Goal: Task Accomplishment & Management: Complete application form

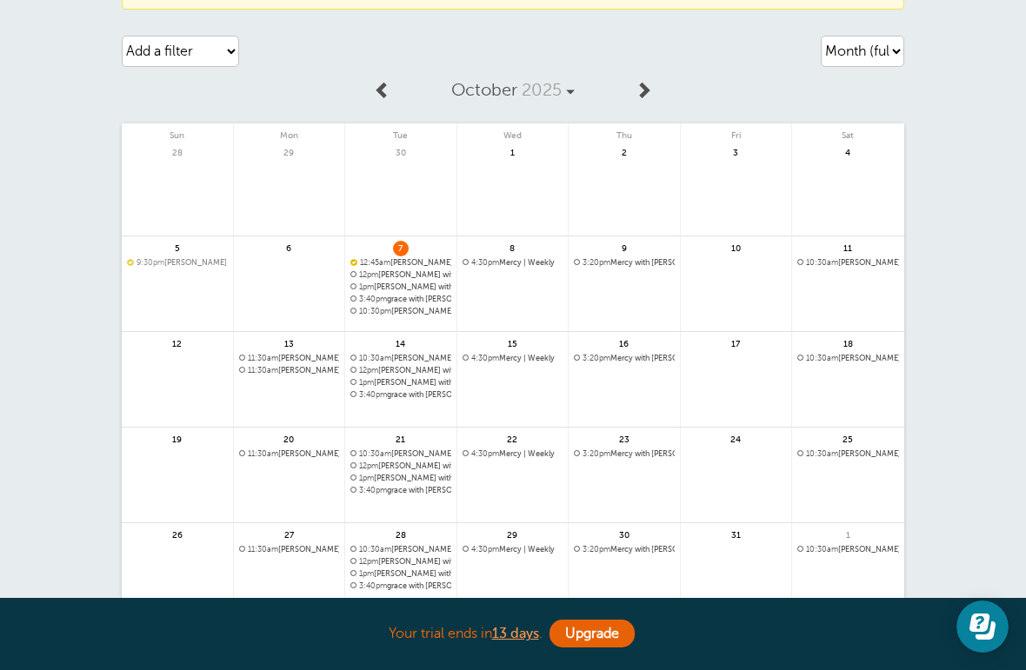
scroll to position [97, 0]
click at [277, 356] on span "11:30am" at bounding box center [263, 359] width 30 height 9
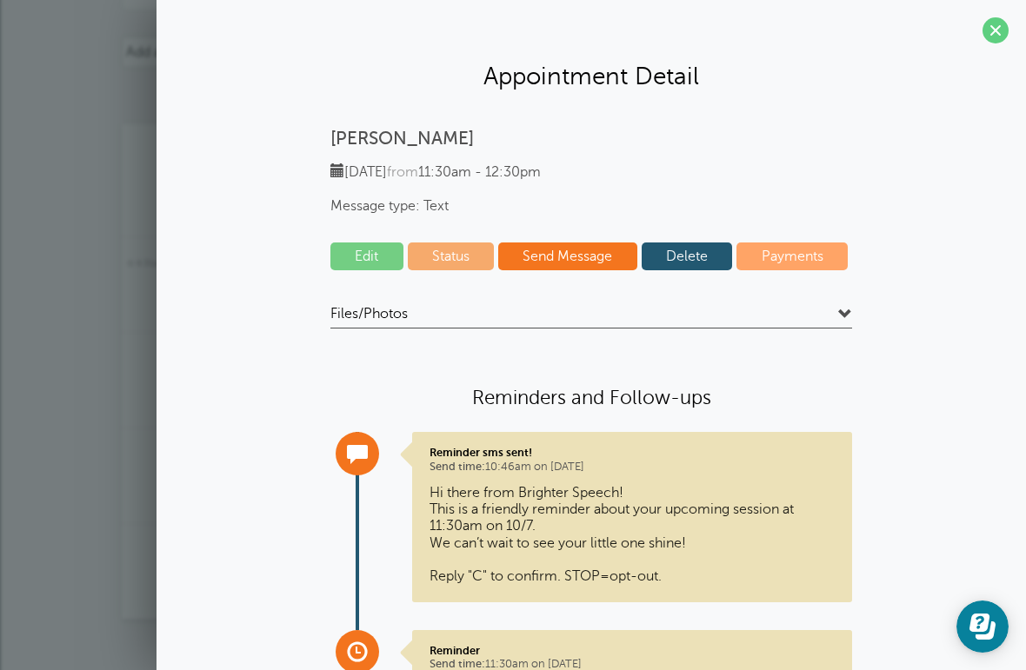
click at [382, 254] on link "Edit" at bounding box center [366, 256] width 73 height 28
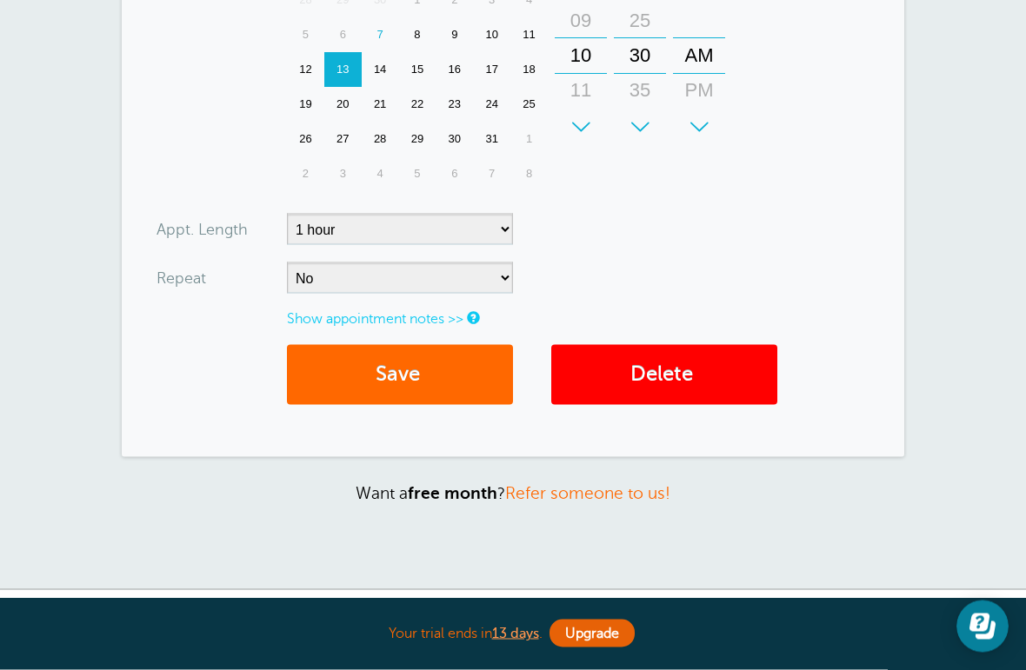
scroll to position [767, 0]
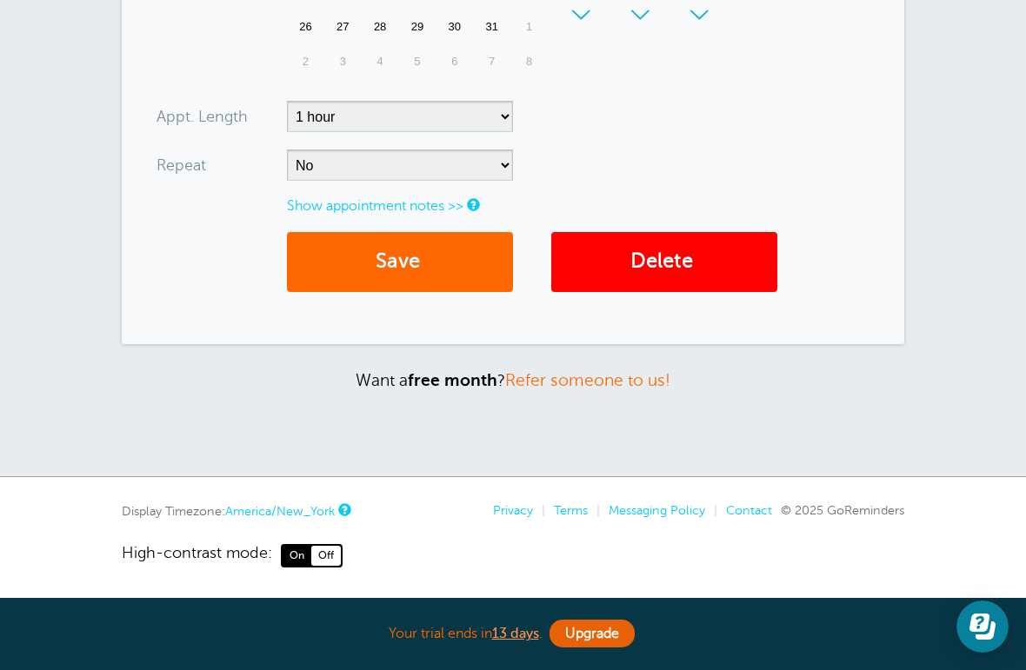
click at [422, 279] on button "Save" at bounding box center [400, 262] width 226 height 60
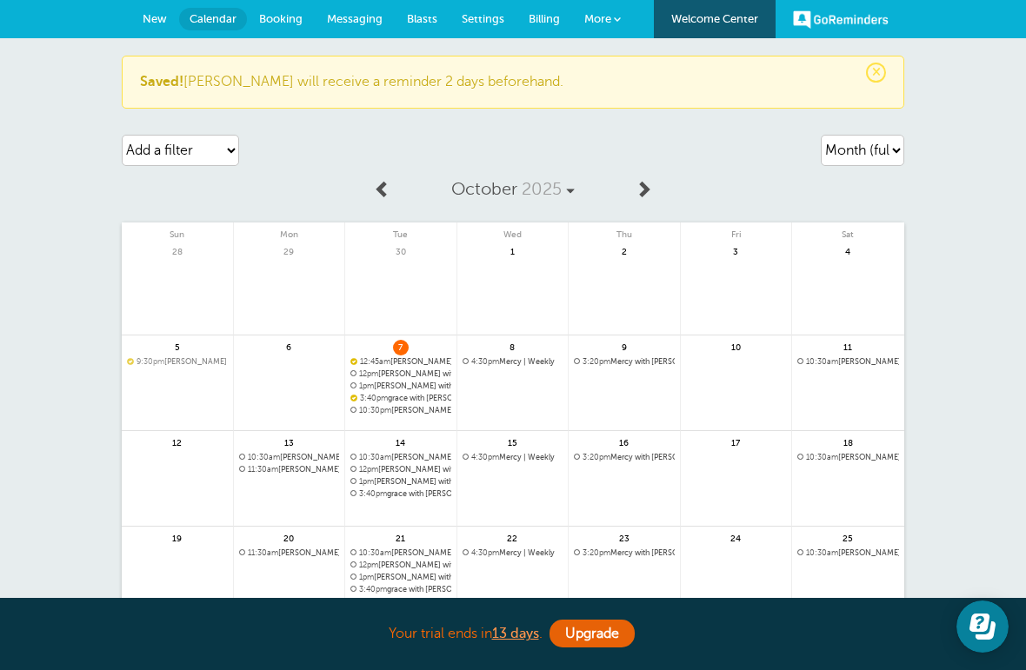
click at [313, 493] on link at bounding box center [289, 515] width 111 height 76
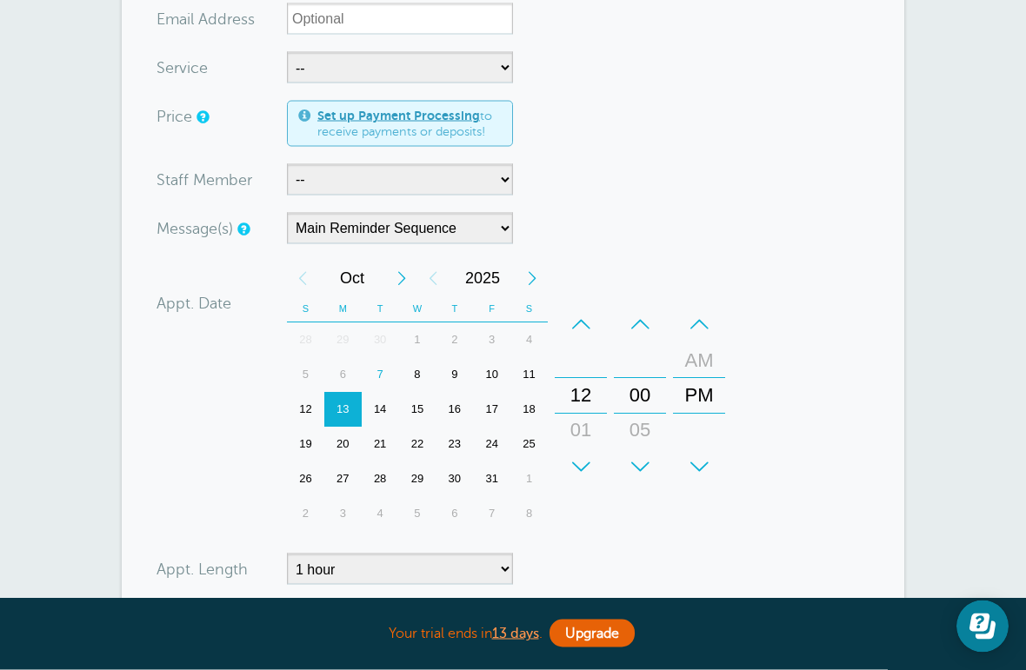
scroll to position [310, 0]
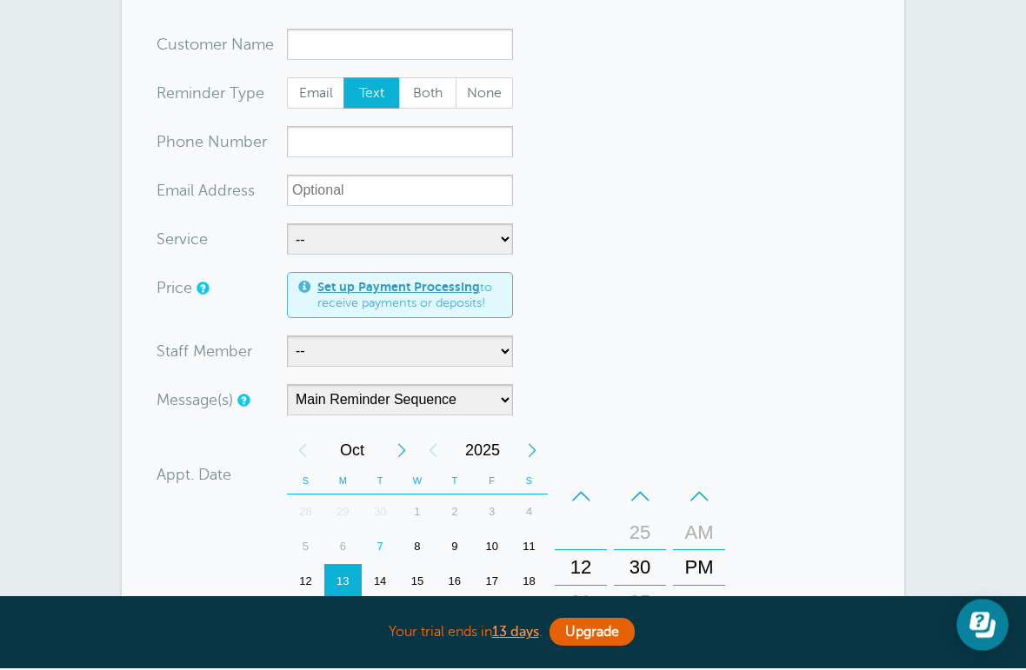
click at [428, 37] on input "x-no-autofill" at bounding box center [400, 45] width 226 height 31
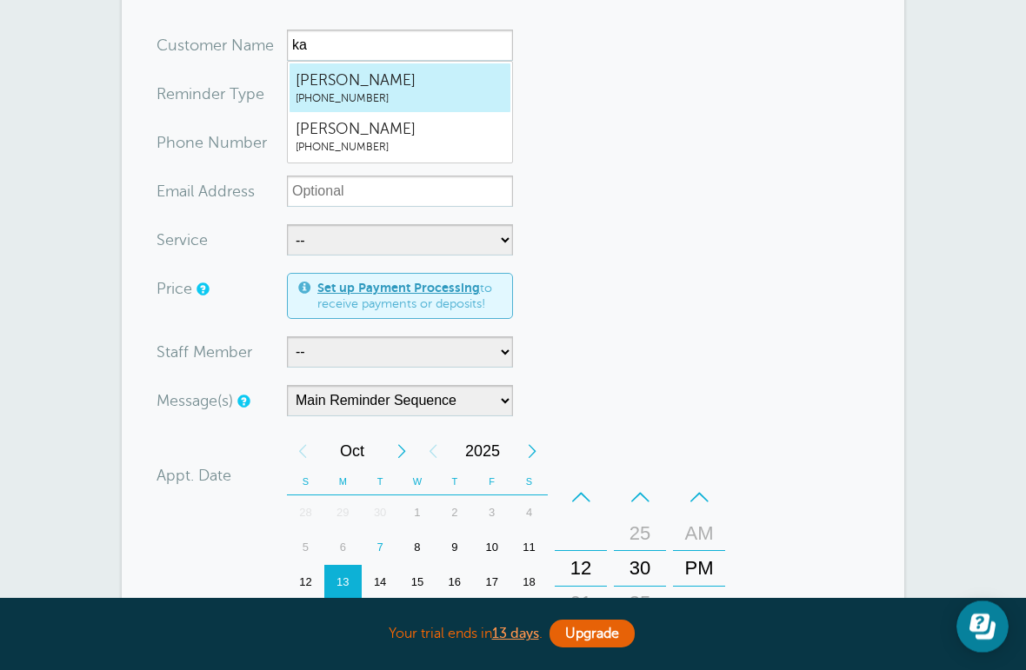
click at [421, 76] on span "Karen" at bounding box center [400, 81] width 209 height 22
type input "Karen7862875384"
type input "Karen"
type input "(786) 287-5384"
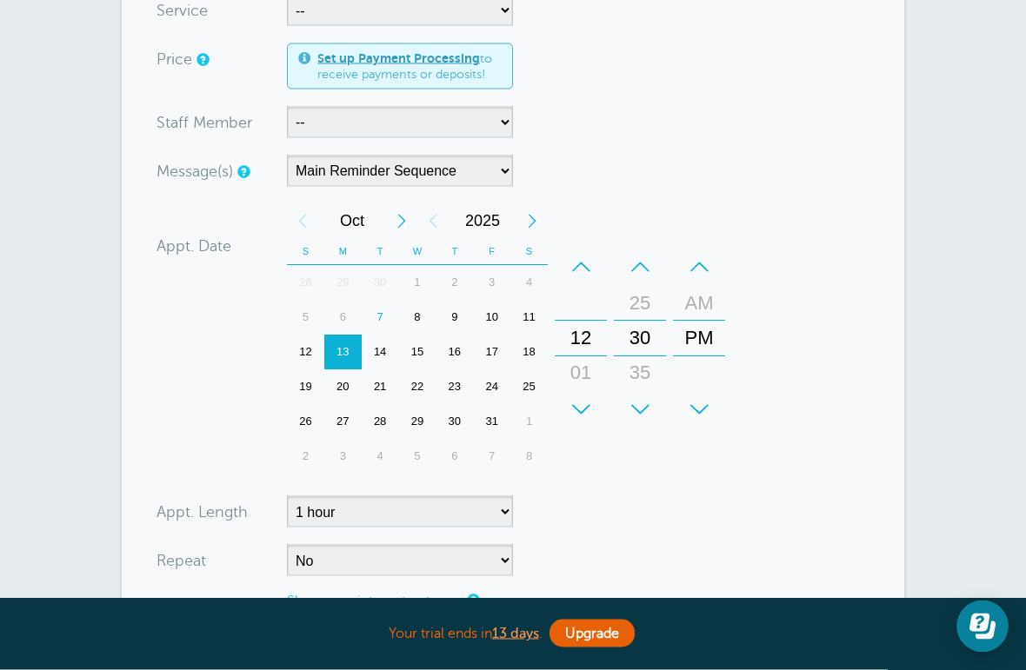
scroll to position [393, 0]
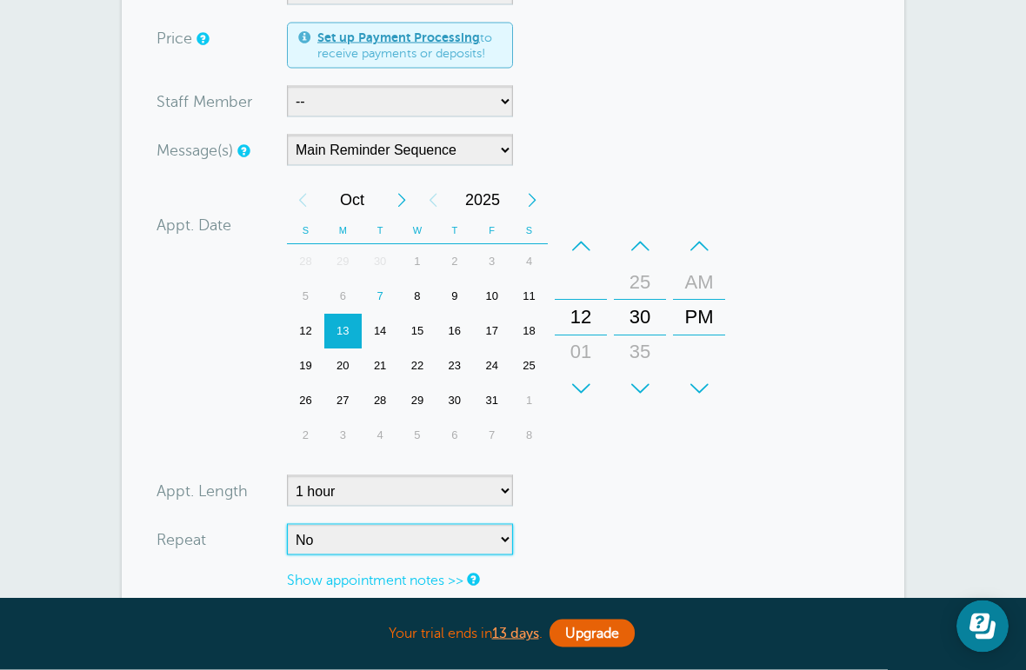
click at [399, 535] on select "No Daily Weekly Every 2 weeks Every 3 weeks Every 4 weeks Monthly Every 5 weeks…" at bounding box center [400, 539] width 226 height 31
select select "RRULE:FREQ=WEEKLY"
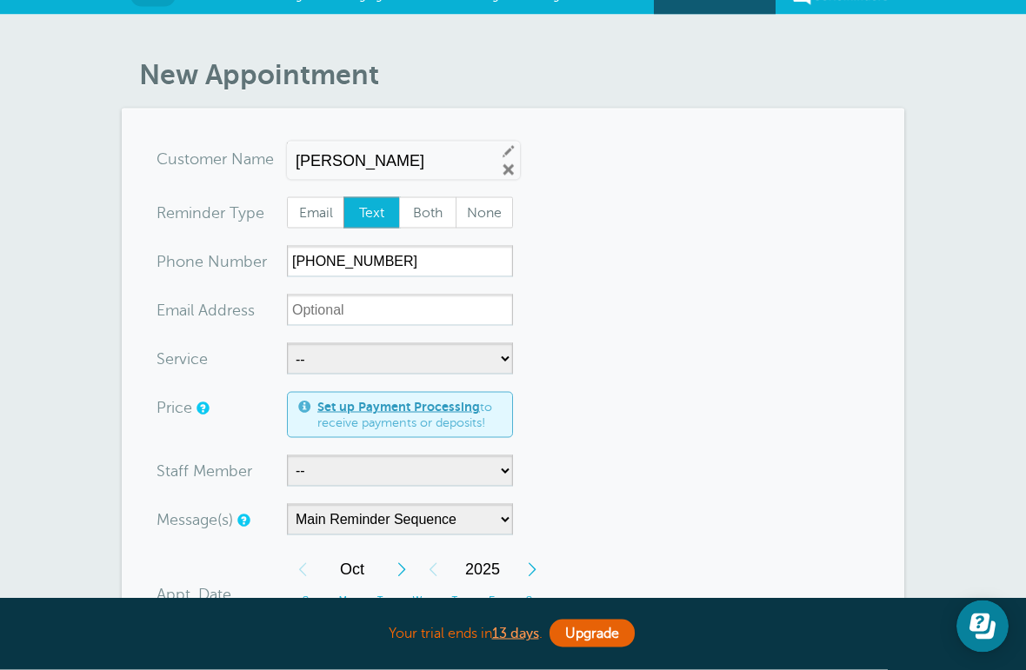
scroll to position [24, 0]
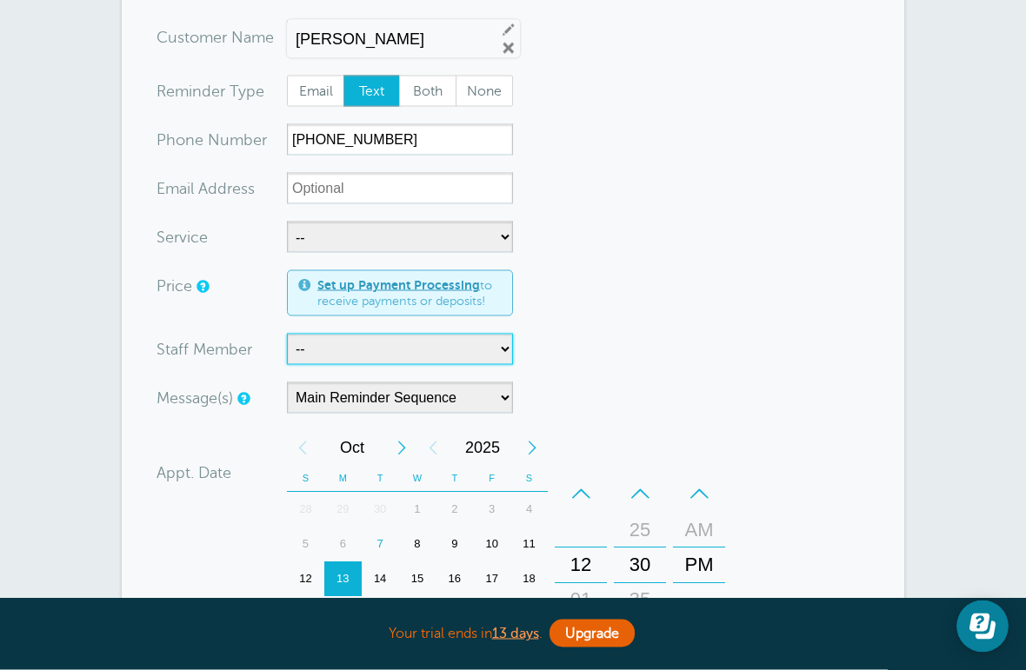
click at [482, 350] on select "-- Cristina" at bounding box center [400, 349] width 226 height 31
select select "21707"
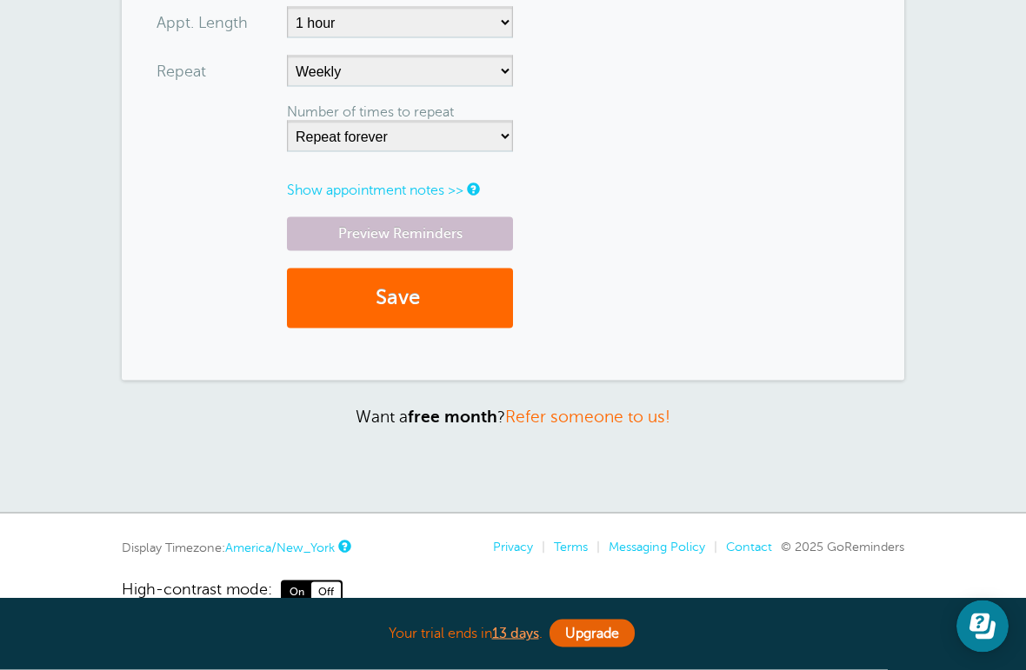
scroll to position [897, 0]
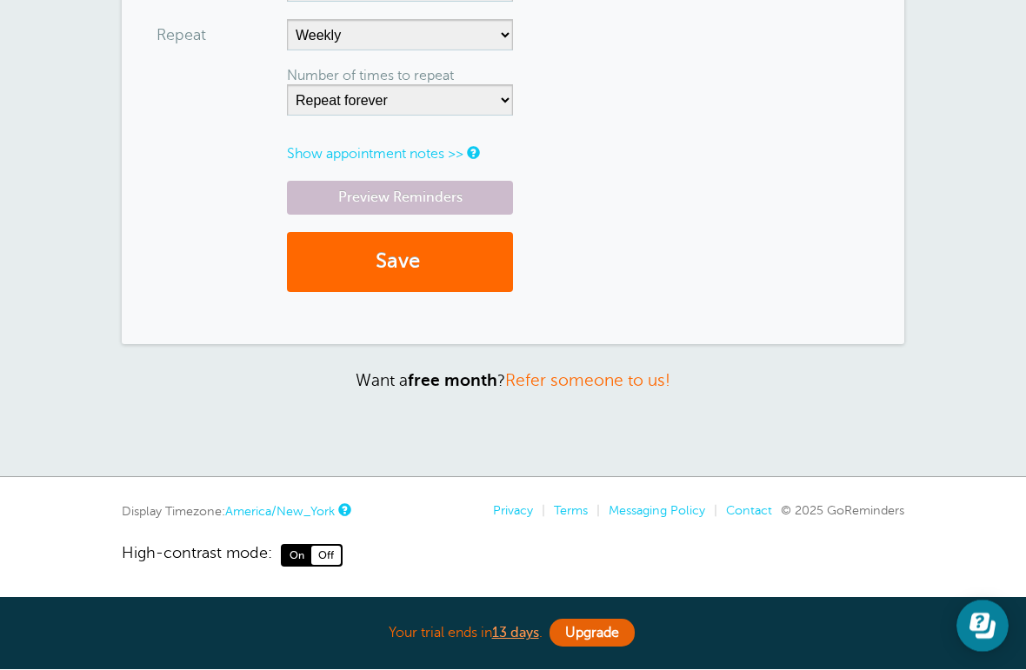
click at [449, 253] on button "Save" at bounding box center [400, 263] width 226 height 60
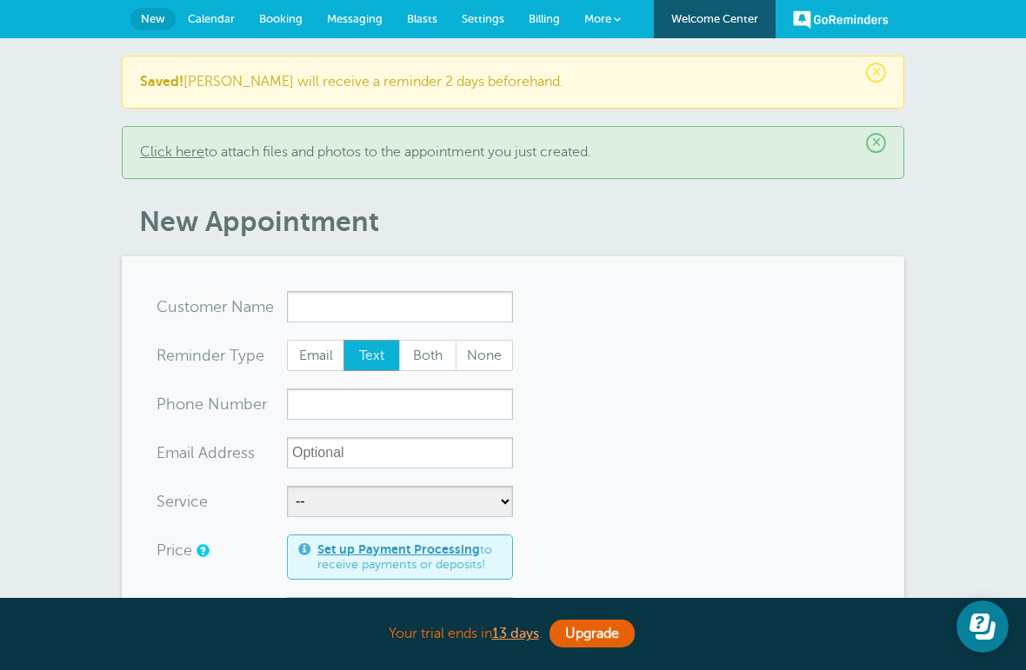
click at [217, 28] on link "Calendar" at bounding box center [211, 19] width 71 height 38
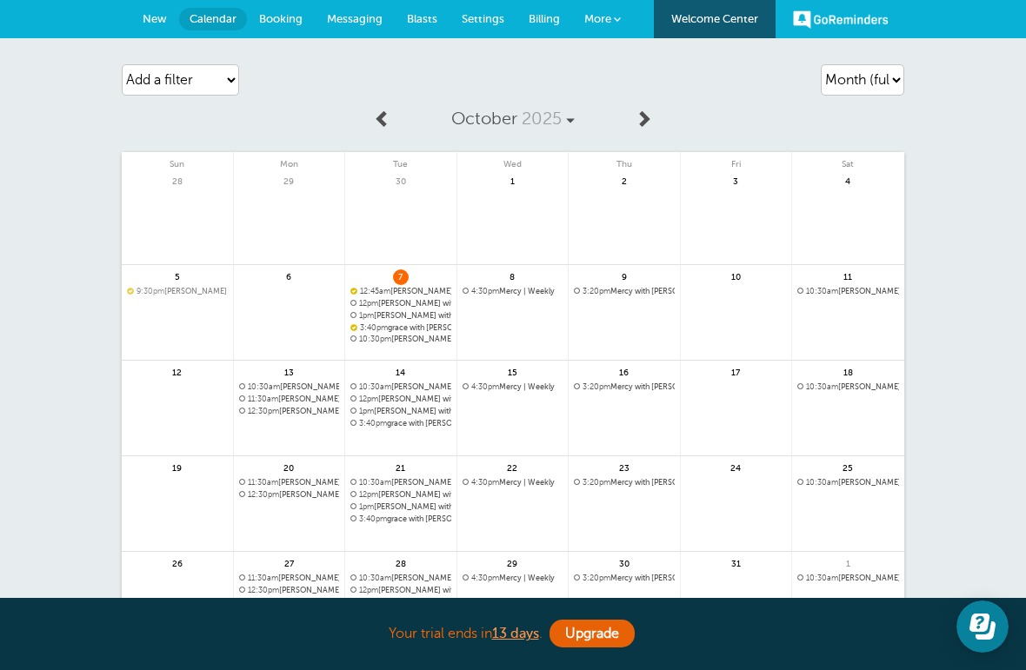
click at [762, 323] on link at bounding box center [736, 323] width 111 height 76
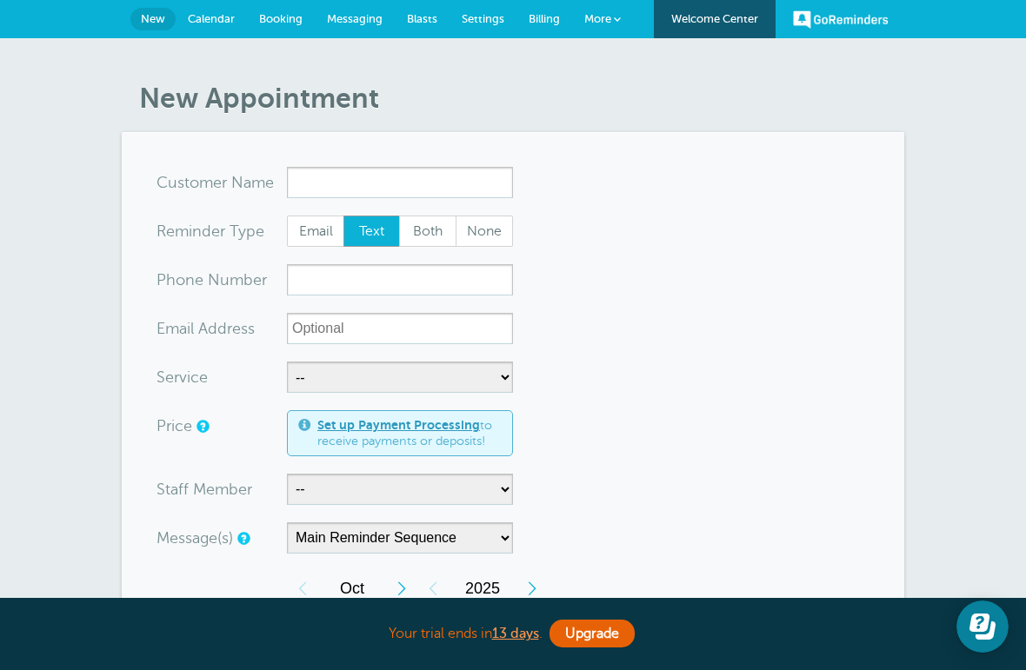
click at [440, 180] on input "x-no-autofill" at bounding box center [400, 182] width 226 height 31
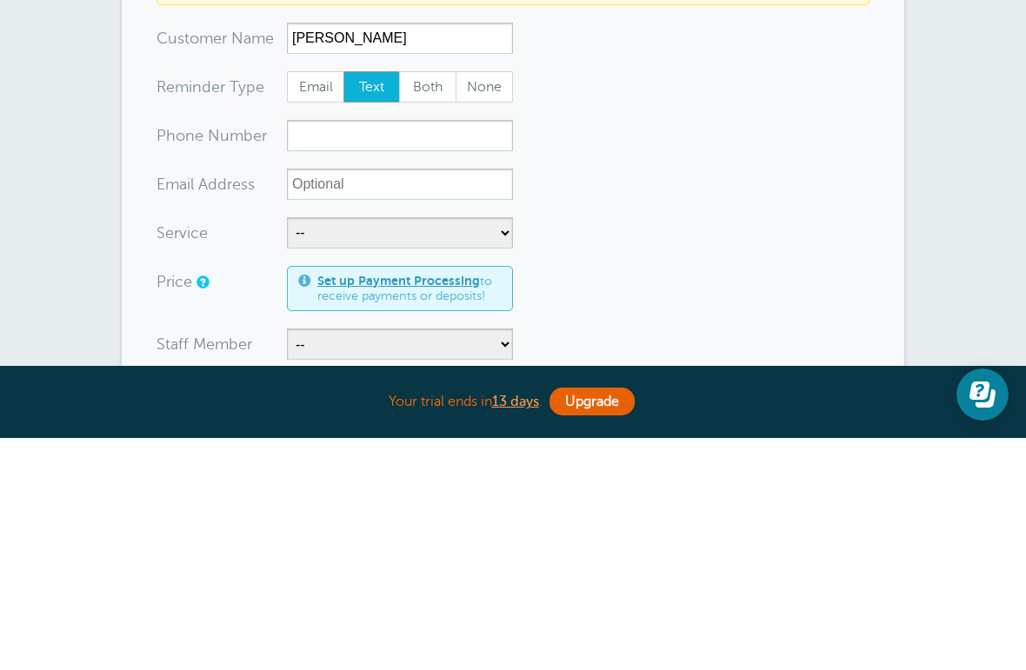
type input "[PERSON_NAME]"
click at [463, 352] on input "xxx-no-autofill" at bounding box center [400, 367] width 226 height 31
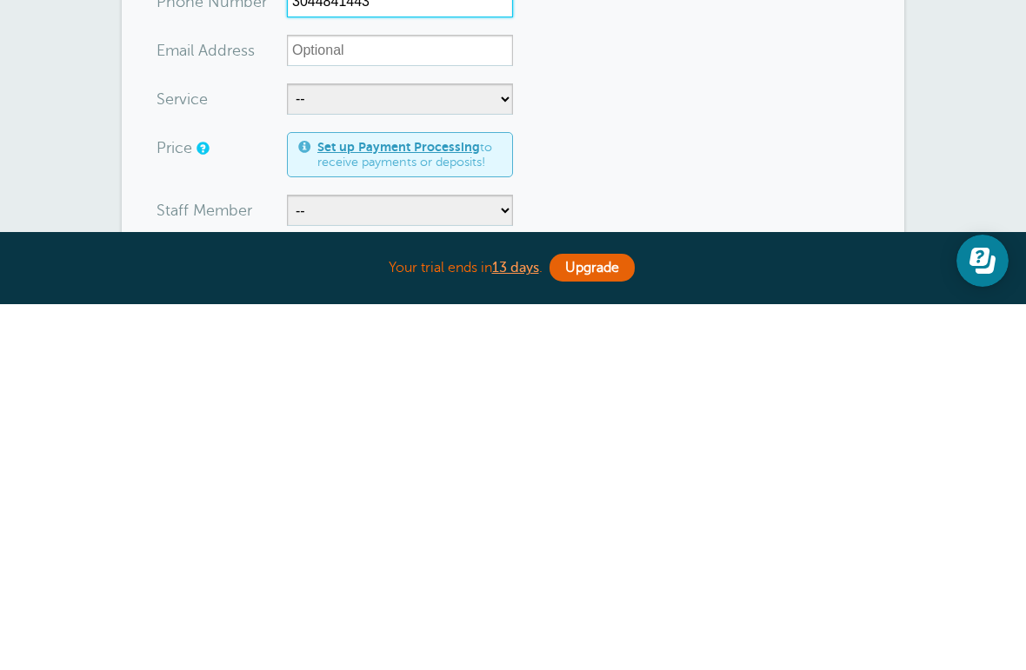
type input "3044841443"
click at [466, 561] on select "-- [PERSON_NAME]" at bounding box center [400, 576] width 226 height 31
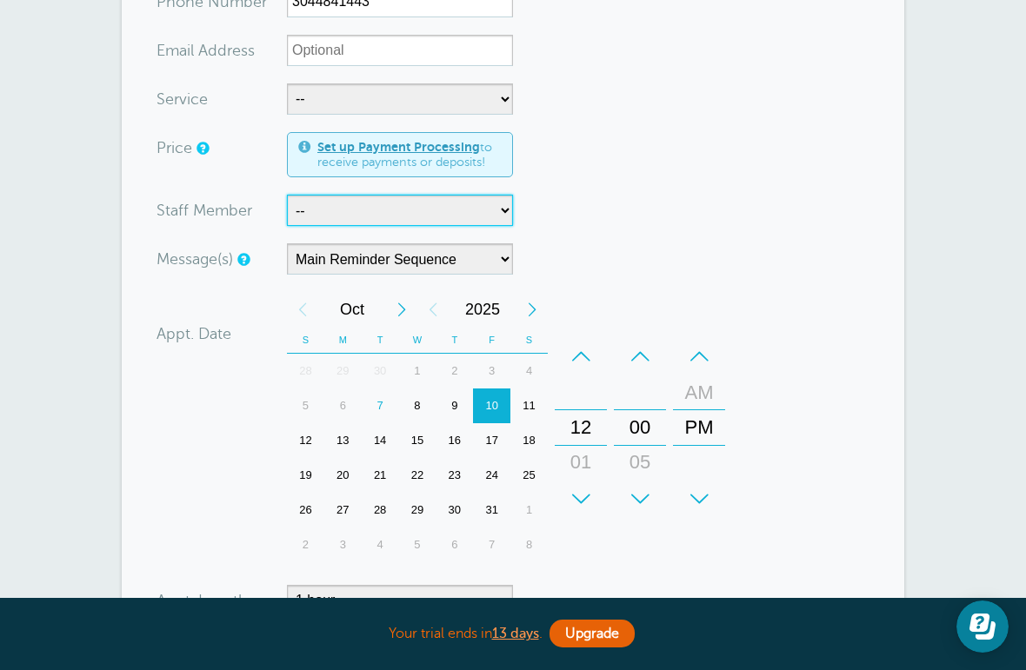
select select "21707"
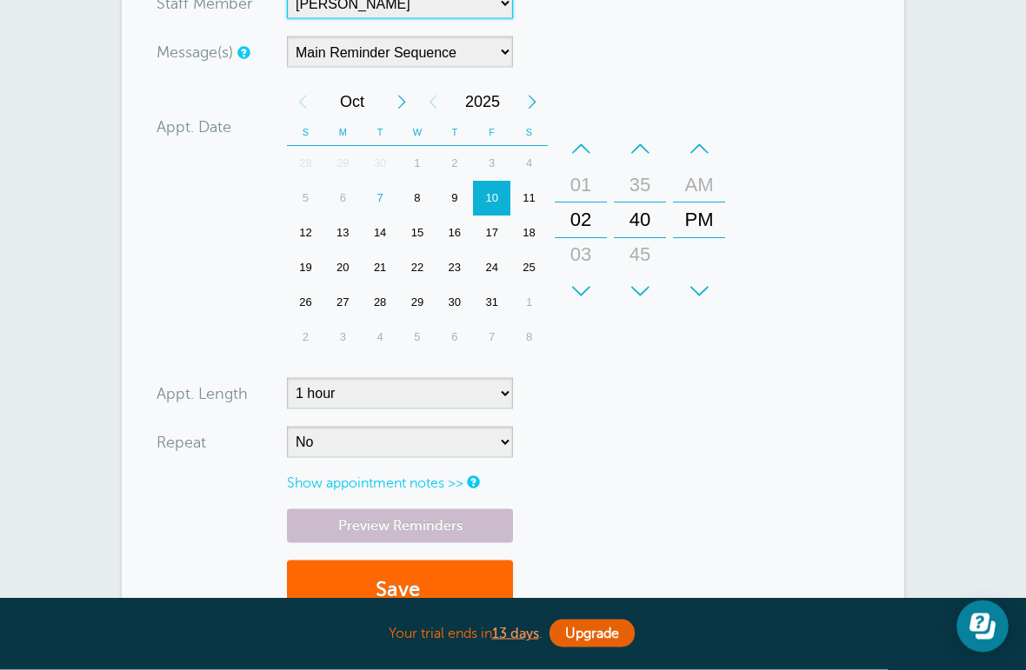
scroll to position [575, 0]
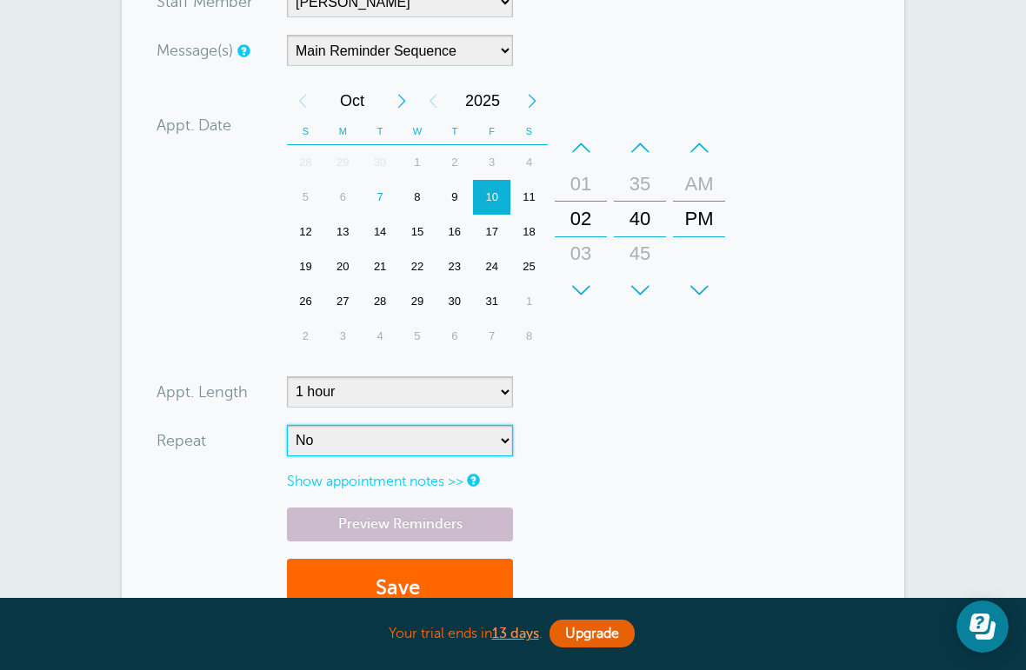
click at [421, 439] on select "No Daily Weekly Every 2 weeks Every 3 weeks Every 4 weeks Monthly Every 5 weeks…" at bounding box center [400, 440] width 226 height 31
select select "RRULE:FREQ=WEEKLY"
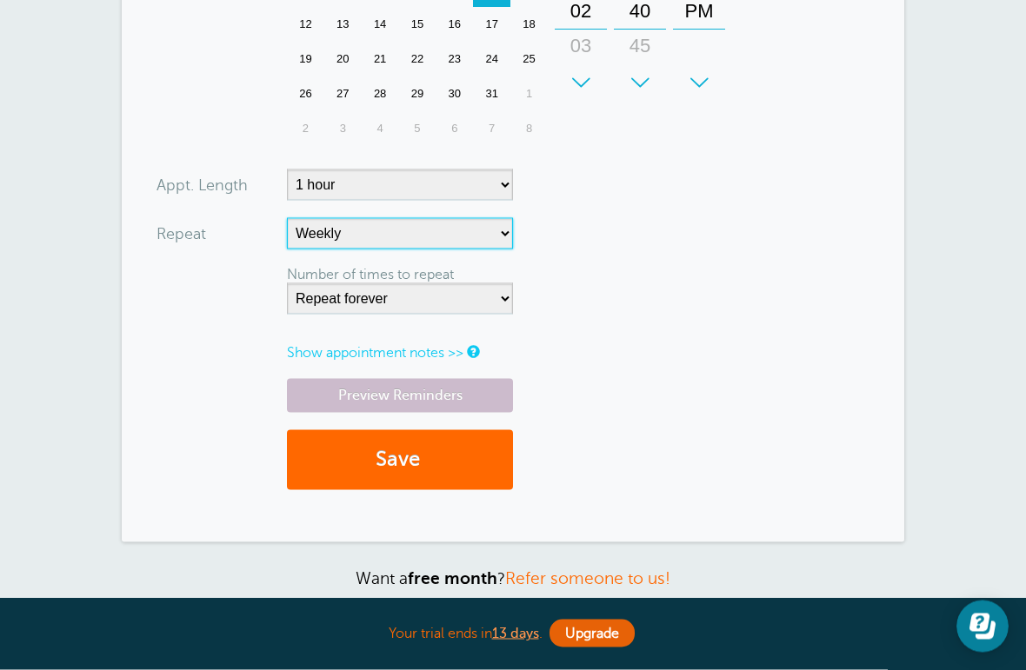
scroll to position [782, 0]
click at [442, 466] on button "Save" at bounding box center [400, 459] width 226 height 60
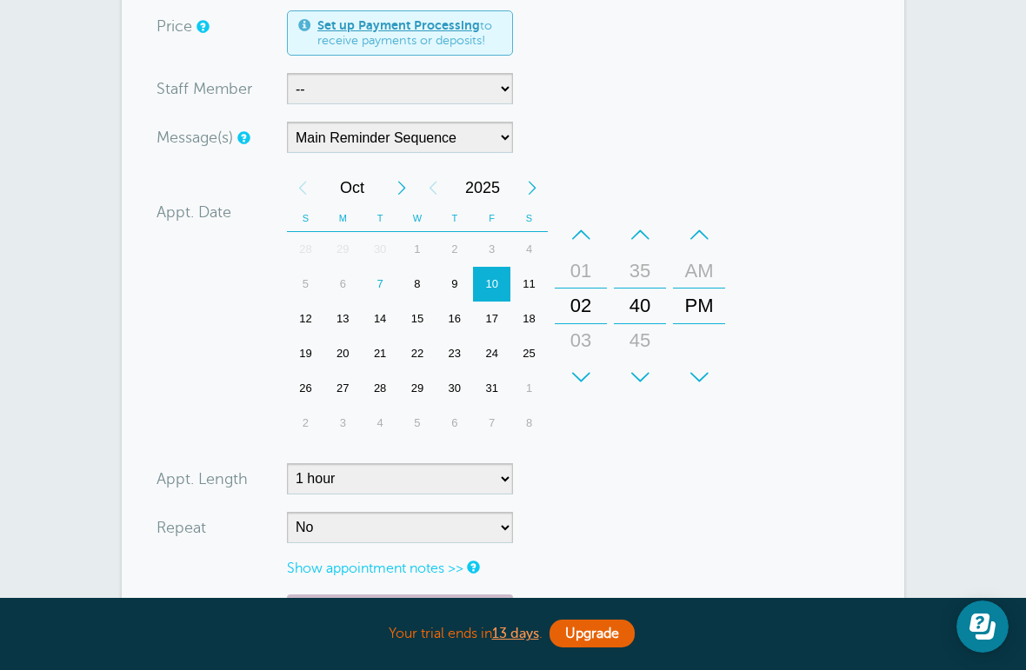
scroll to position [522, 0]
click at [307, 321] on div "12" at bounding box center [305, 320] width 37 height 35
click at [342, 316] on div "13" at bounding box center [342, 319] width 37 height 35
click at [525, 323] on div "18" at bounding box center [528, 319] width 37 height 35
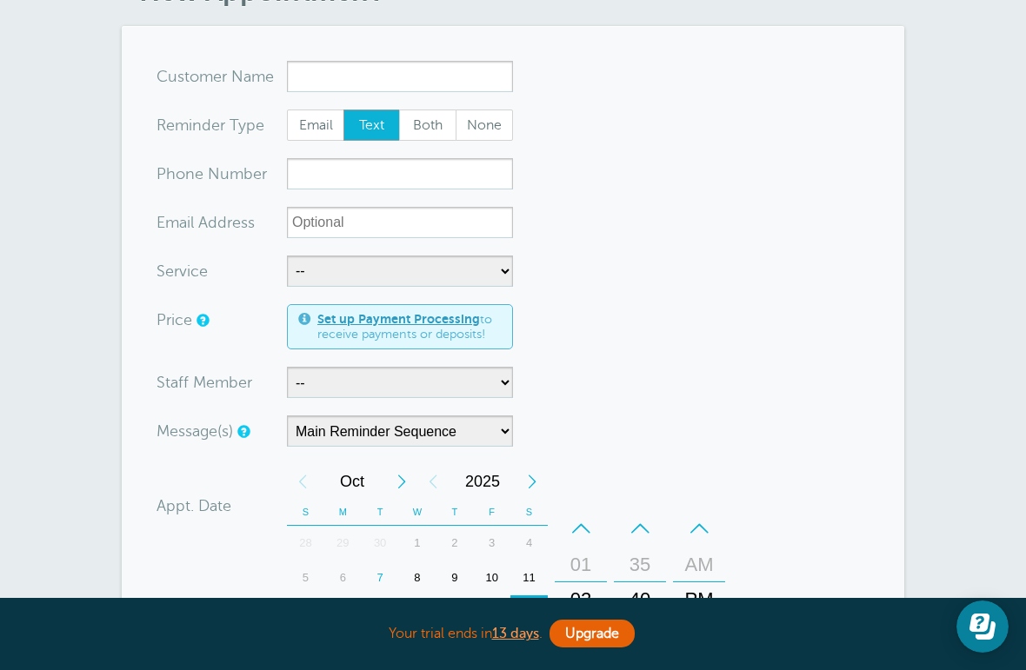
scroll to position [189, 0]
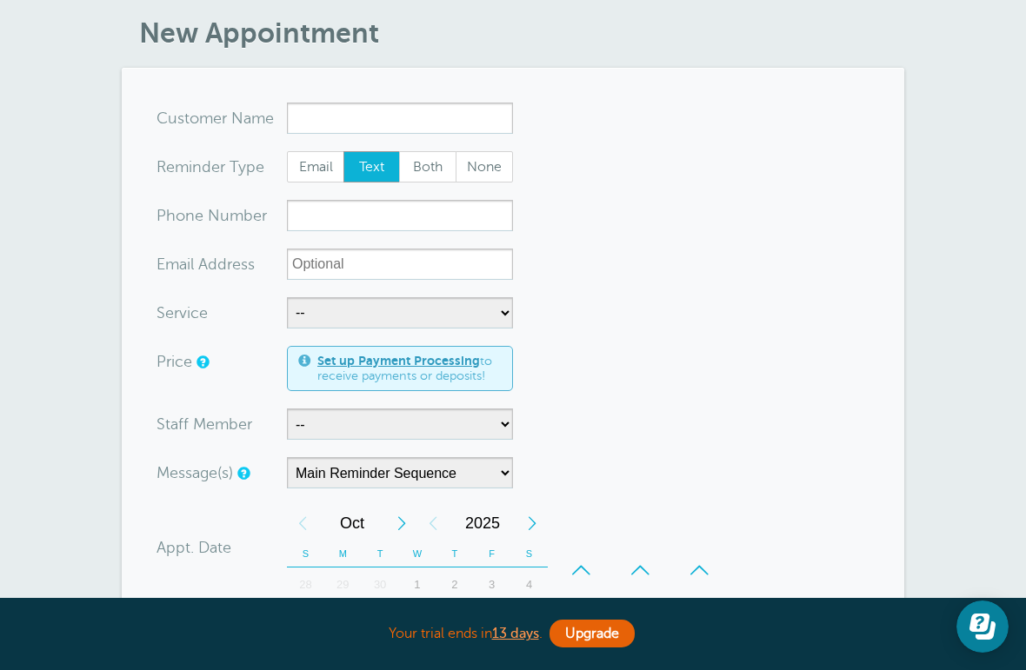
click at [448, 113] on input "x-no-autofill" at bounding box center [400, 118] width 226 height 31
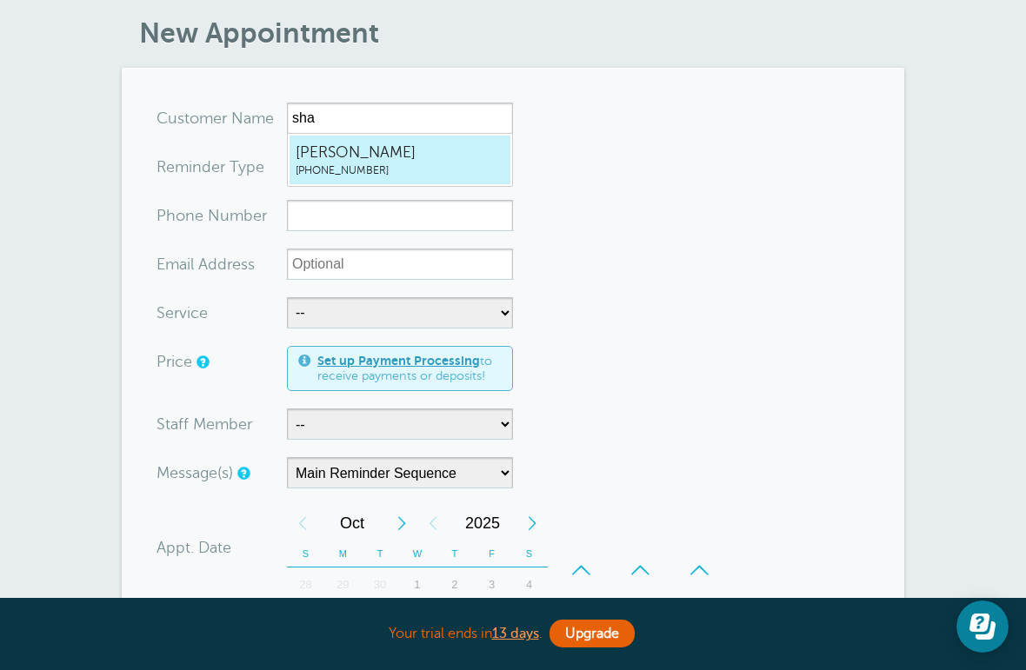
click at [428, 154] on span "[PERSON_NAME]" at bounding box center [400, 153] width 209 height 22
type input "shannon3044841443"
type input "[PERSON_NAME]"
type input "[PHONE_NUMBER]"
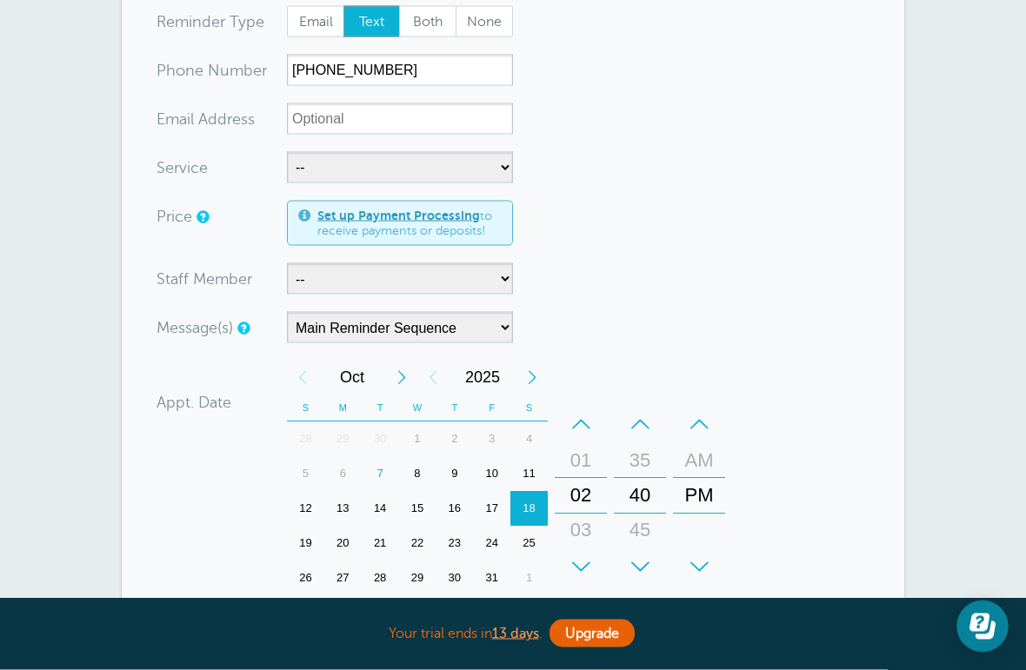
scroll to position [366, 0]
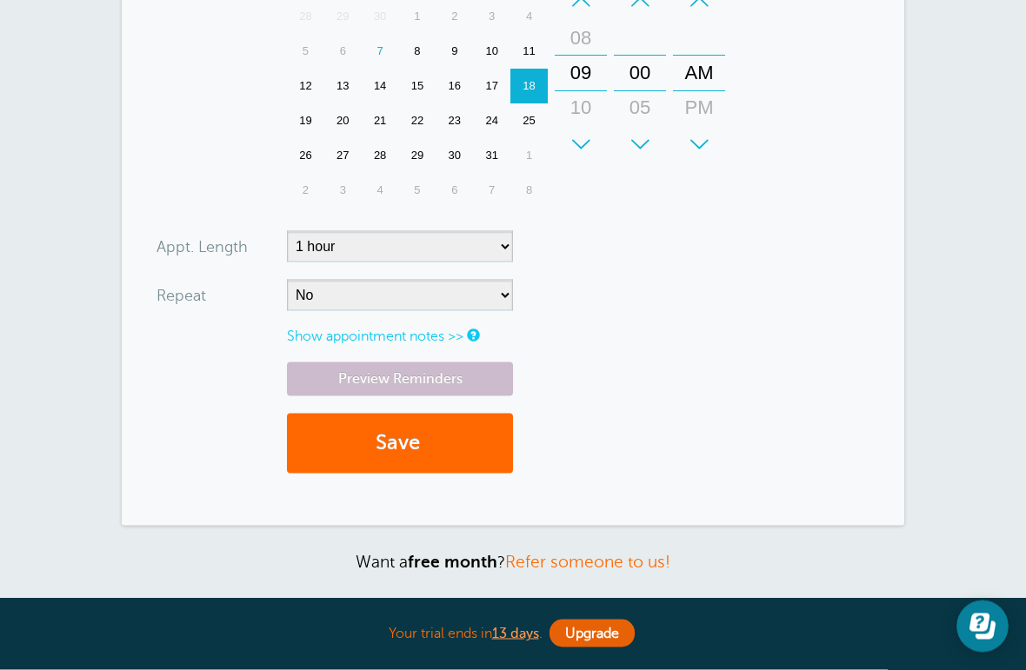
click at [429, 305] on select "No Daily Weekly Every 2 weeks Every 3 weeks Every 4 weeks Monthly Every 5 weeks…" at bounding box center [400, 295] width 226 height 31
select select "RRULE:FREQ=WEEKLY"
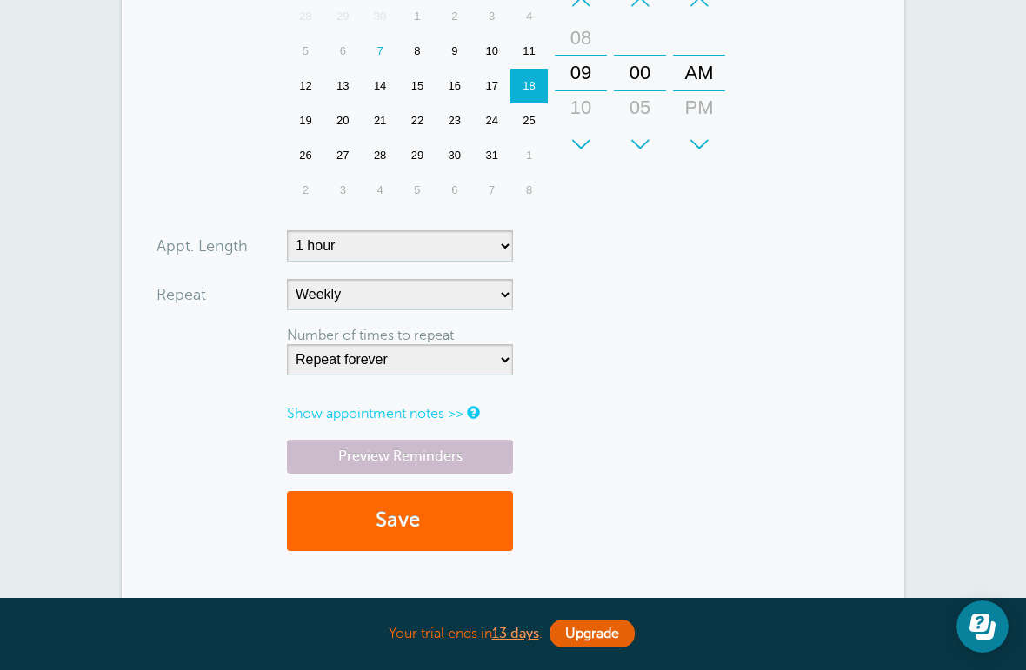
click at [428, 522] on button "Save" at bounding box center [400, 521] width 226 height 60
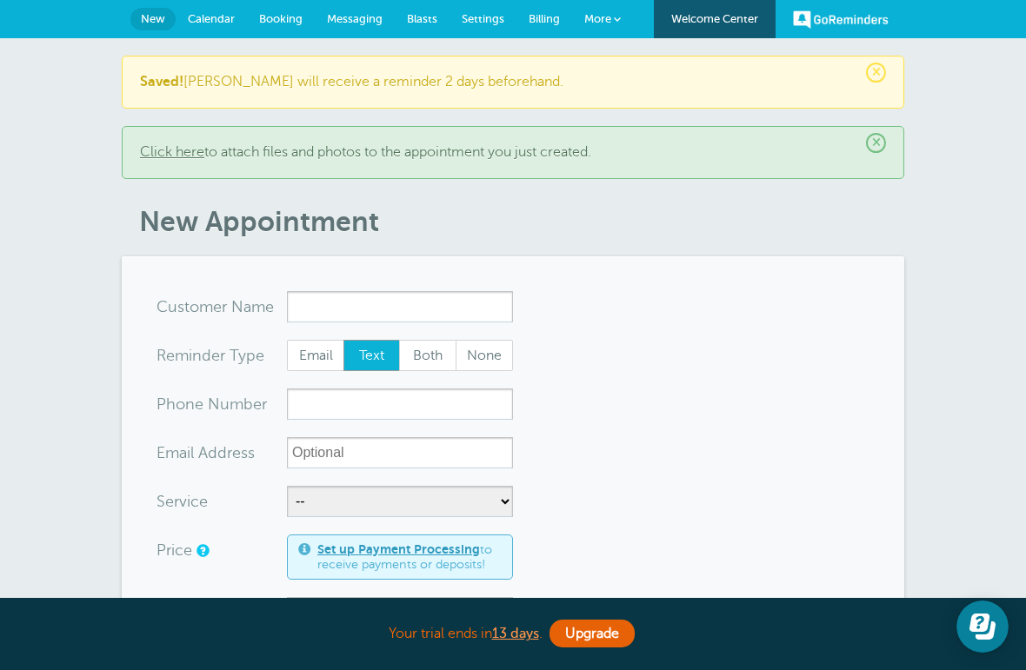
click at [430, 300] on input "x-no-autofill" at bounding box center [400, 306] width 226 height 31
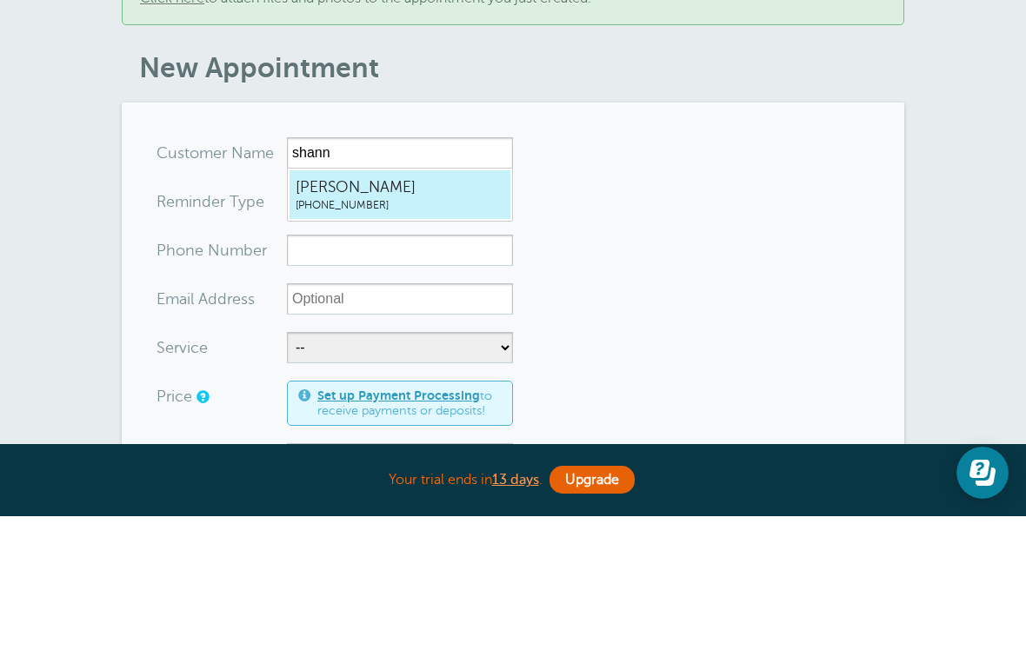
click at [426, 330] on span "[PERSON_NAME]" at bounding box center [400, 341] width 209 height 22
type input "shannon3044841443"
type input "[PERSON_NAME]"
type input "[PHONE_NUMBER]"
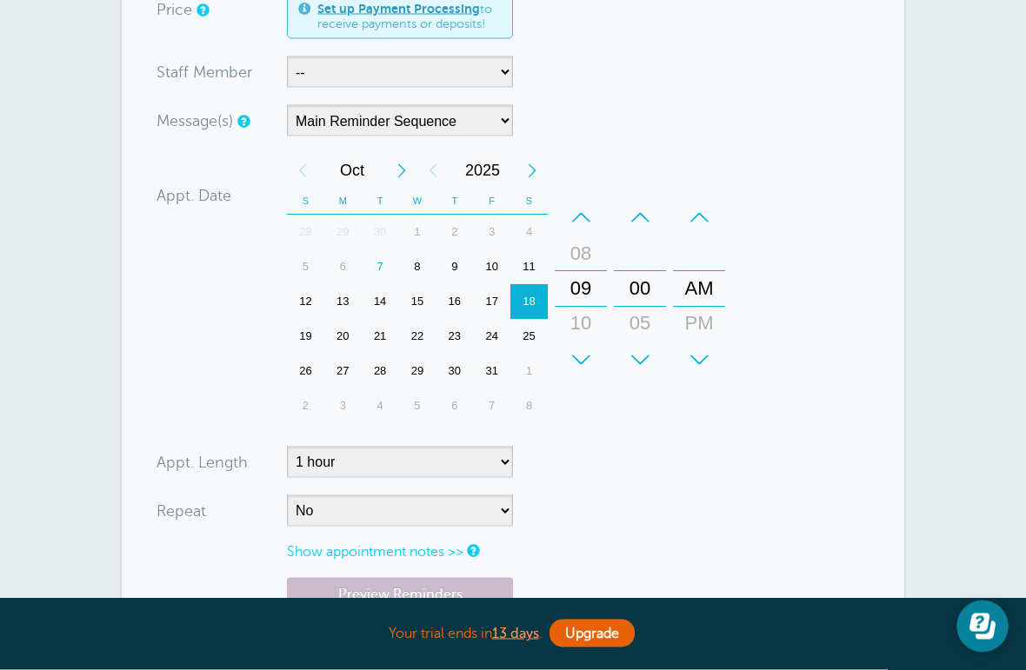
scroll to position [546, 0]
click at [337, 299] on div "13" at bounding box center [342, 302] width 37 height 35
click at [485, 451] on select "5 minutes 10 minutes 15 minutes 20 minutes 25 minutes 30 minutes 35 minutes 40 …" at bounding box center [400, 462] width 226 height 31
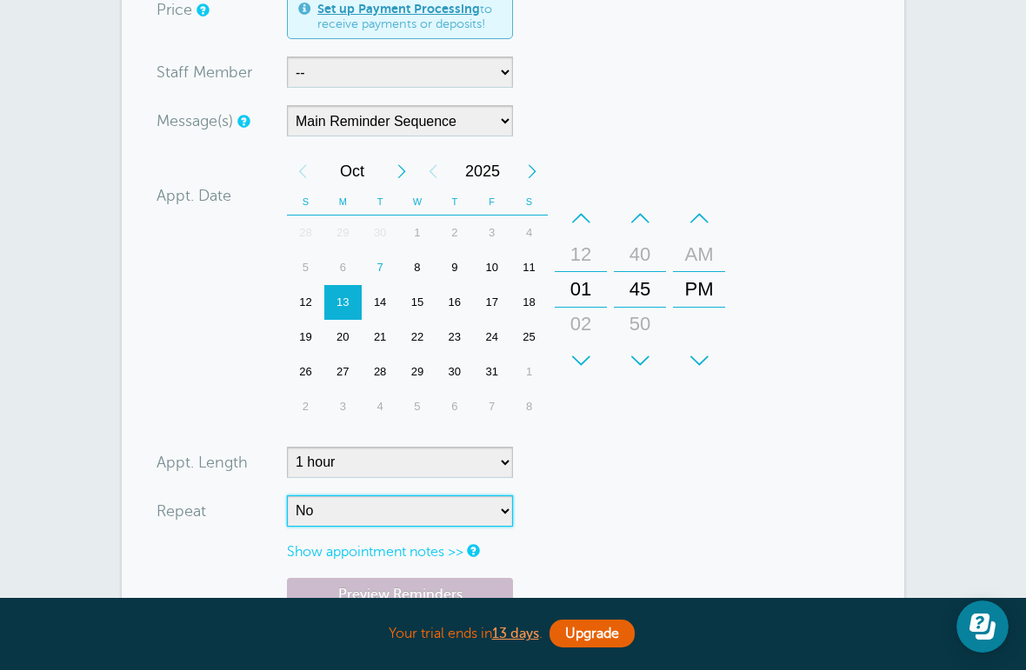
click at [435, 505] on select "No Daily Weekly Every 2 weeks Every 3 weeks Every 4 weeks Monthly Every 5 weeks…" at bounding box center [400, 510] width 226 height 31
select select "RRULE:FREQ=WEEKLY"
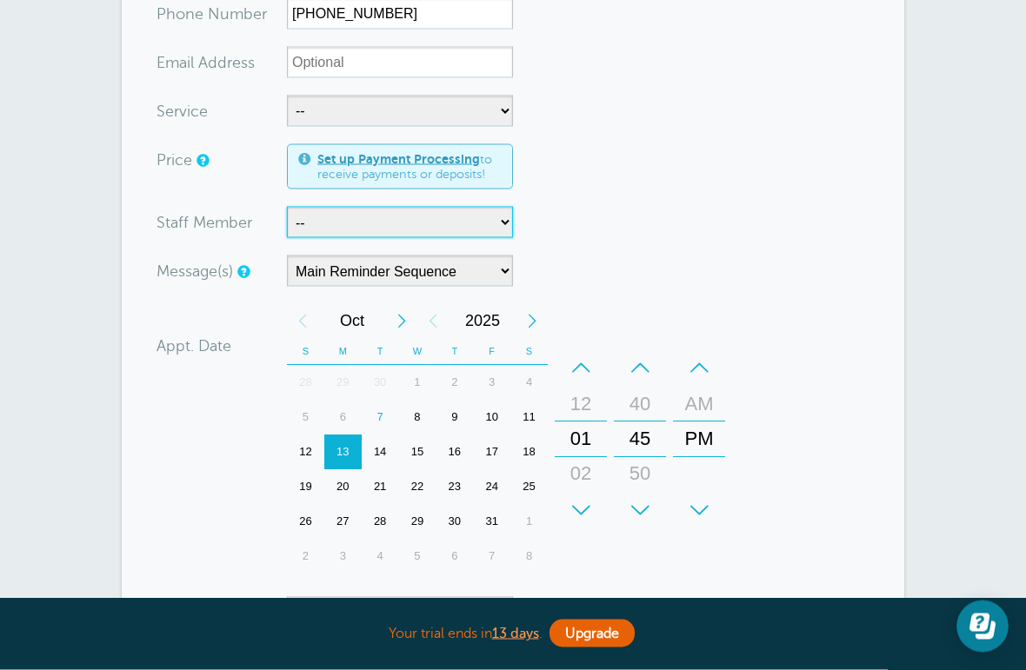
click at [486, 225] on select "-- [PERSON_NAME]" at bounding box center [400, 222] width 226 height 31
select select "21707"
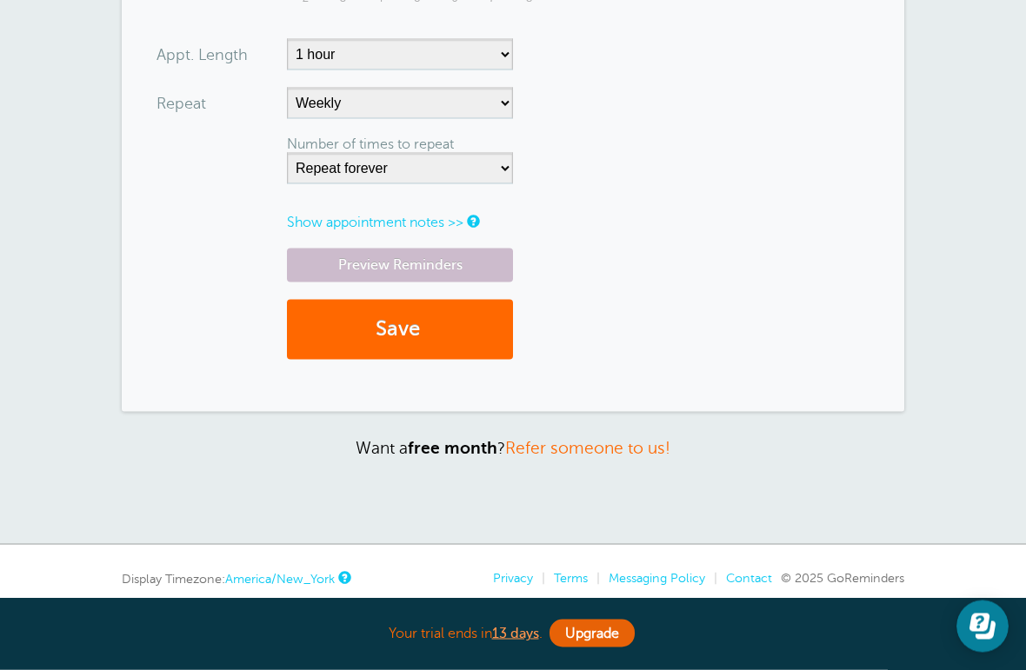
scroll to position [954, 0]
click at [455, 325] on button "Save" at bounding box center [400, 329] width 226 height 60
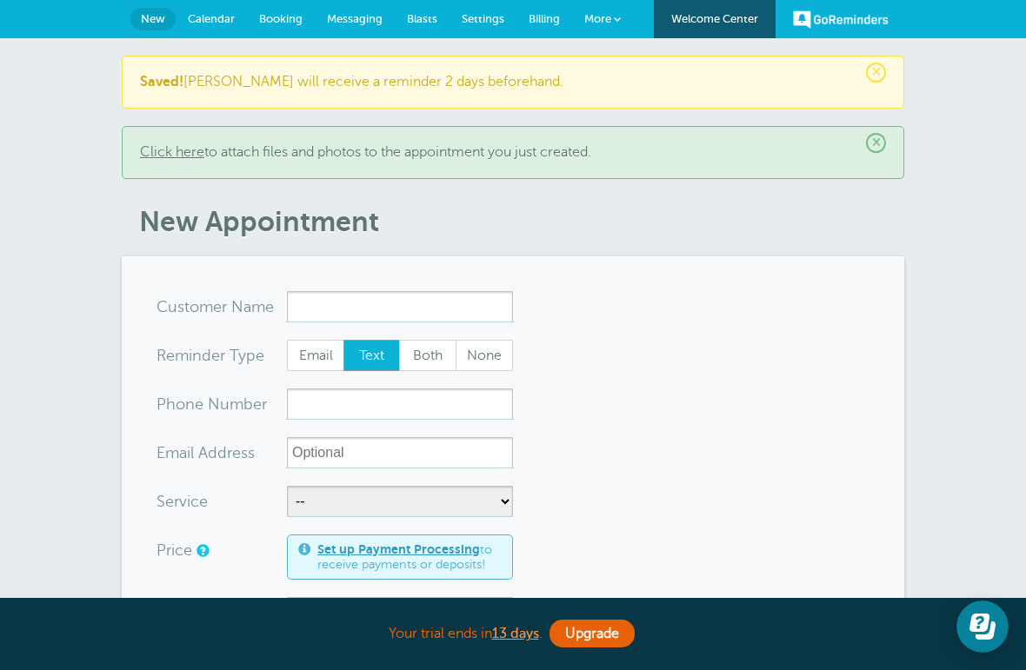
click at [224, 21] on span "Calendar" at bounding box center [211, 18] width 47 height 13
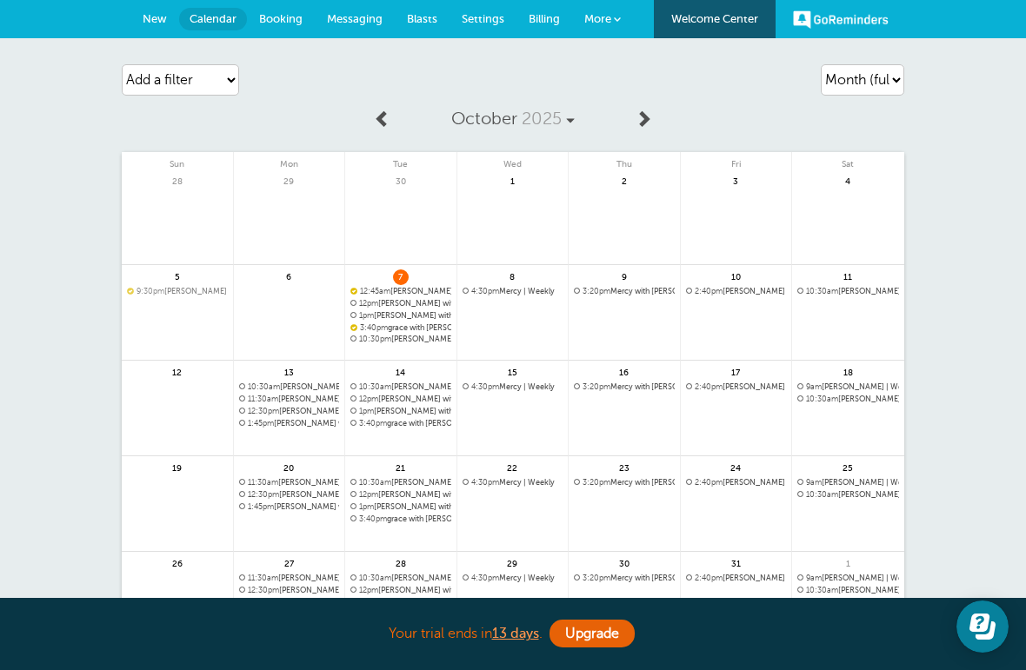
click at [445, 282] on div "7 12:45am [PERSON_NAME]" at bounding box center [401, 313] width 112 height 96
click at [433, 287] on span "12:45am [PERSON_NAME]" at bounding box center [400, 292] width 101 height 10
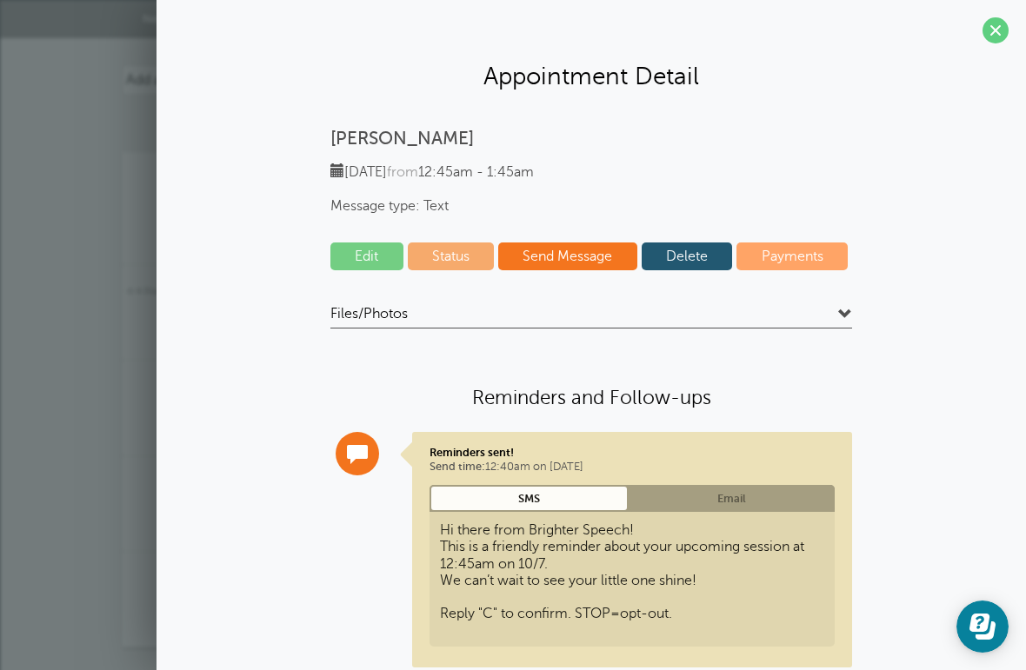
click at [998, 30] on span at bounding box center [995, 30] width 26 height 26
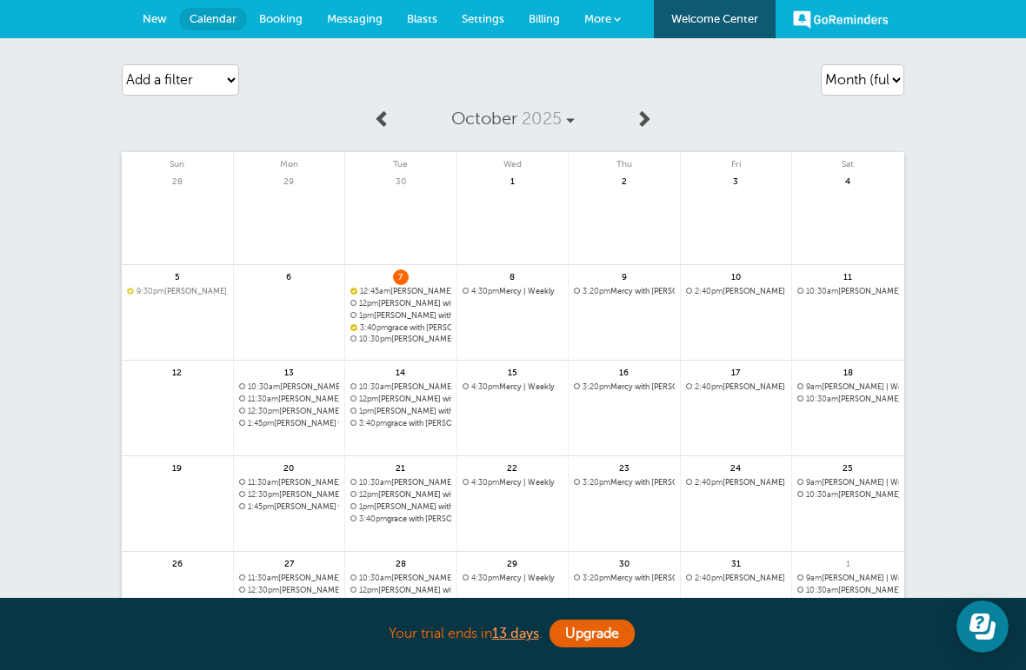
click at [422, 262] on link at bounding box center [400, 227] width 111 height 76
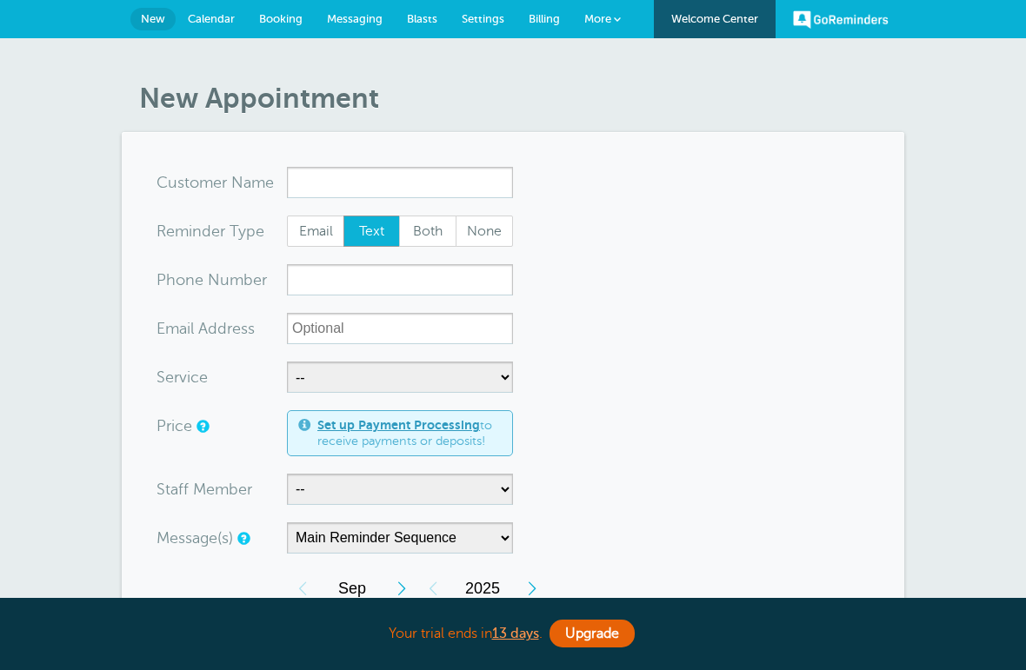
click at [471, 186] on input "x-no-autofill" at bounding box center [400, 182] width 226 height 31
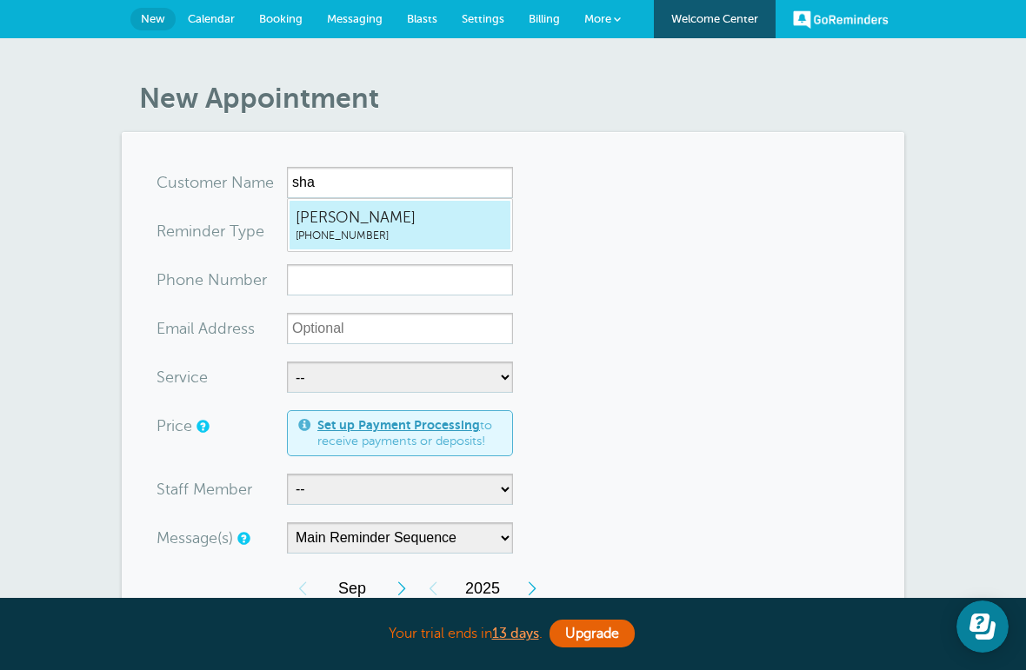
click at [442, 216] on span "[PERSON_NAME]" at bounding box center [400, 218] width 209 height 22
type input "shannon3044841443"
type input "[PERSON_NAME]"
type input "[PHONE_NUMBER]"
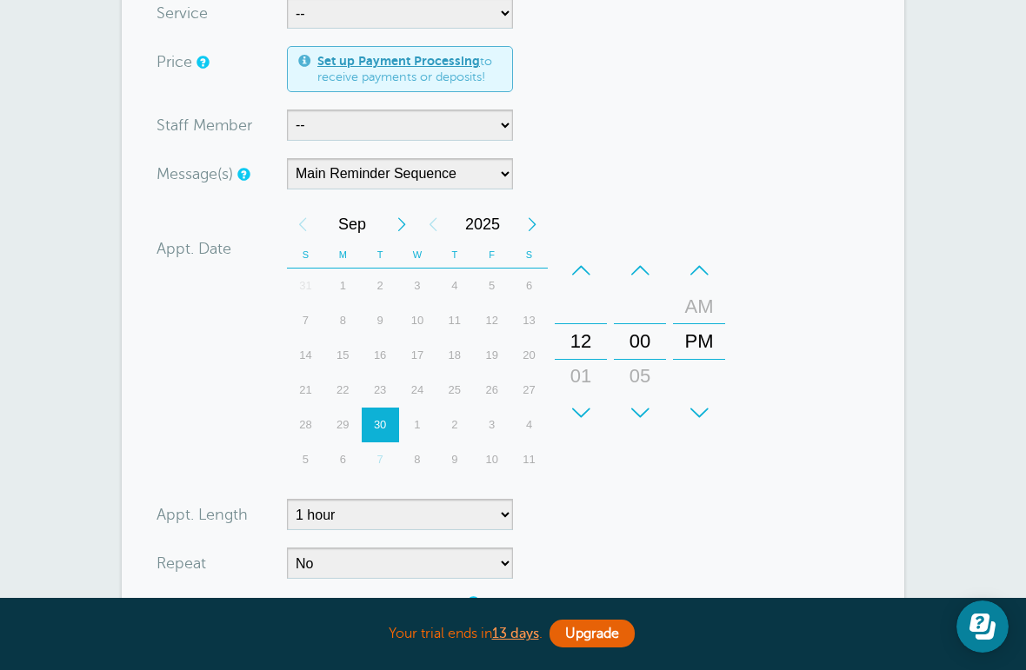
scroll to position [368, 0]
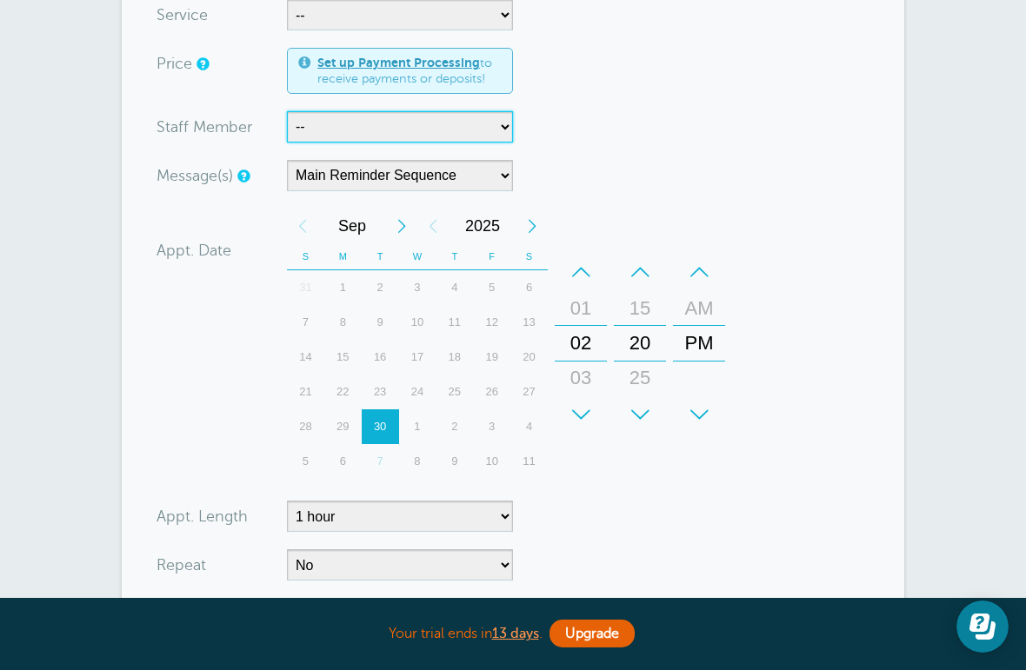
click at [435, 130] on select "-- Cristina" at bounding box center [400, 126] width 226 height 31
select select "21707"
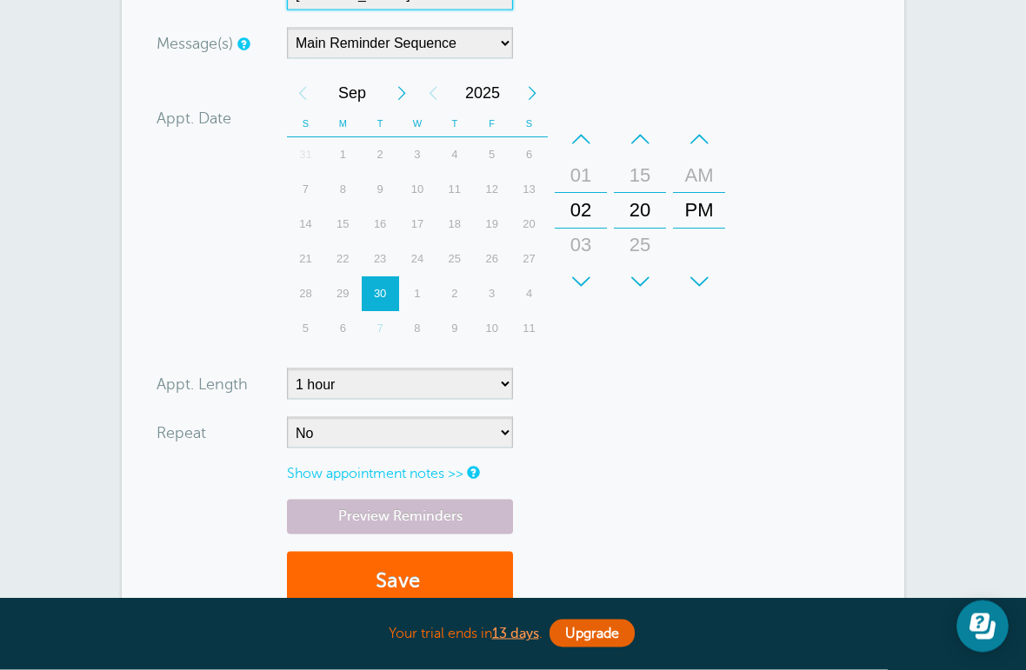
scroll to position [538, 0]
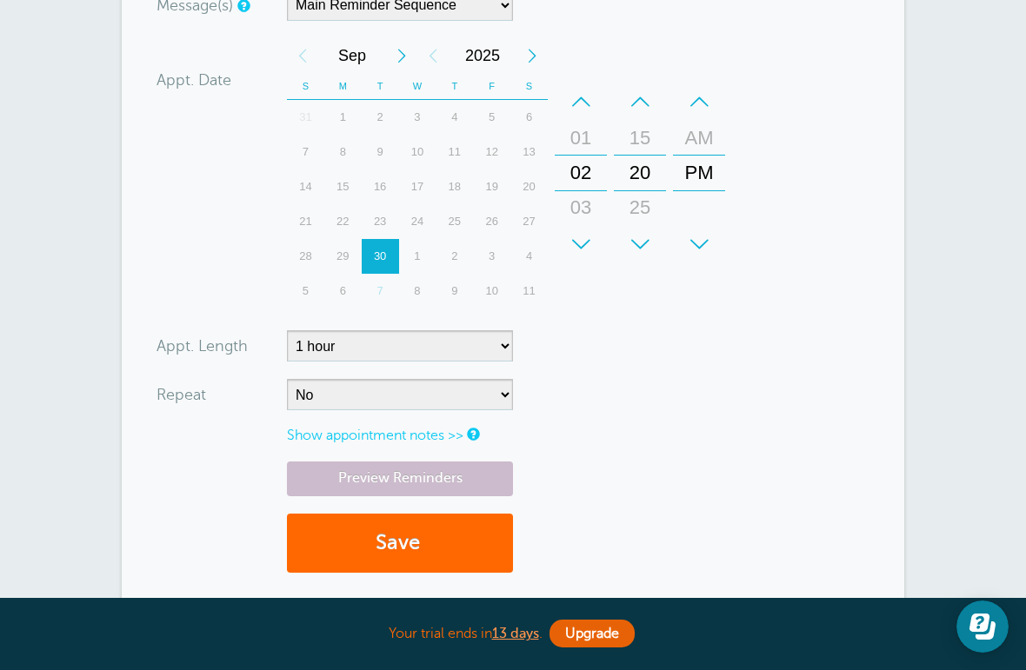
click at [460, 548] on button "Save" at bounding box center [400, 544] width 226 height 60
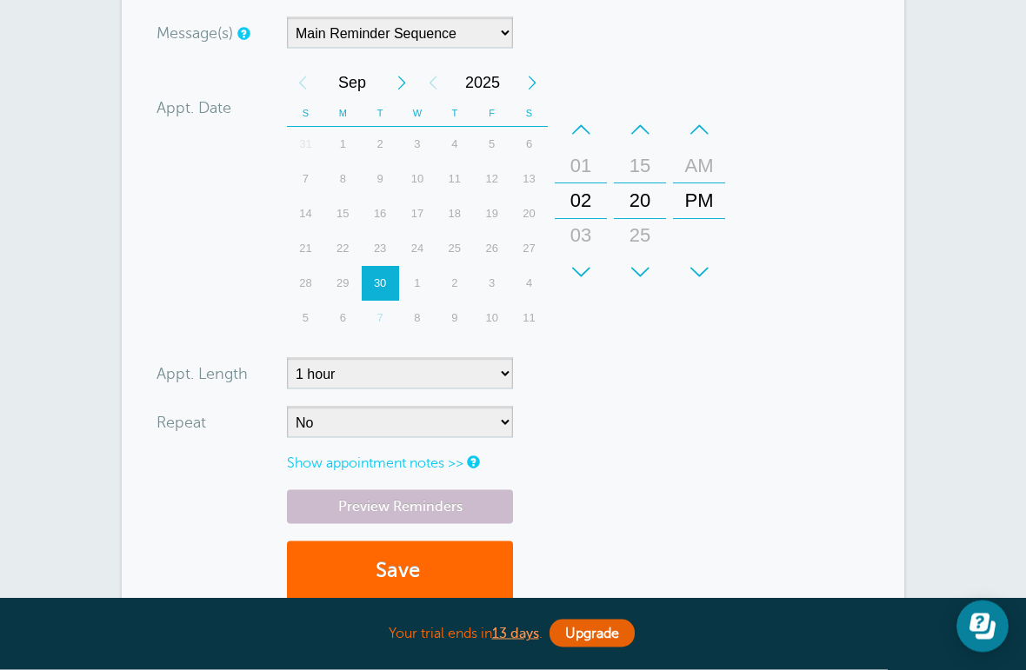
scroll to position [561, 0]
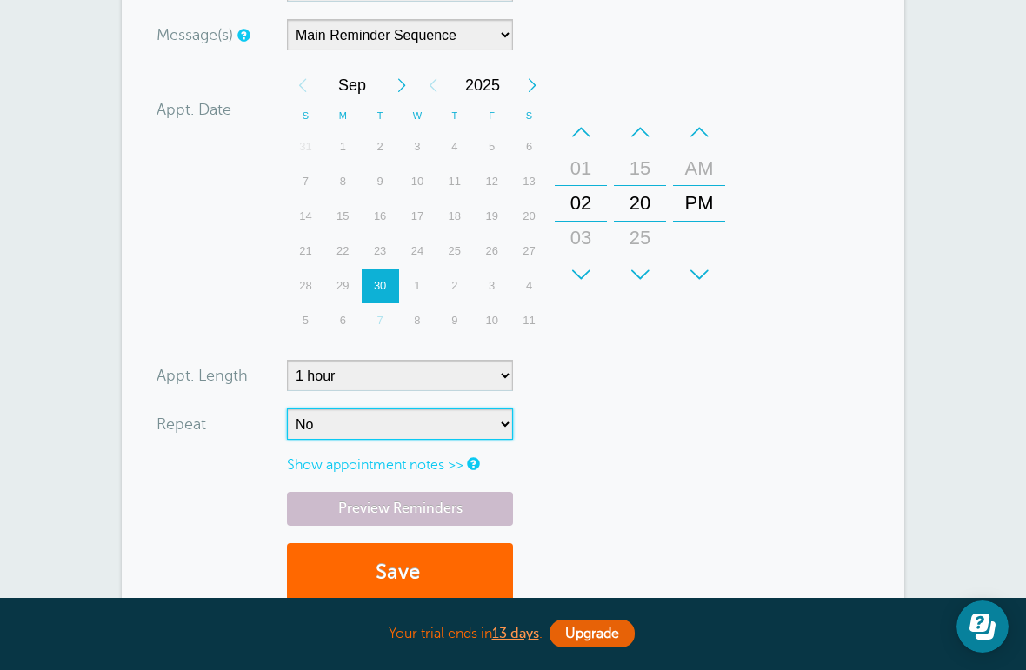
click at [467, 422] on select "No Daily Weekly Every 2 weeks Every 3 weeks Every 4 weeks Monthly Every 5 weeks…" at bounding box center [400, 424] width 226 height 31
select select "RRULE:FREQ=WEEKLY"
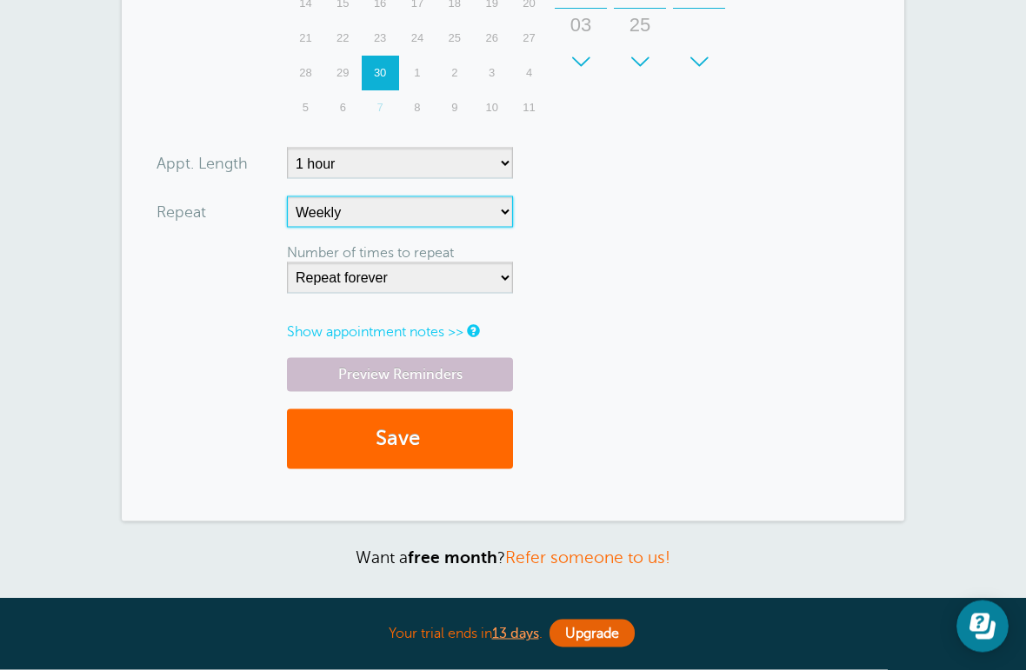
scroll to position [763, 0]
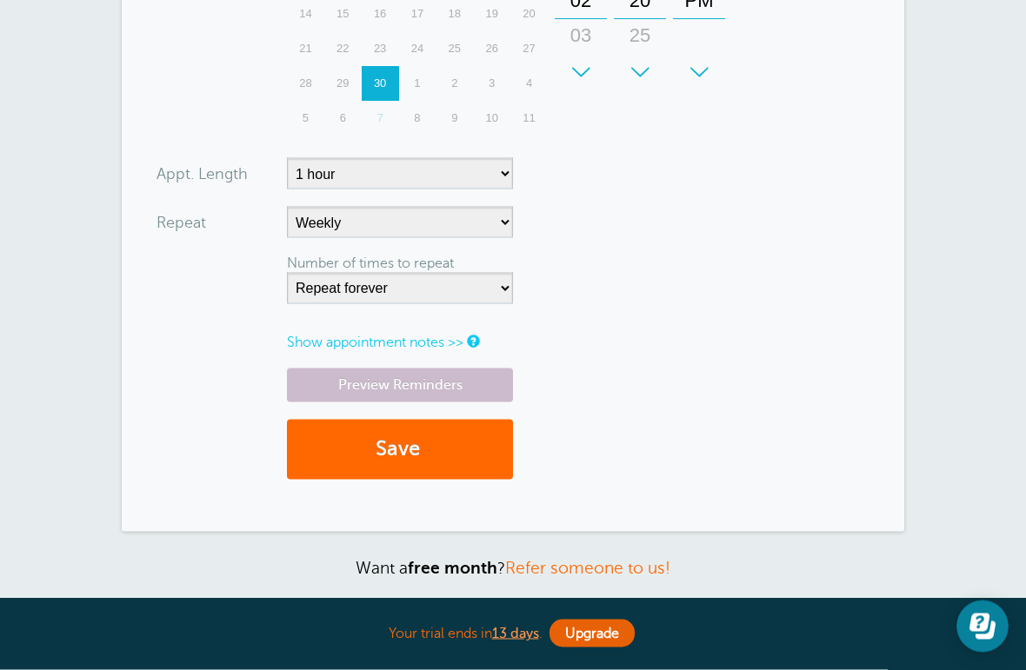
click at [457, 459] on button "Save" at bounding box center [400, 450] width 226 height 60
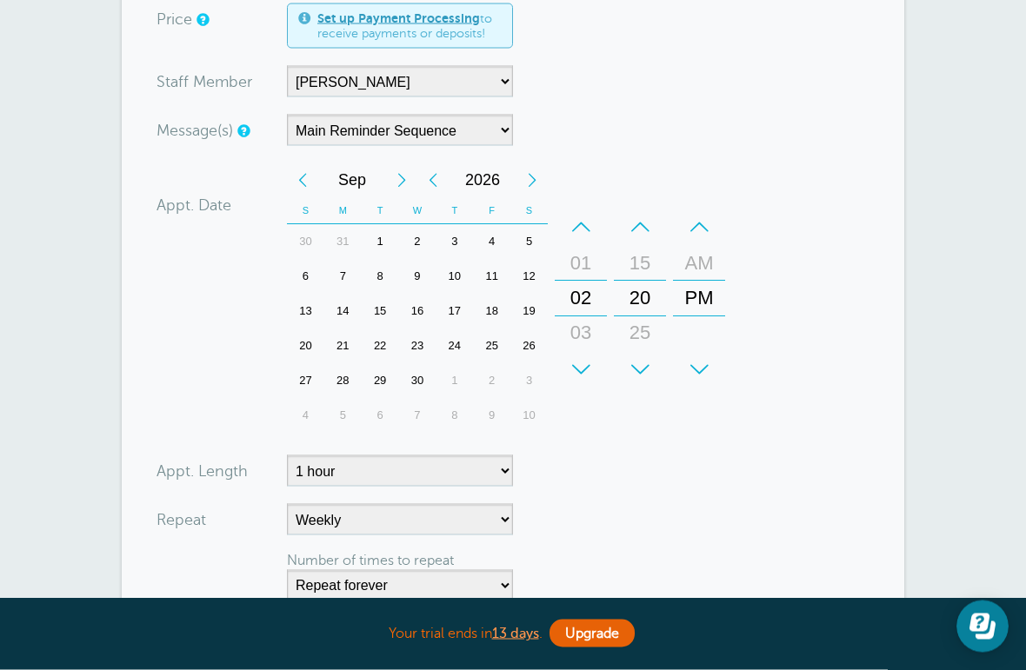
scroll to position [467, 0]
click at [386, 267] on div "7" at bounding box center [380, 276] width 37 height 35
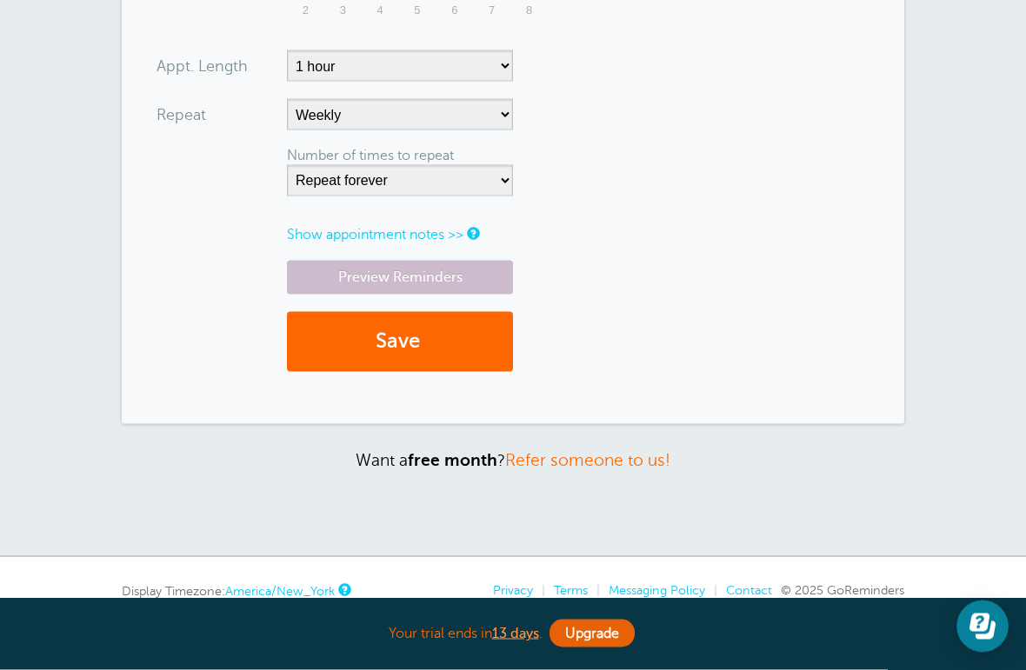
scroll to position [950, 0]
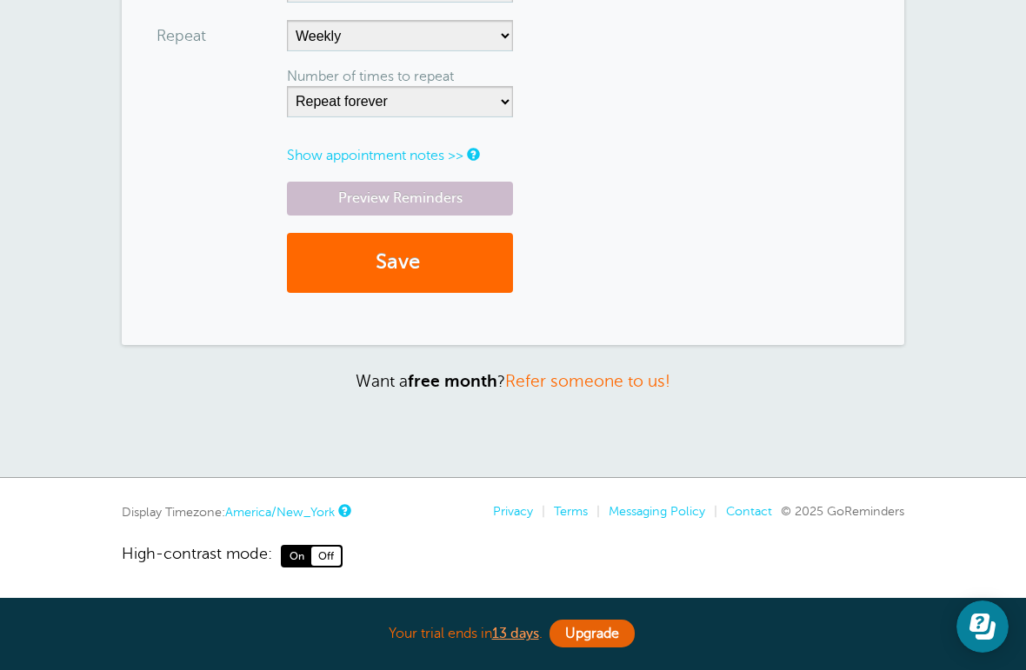
click at [462, 267] on button "Save" at bounding box center [400, 263] width 226 height 60
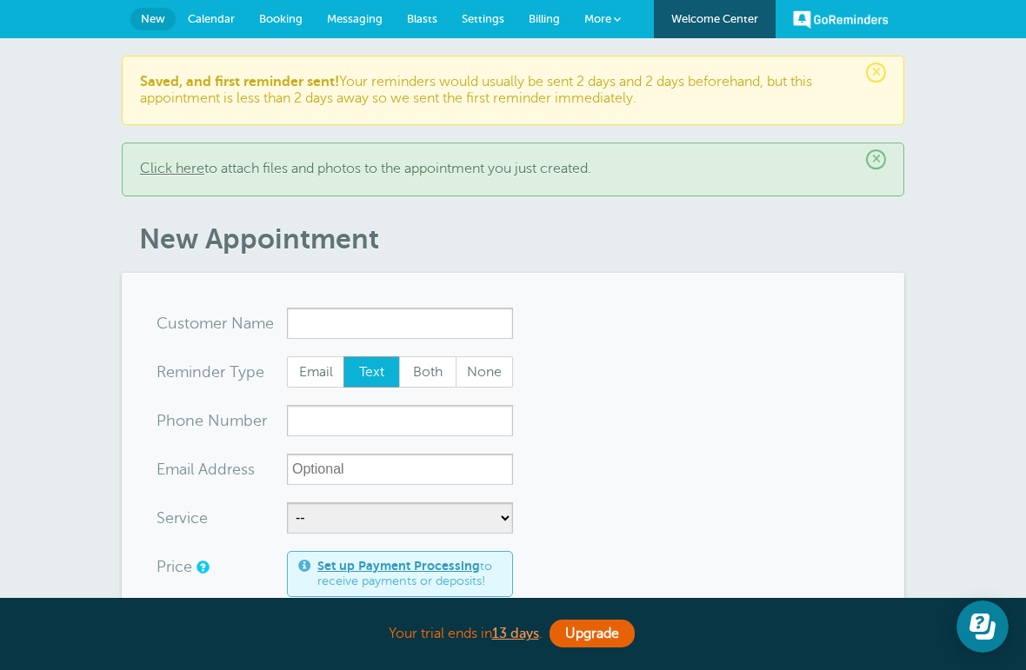
click at [355, 28] on link "Messaging" at bounding box center [355, 19] width 80 height 38
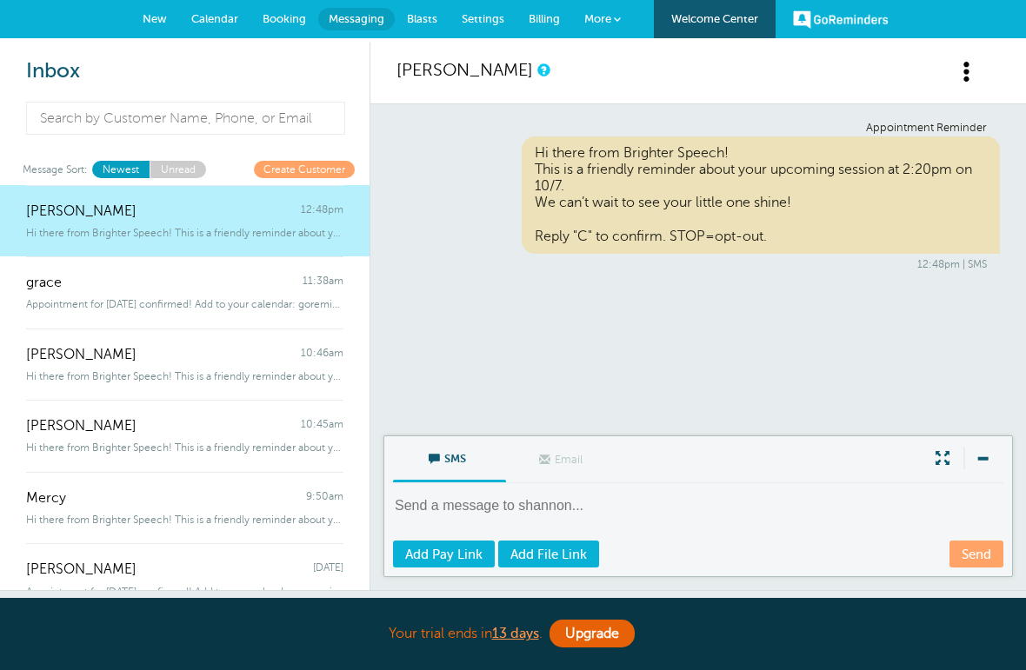
click at [218, 23] on span "Calendar" at bounding box center [214, 18] width 47 height 13
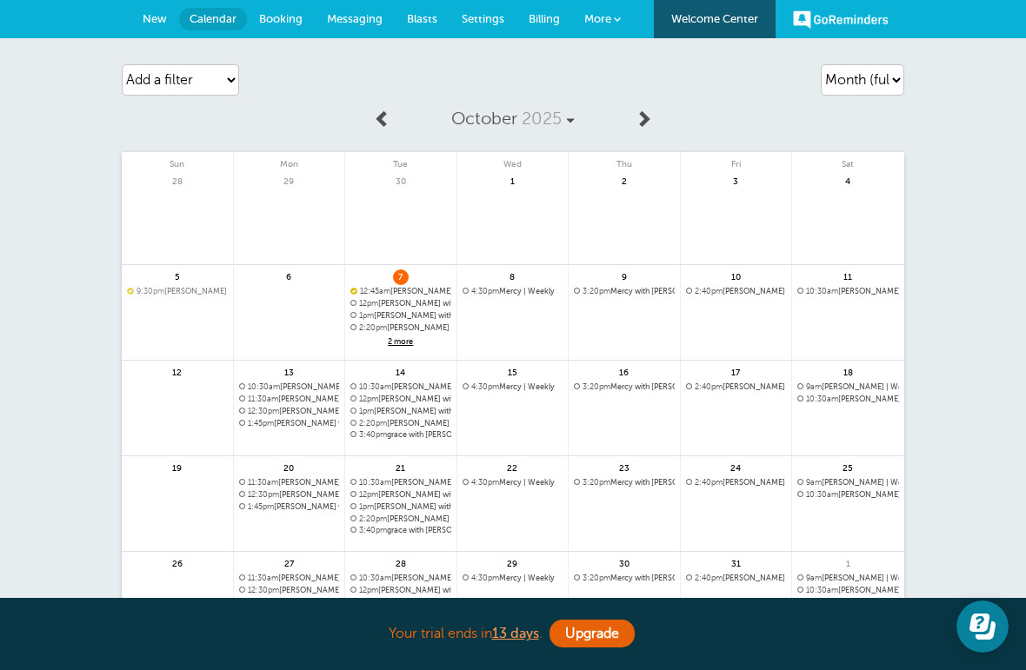
click at [854, 315] on link at bounding box center [848, 337] width 112 height 76
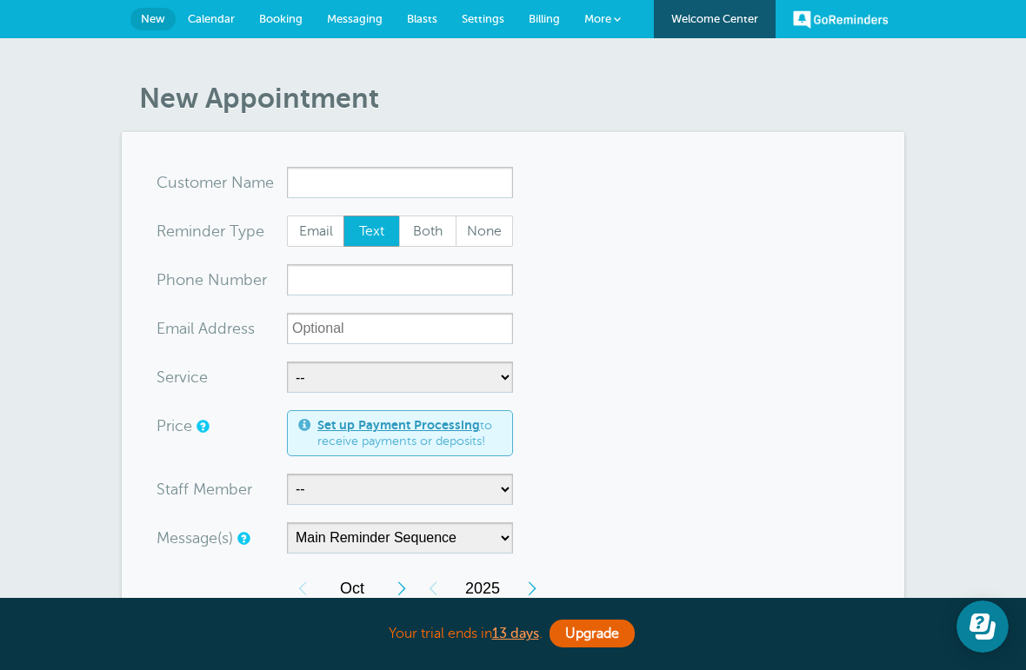
click at [444, 192] on input "x-no-autofill" at bounding box center [400, 182] width 226 height 31
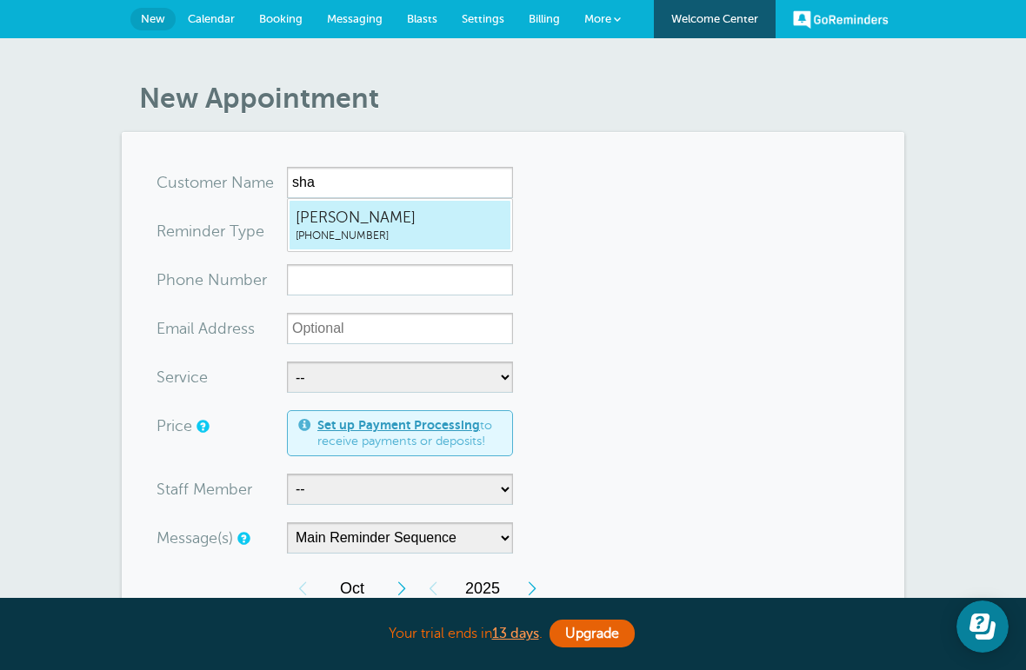
click at [424, 208] on span "shannon" at bounding box center [400, 218] width 209 height 22
type input "shannon3044841443"
type input "shannon"
radio input "false"
radio input "true"
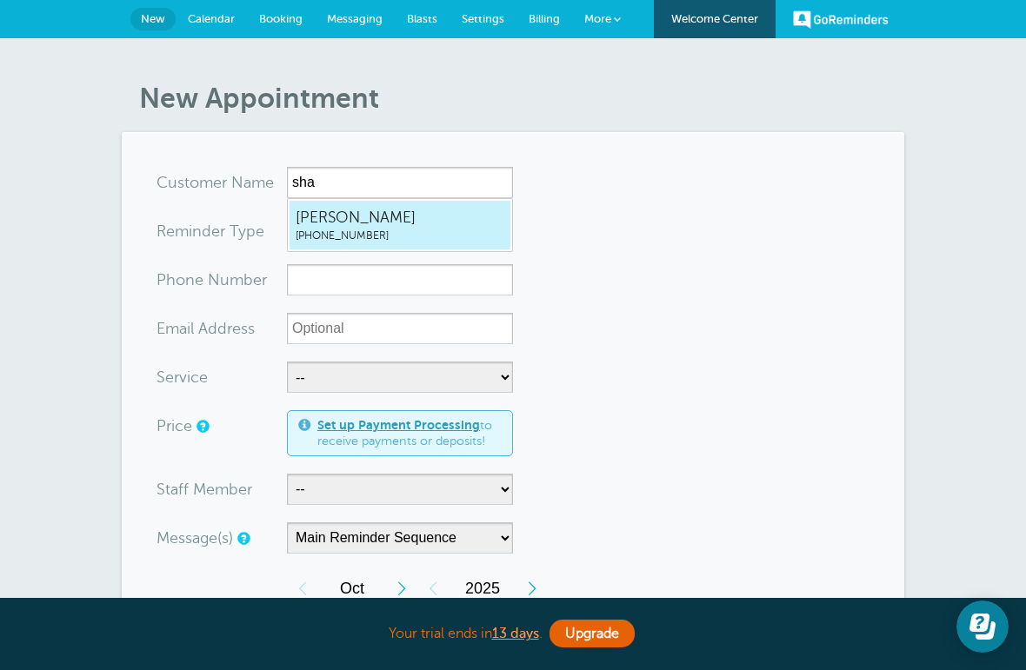
type input "(304) 484-1443"
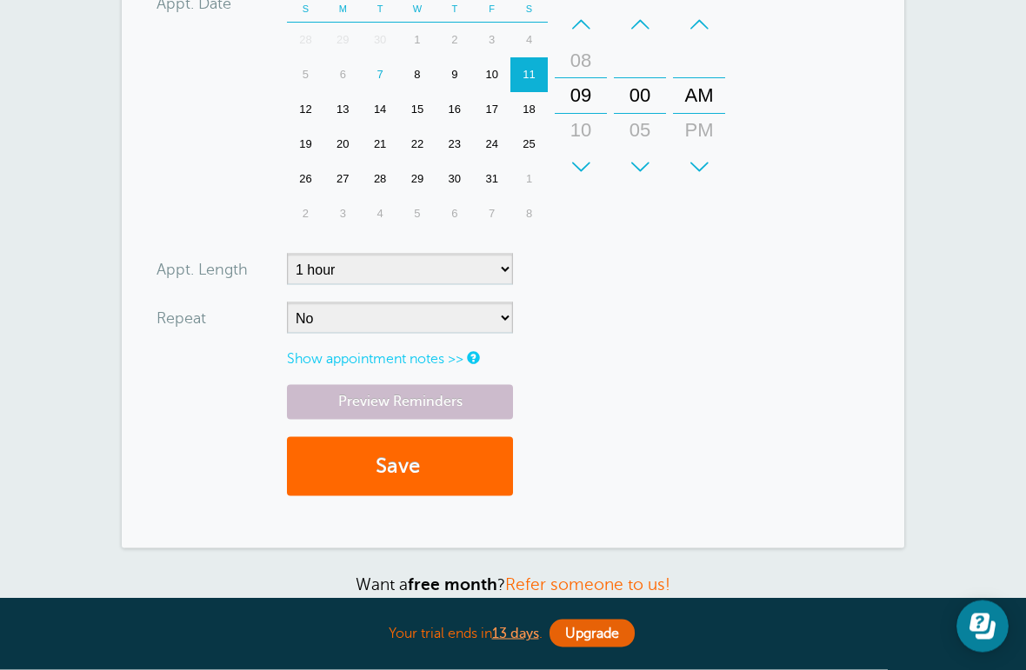
scroll to position [616, 0]
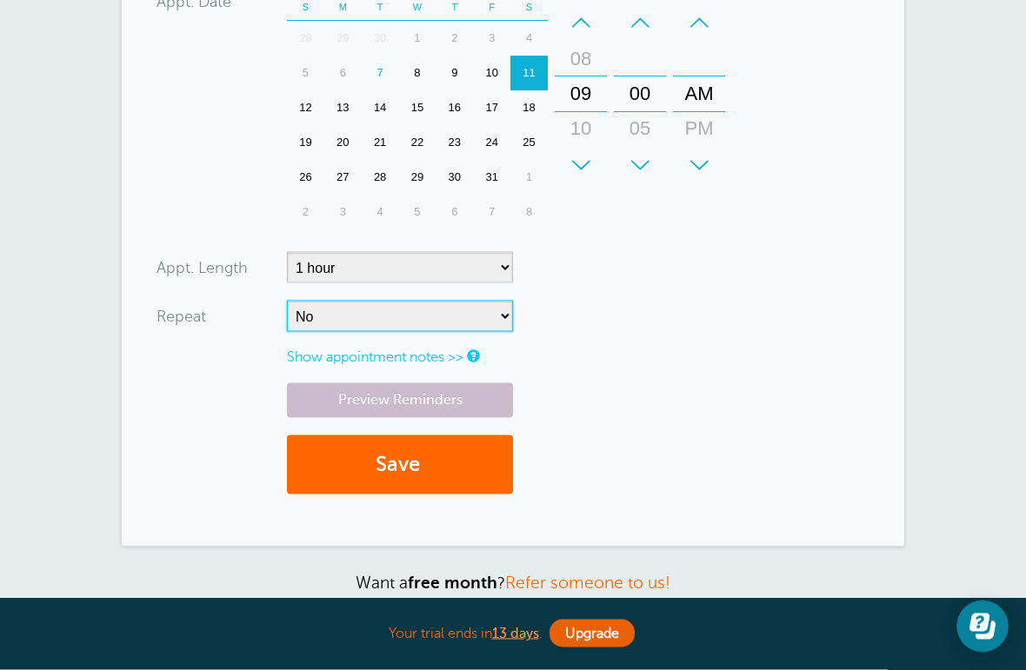
click at [427, 321] on select "No Daily Weekly Every 2 weeks Every 3 weeks Every 4 weeks Monthly Every 5 weeks…" at bounding box center [400, 316] width 226 height 31
select select "RRULE:FREQ=WEEKLY"
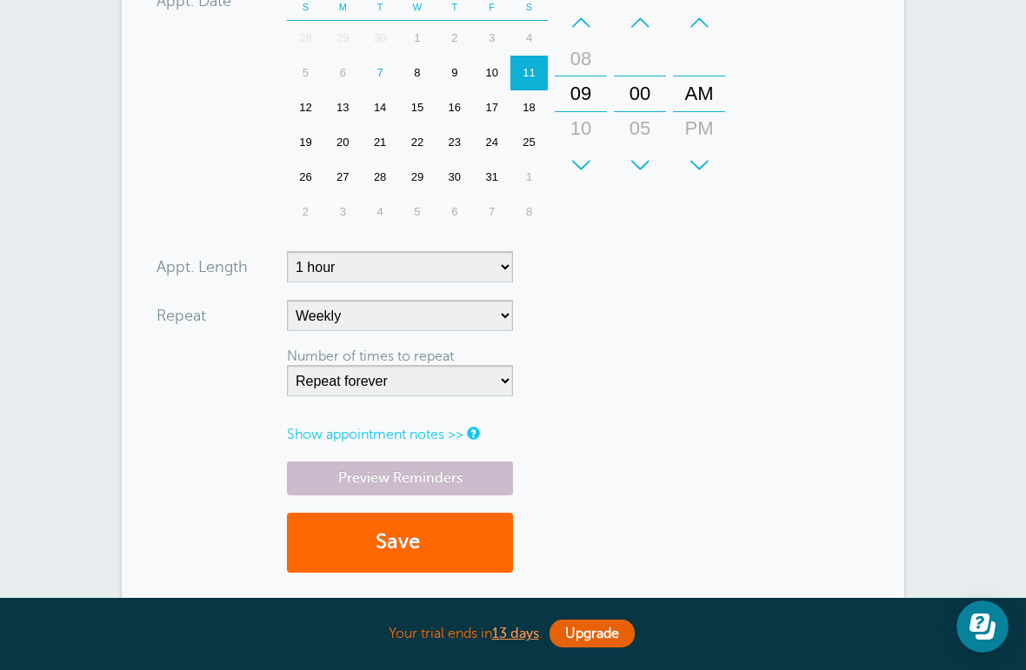
click at [433, 541] on button "Save" at bounding box center [400, 543] width 226 height 60
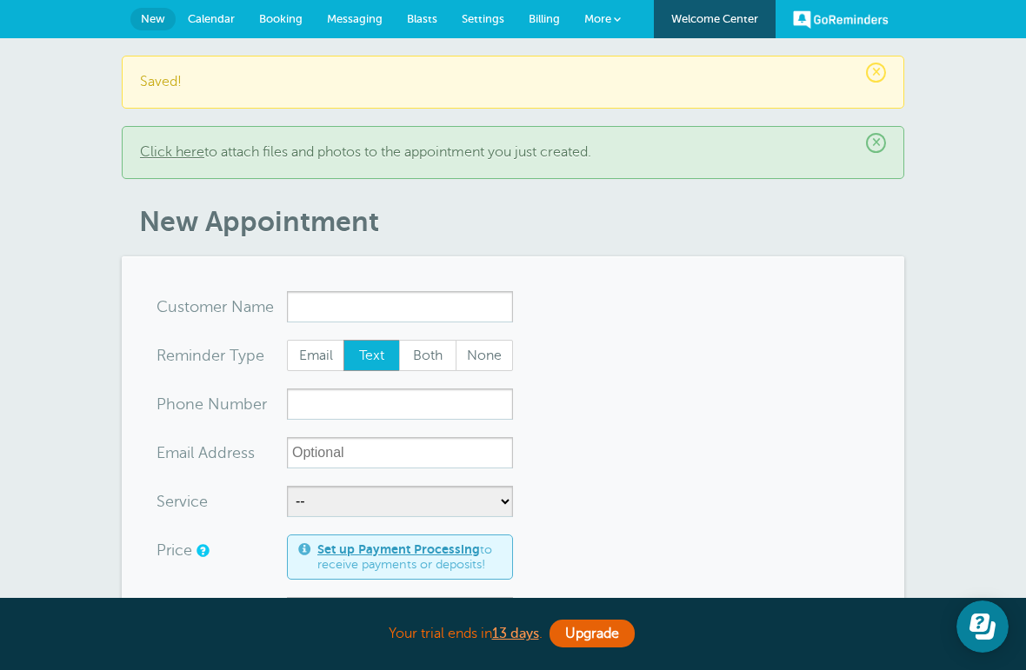
click at [221, 20] on span "Calendar" at bounding box center [211, 18] width 47 height 13
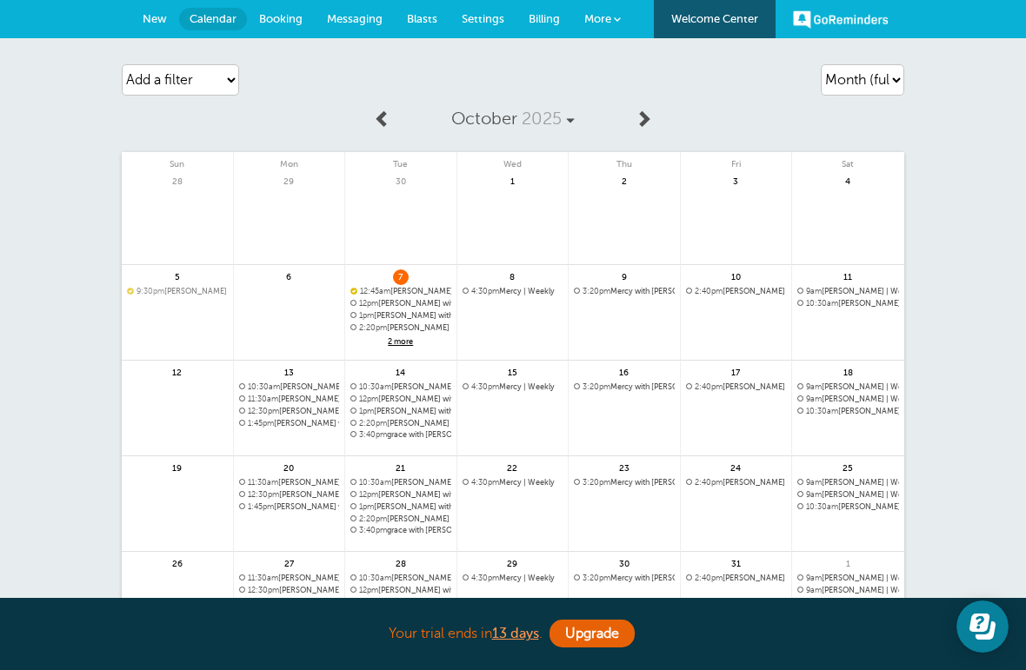
click at [752, 329] on link at bounding box center [736, 337] width 111 height 76
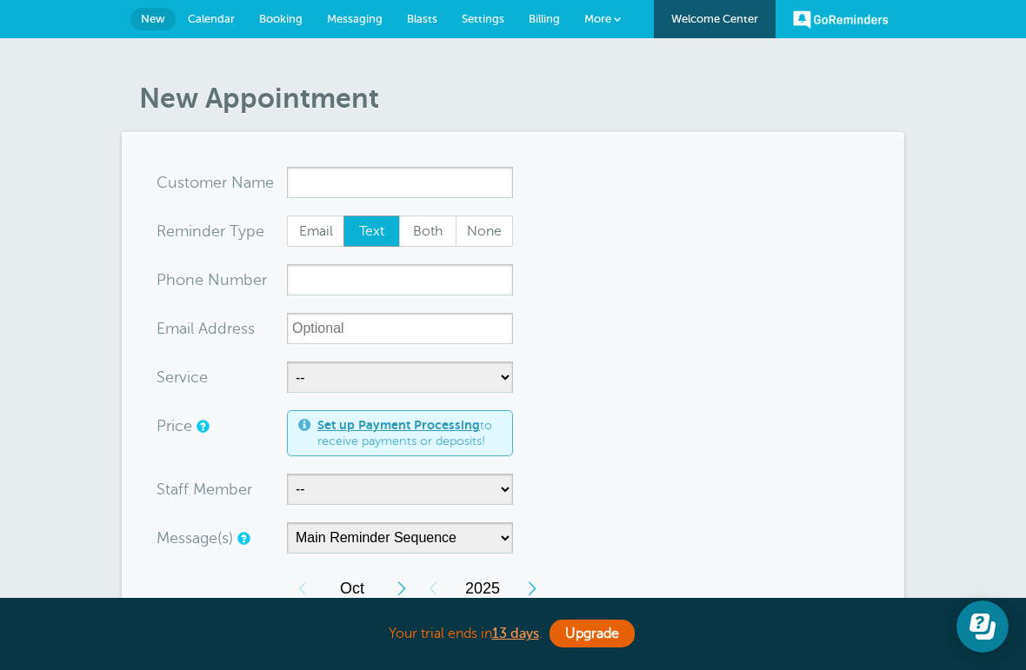
click at [400, 172] on input "x-no-autofill" at bounding box center [400, 182] width 226 height 31
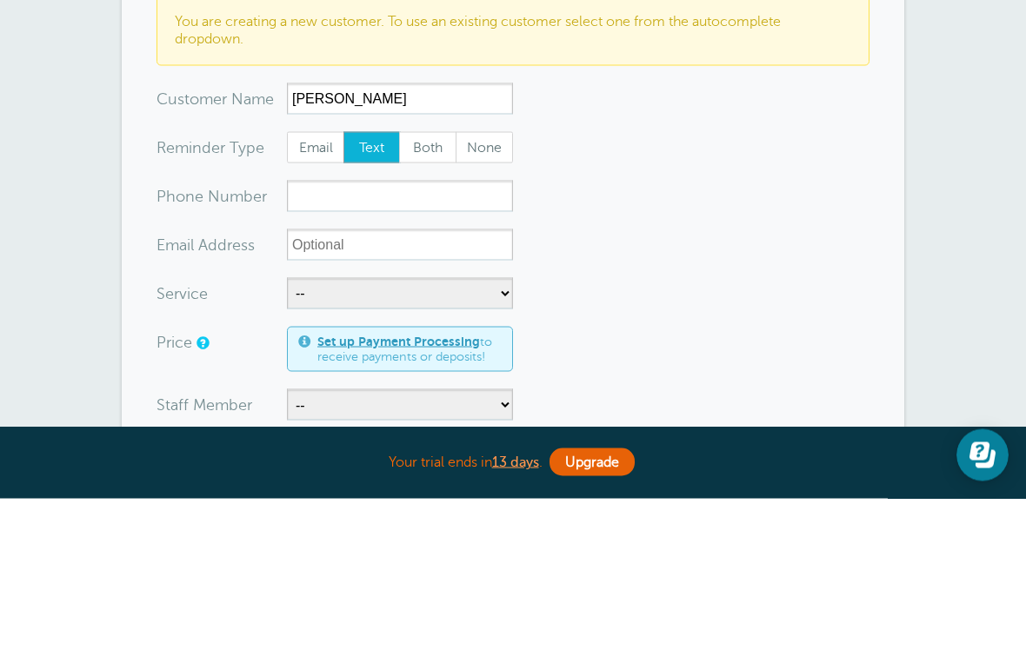
type input "[PERSON_NAME]"
click at [443, 352] on input "xxx-no-autofill" at bounding box center [400, 367] width 226 height 31
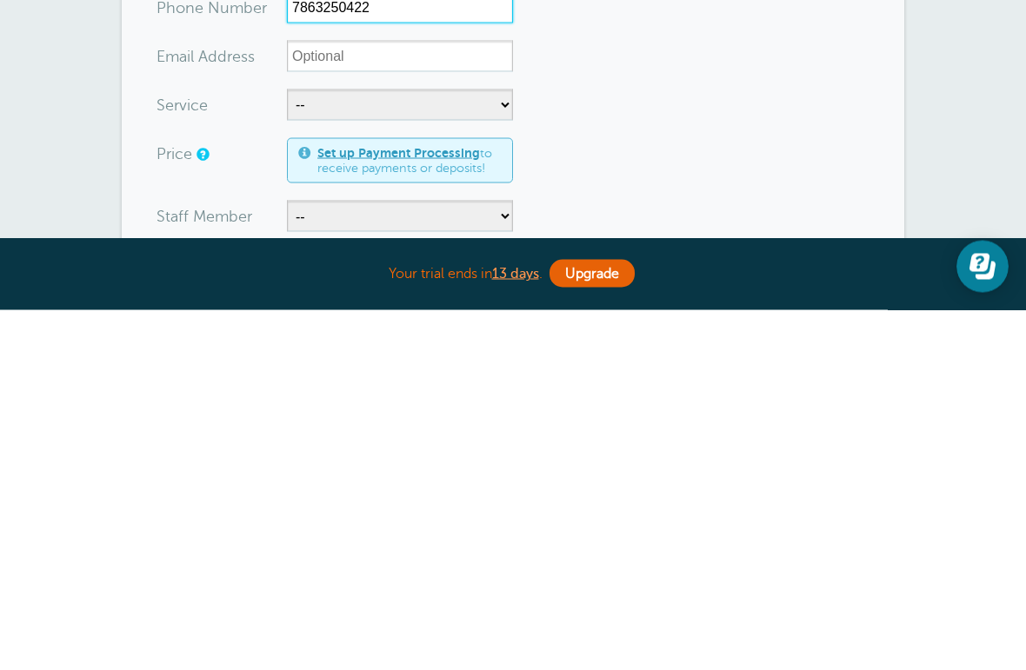
type input "7863250422"
click at [436, 561] on select "-- Cristina" at bounding box center [400, 576] width 226 height 31
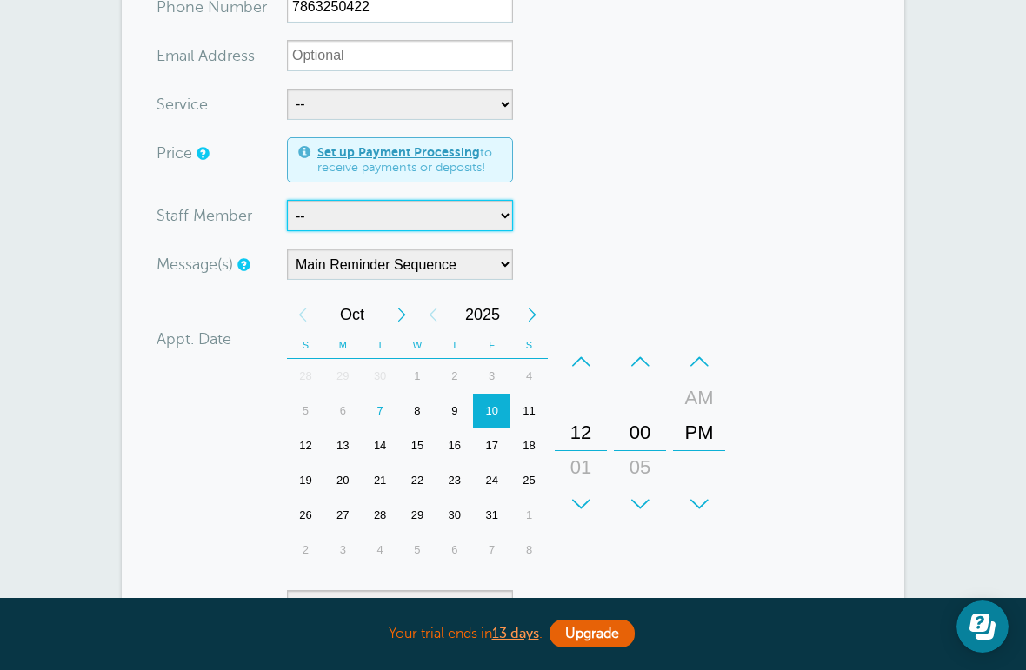
select select "21707"
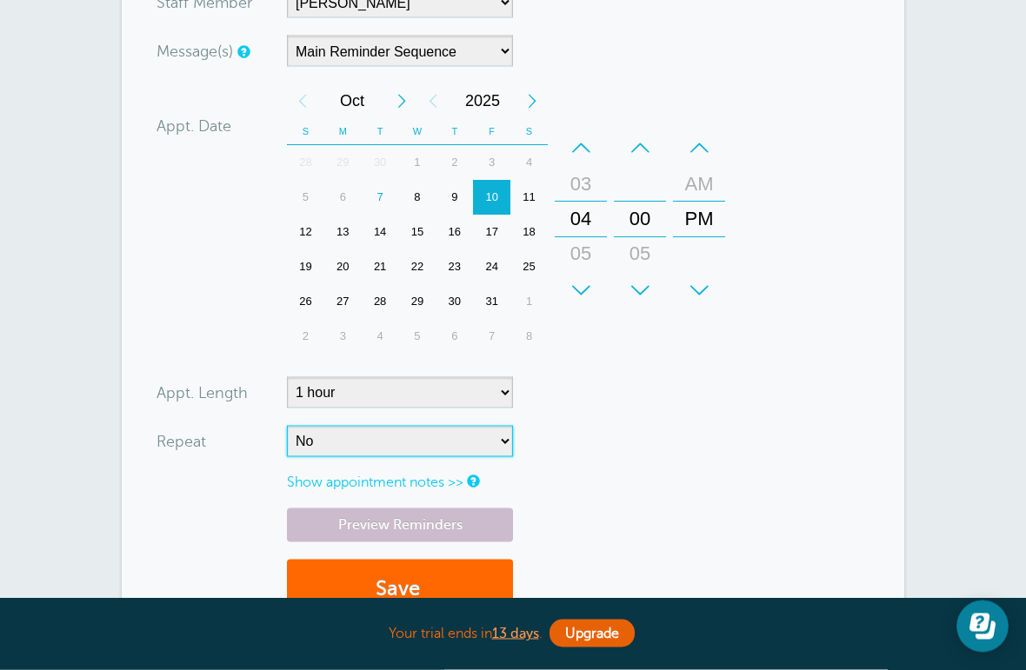
click at [415, 437] on select "No Daily Weekly Every 2 weeks Every 3 weeks Every 4 weeks Monthly Every 5 weeks…" at bounding box center [400, 441] width 226 height 31
select select "RRULE:FREQ=WEEKLY"
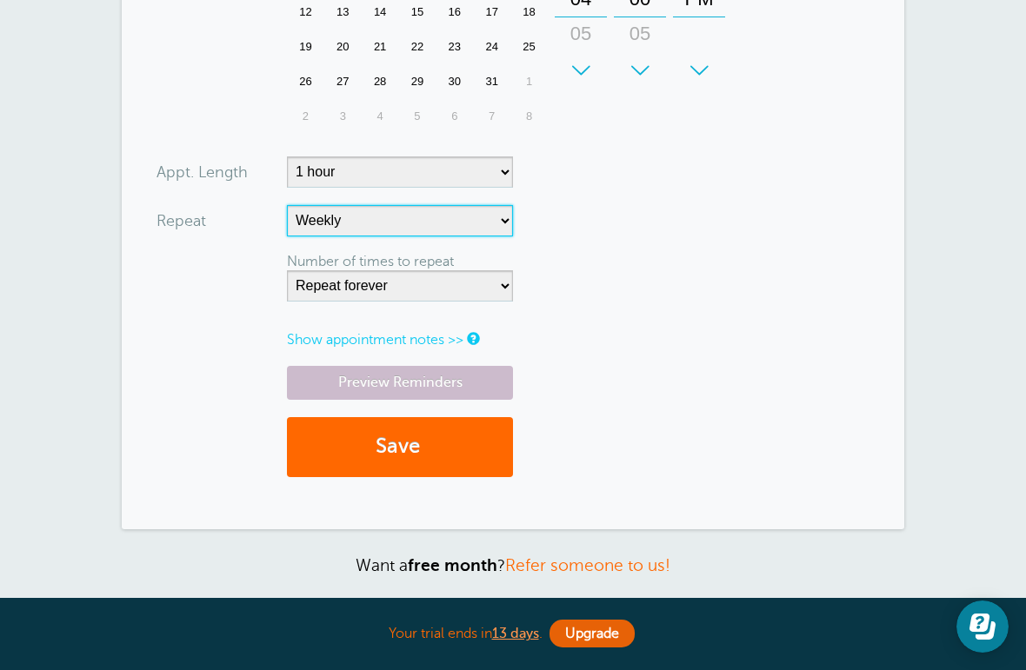
scroll to position [815, 0]
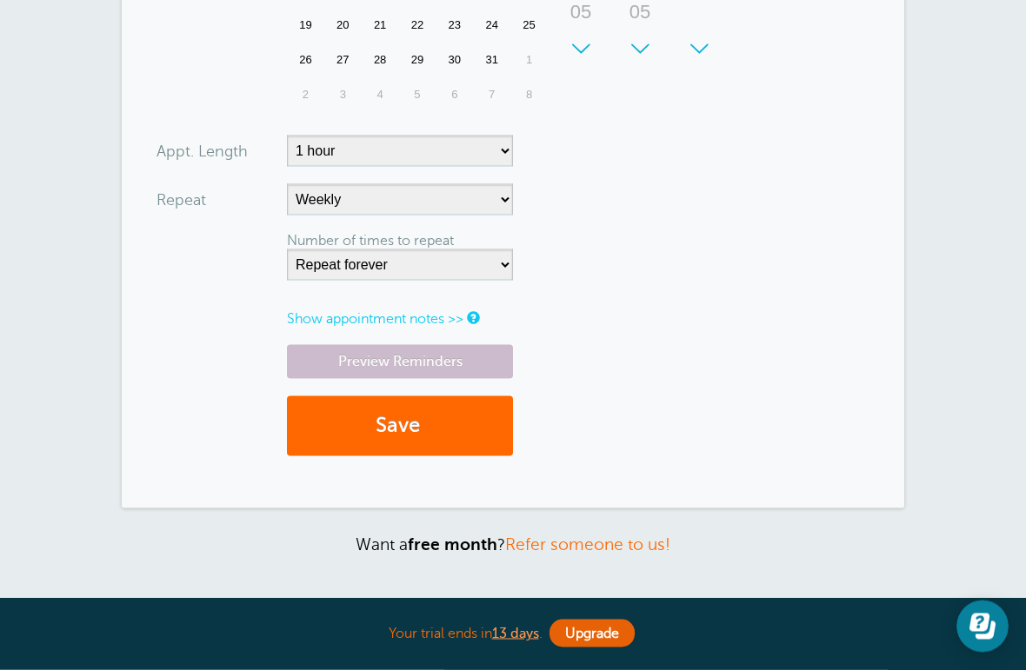
click at [461, 435] on button "Save" at bounding box center [400, 426] width 226 height 60
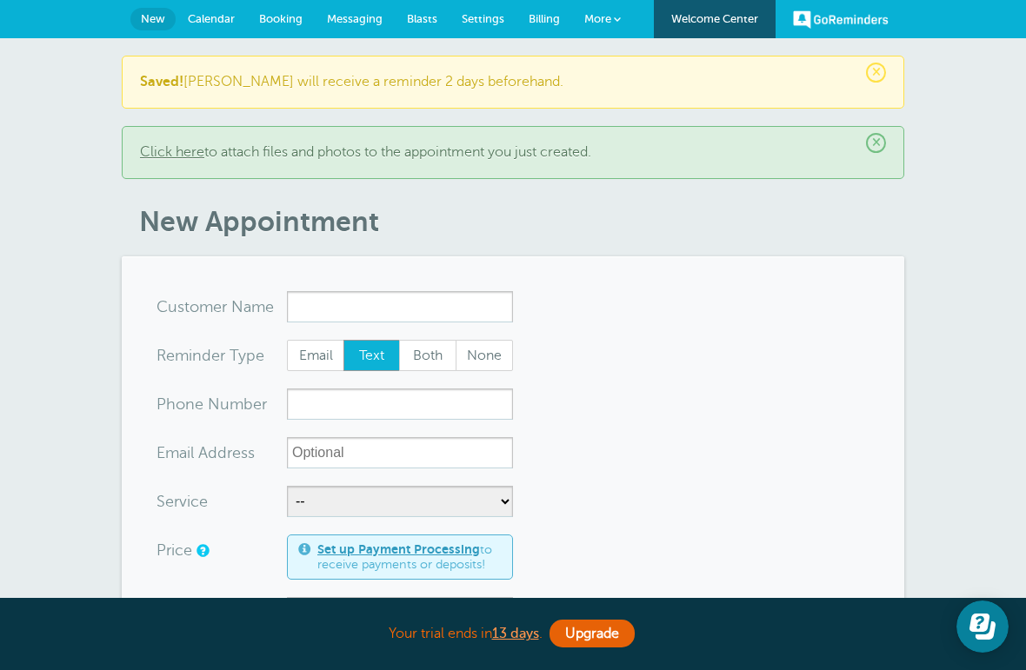
click at [209, 21] on span "Calendar" at bounding box center [211, 18] width 47 height 13
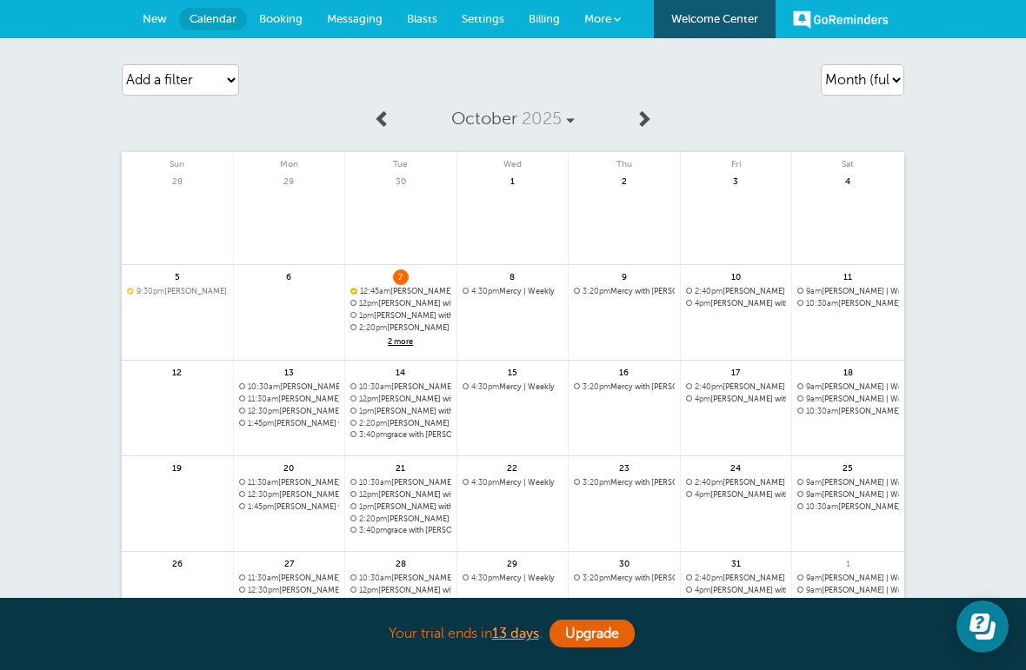
click at [728, 330] on link at bounding box center [736, 349] width 111 height 76
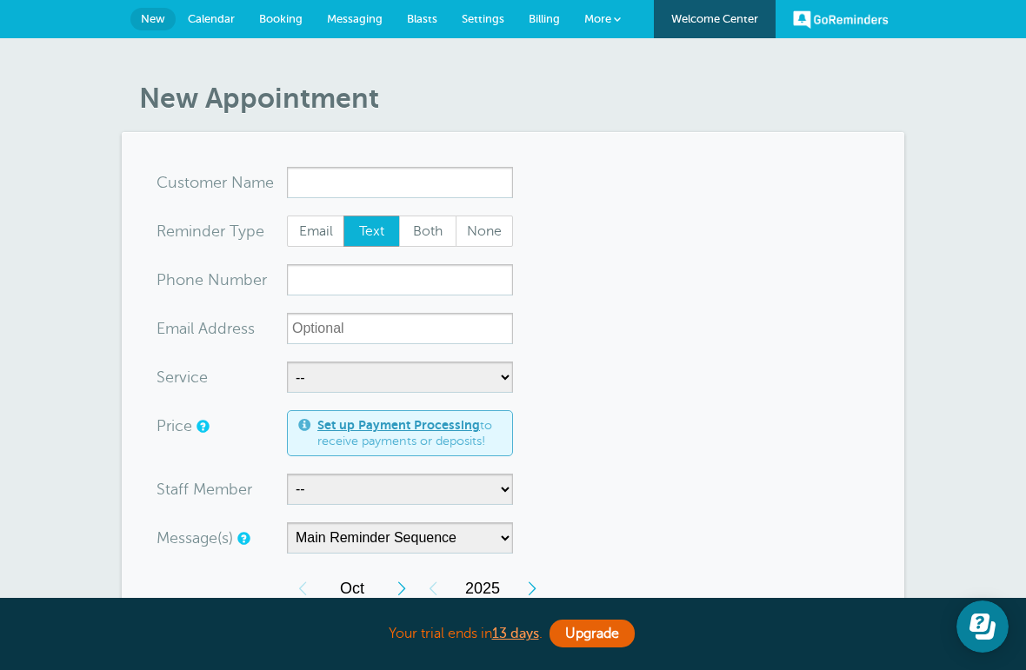
click at [406, 187] on input "x-no-autofill" at bounding box center [400, 182] width 226 height 31
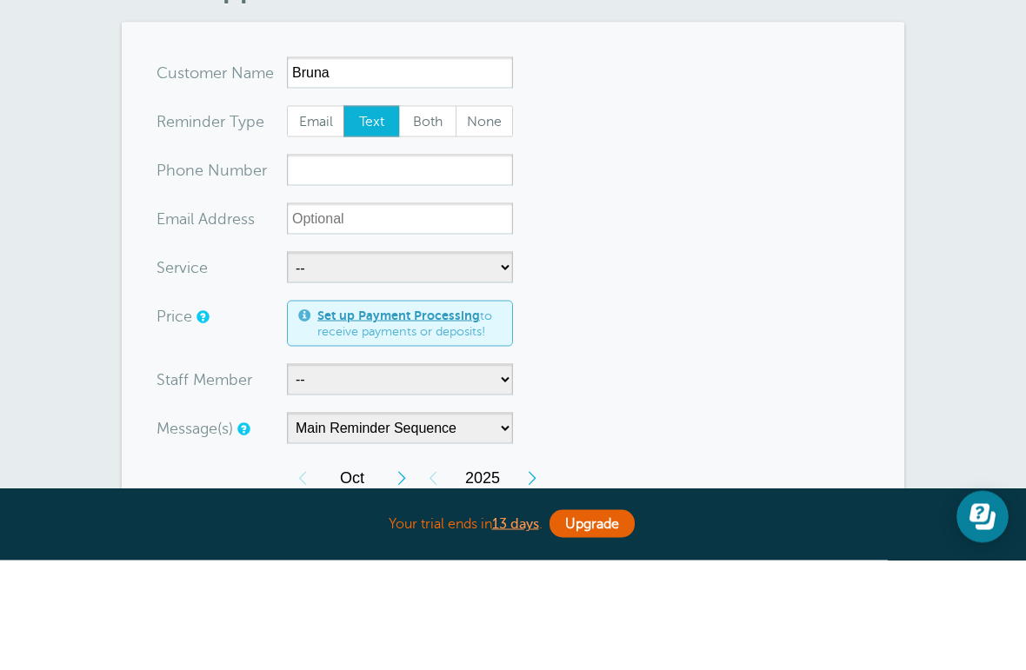
type input "Bruna"
click at [478, 264] on input "xxx-no-autofill" at bounding box center [400, 279] width 226 height 31
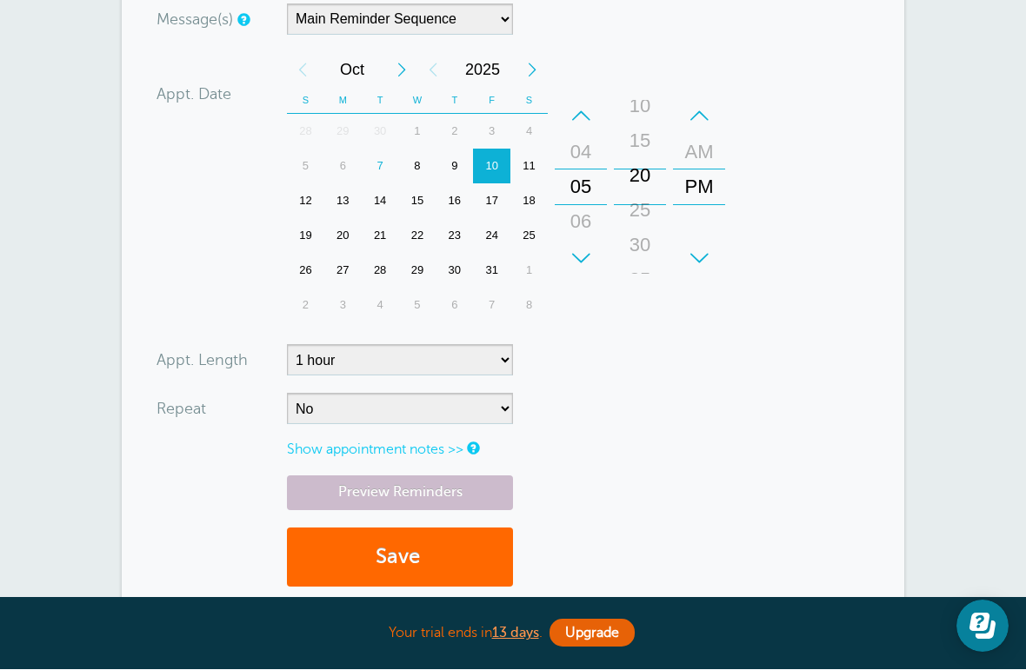
scroll to position [519, 0]
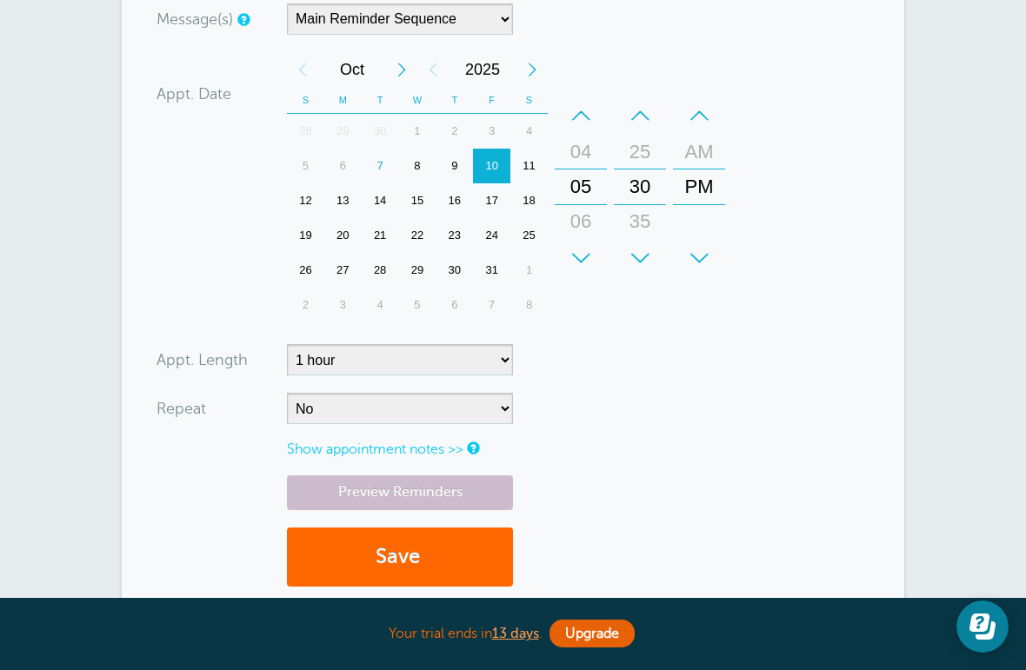
type input "7865157746"
click at [452, 549] on button "Save" at bounding box center [400, 558] width 226 height 60
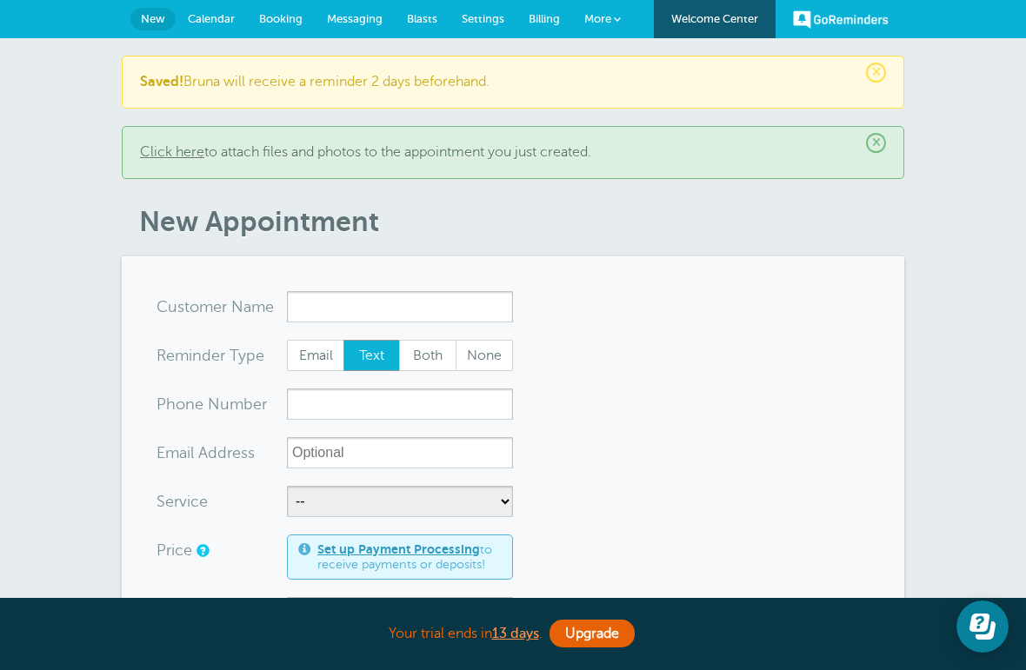
click at [220, 13] on span "Calendar" at bounding box center [211, 18] width 47 height 13
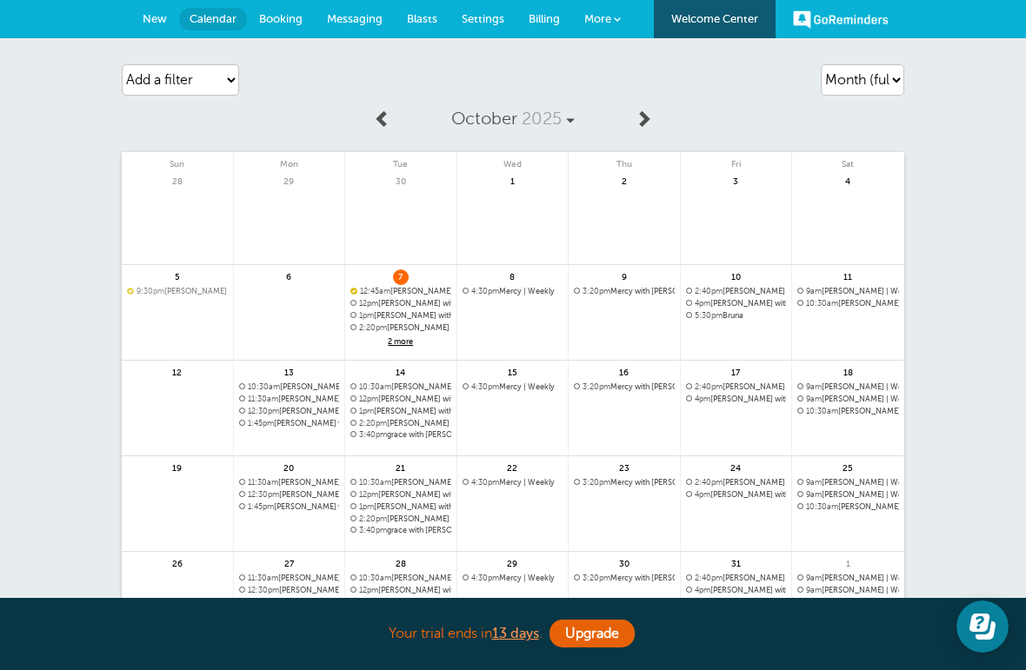
click at [755, 338] on link at bounding box center [736, 361] width 111 height 76
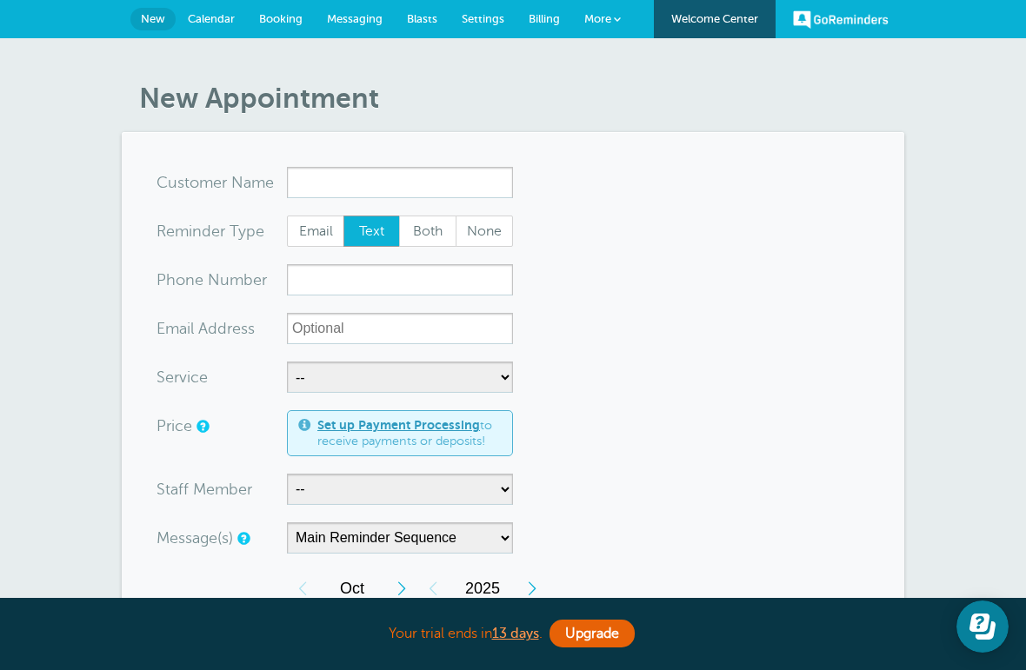
click at [435, 178] on input "x-no-autofill" at bounding box center [400, 182] width 226 height 31
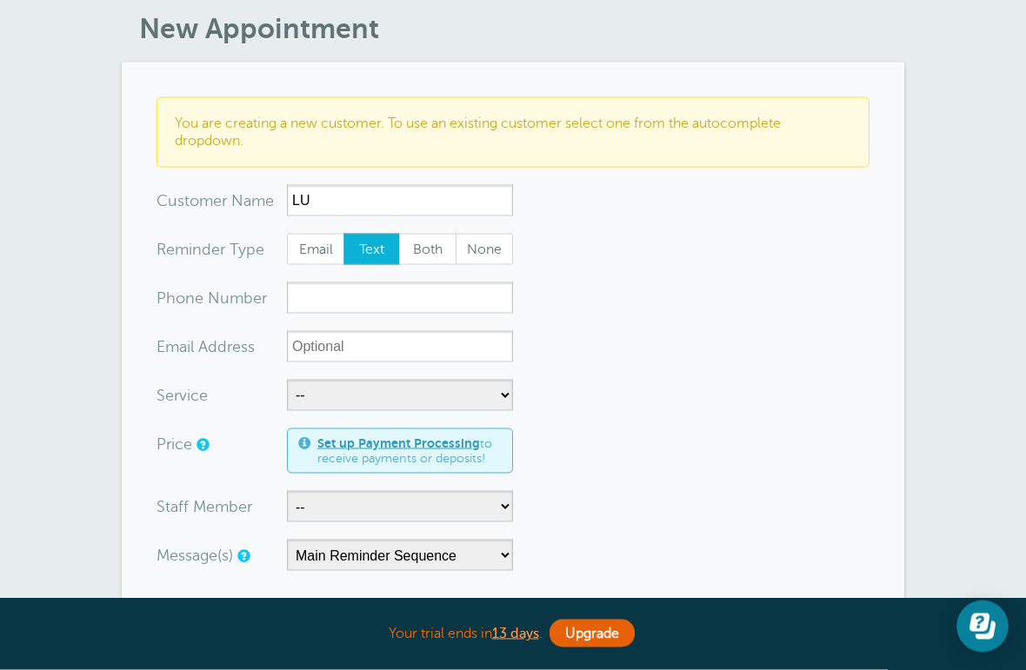
scroll to position [70, 0]
type input "LU"
click at [462, 305] on input "xxx-no-autofill" at bounding box center [400, 297] width 226 height 31
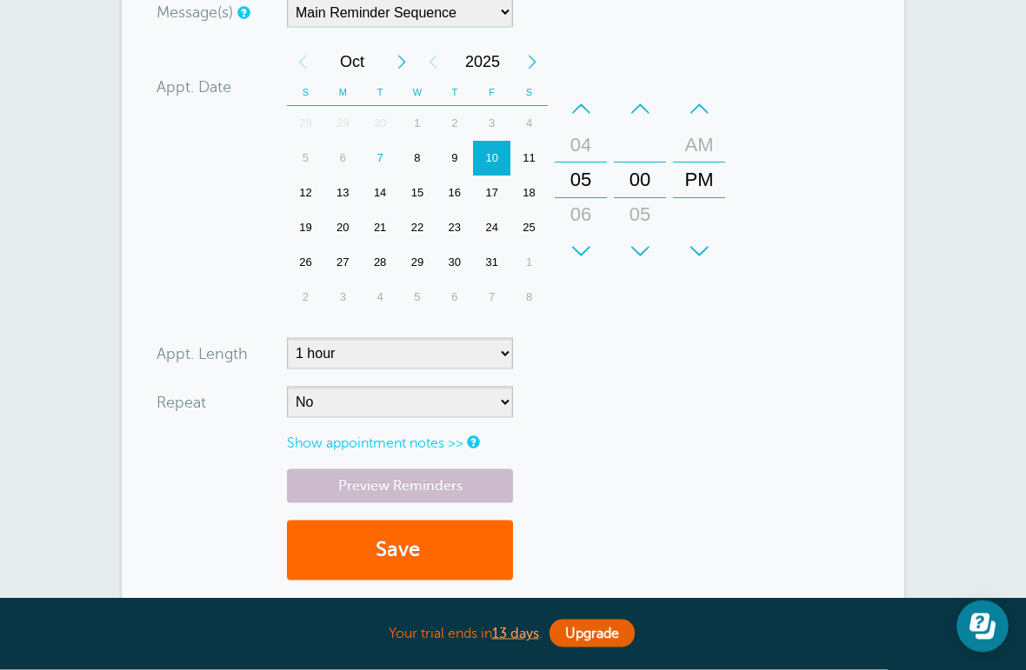
scroll to position [613, 0]
type input "9083869116"
click at [418, 408] on select "No Daily Weekly Every 2 weeks Every 3 weeks Every 4 weeks Monthly Every 5 weeks…" at bounding box center [400, 402] width 226 height 31
select select "RRULE:FREQ=WEEKLY"
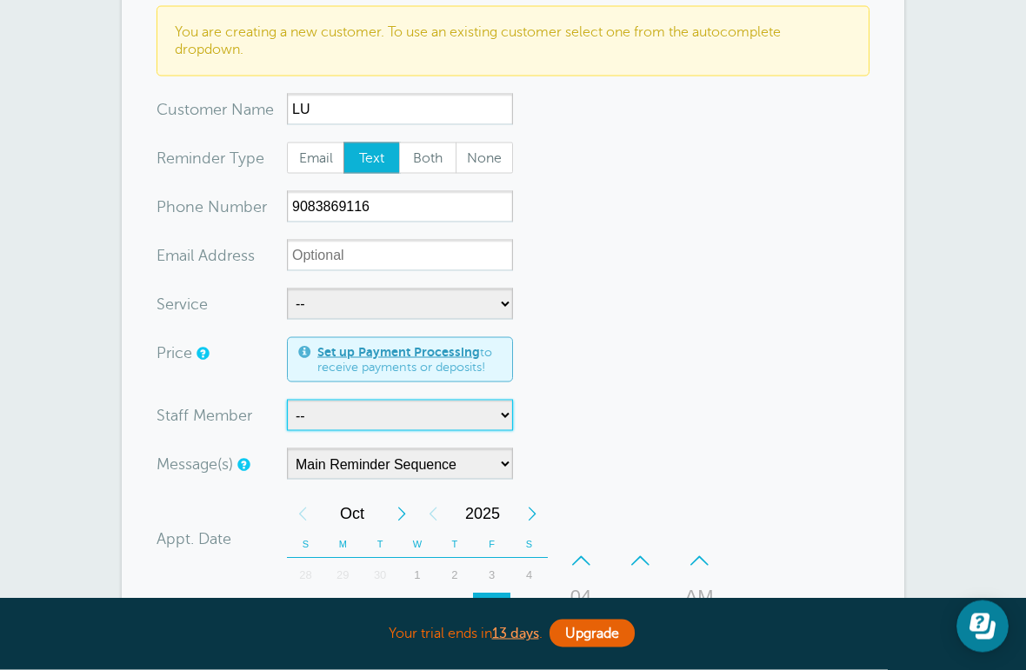
click at [443, 422] on select "-- Cristina" at bounding box center [400, 415] width 226 height 31
select select "21707"
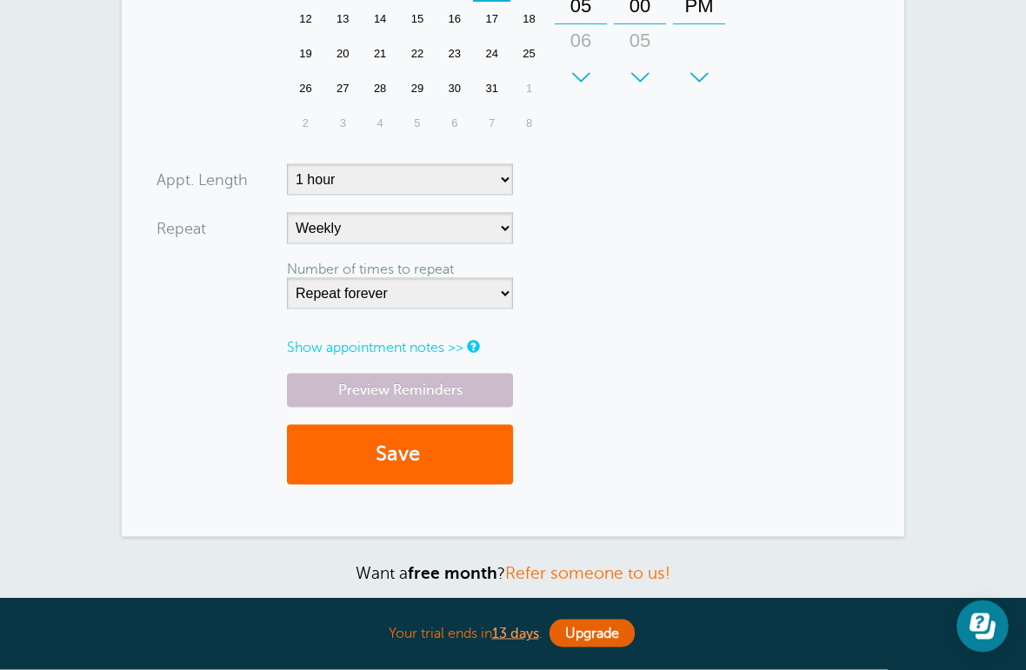
click at [465, 452] on button "Save" at bounding box center [400, 455] width 226 height 60
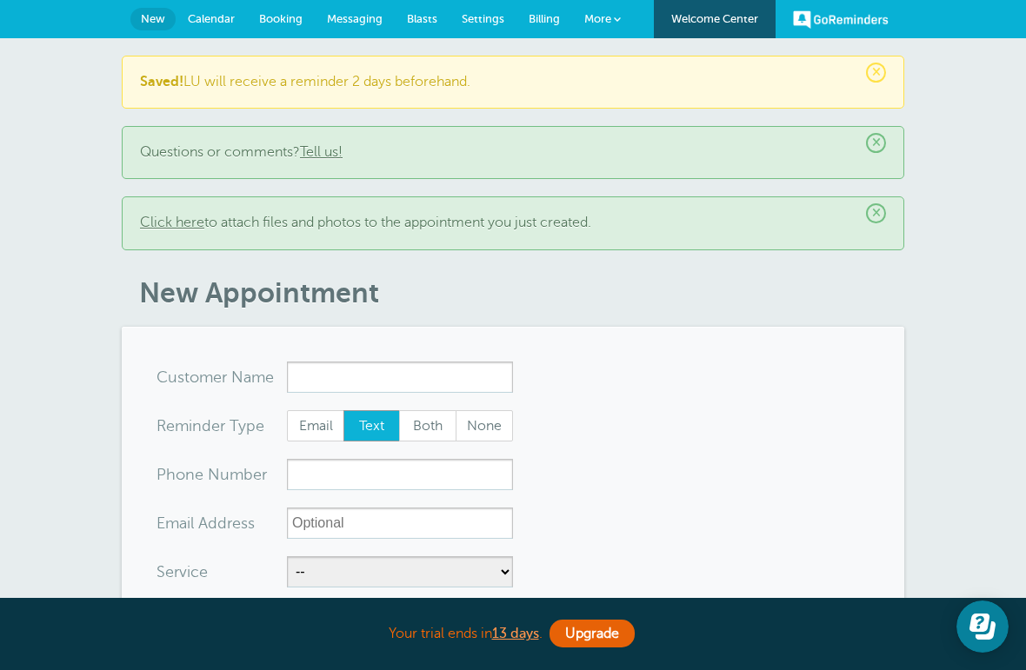
click at [214, 23] on span "Calendar" at bounding box center [211, 18] width 47 height 13
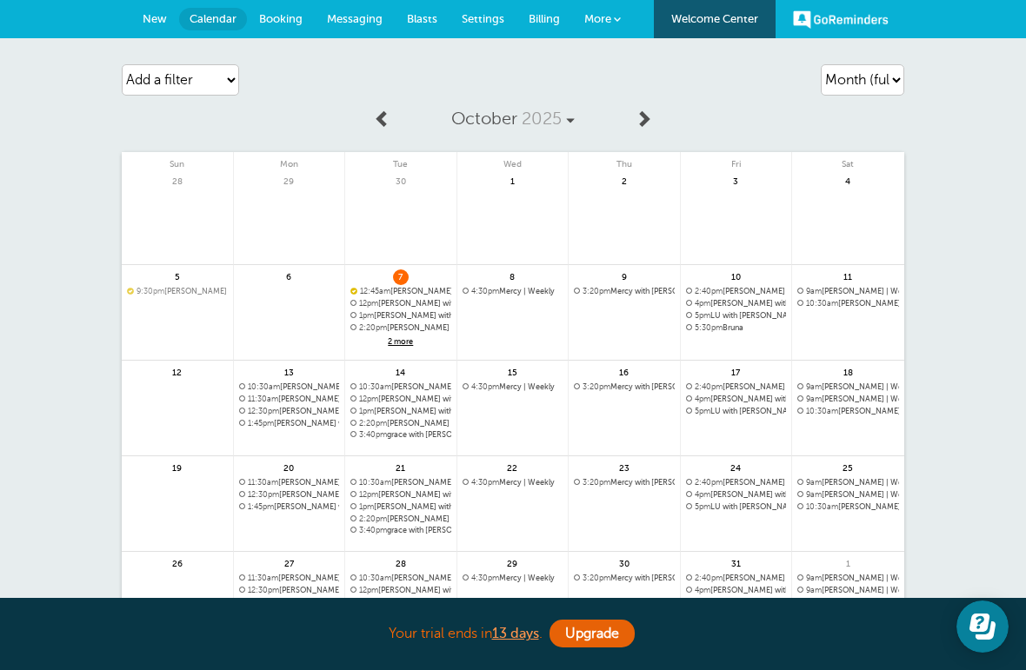
click at [851, 382] on span "9am shannon | Weekly" at bounding box center [848, 387] width 102 height 10
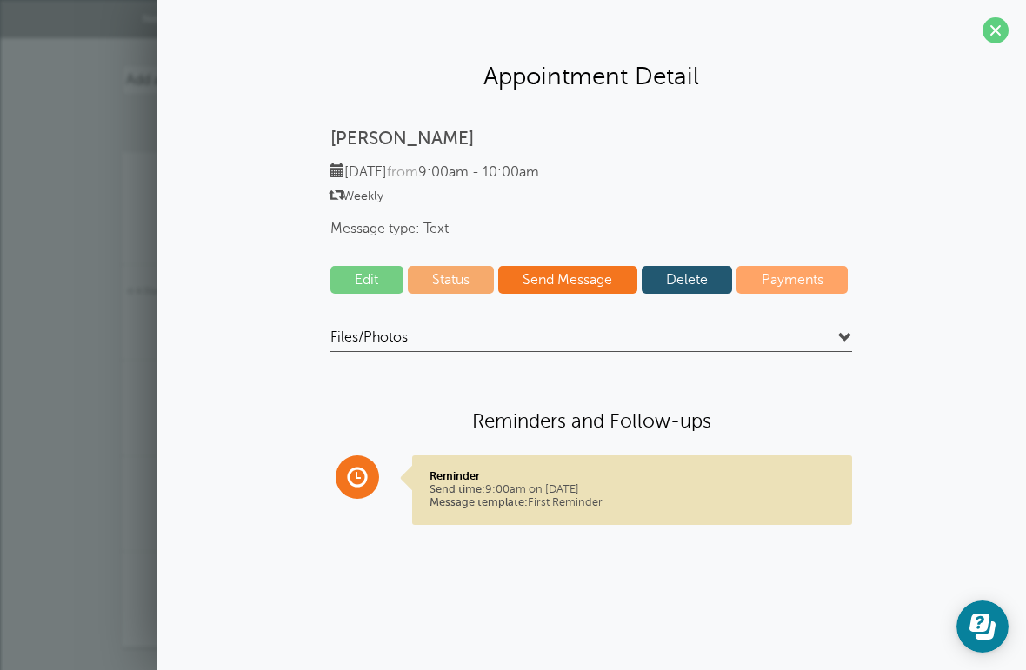
click at [691, 279] on link "Delete" at bounding box center [686, 280] width 91 height 28
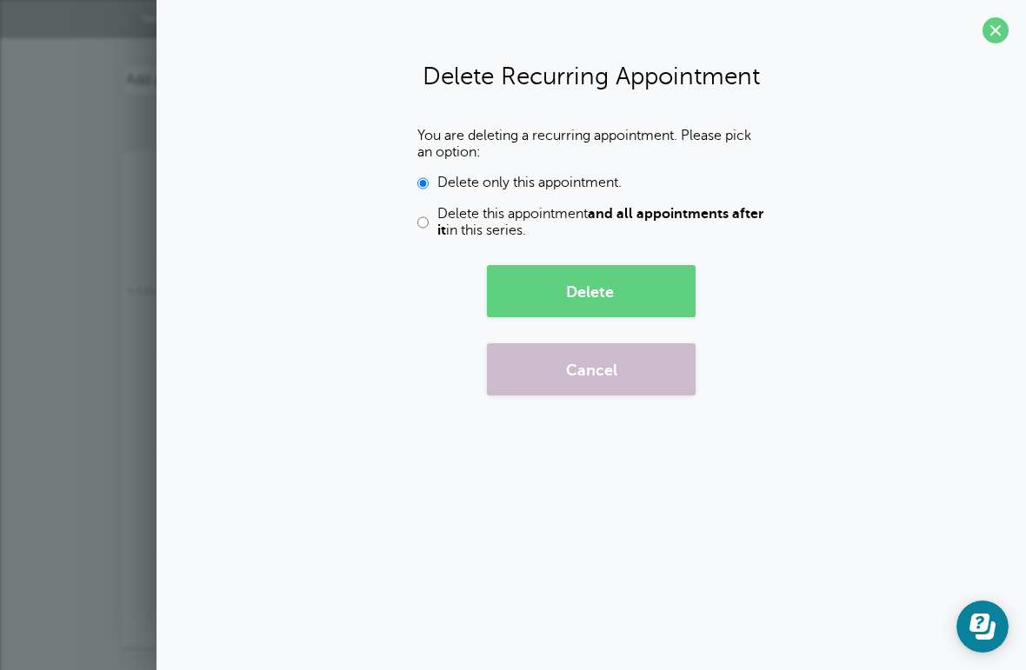
click at [640, 278] on button "Delete" at bounding box center [591, 291] width 209 height 52
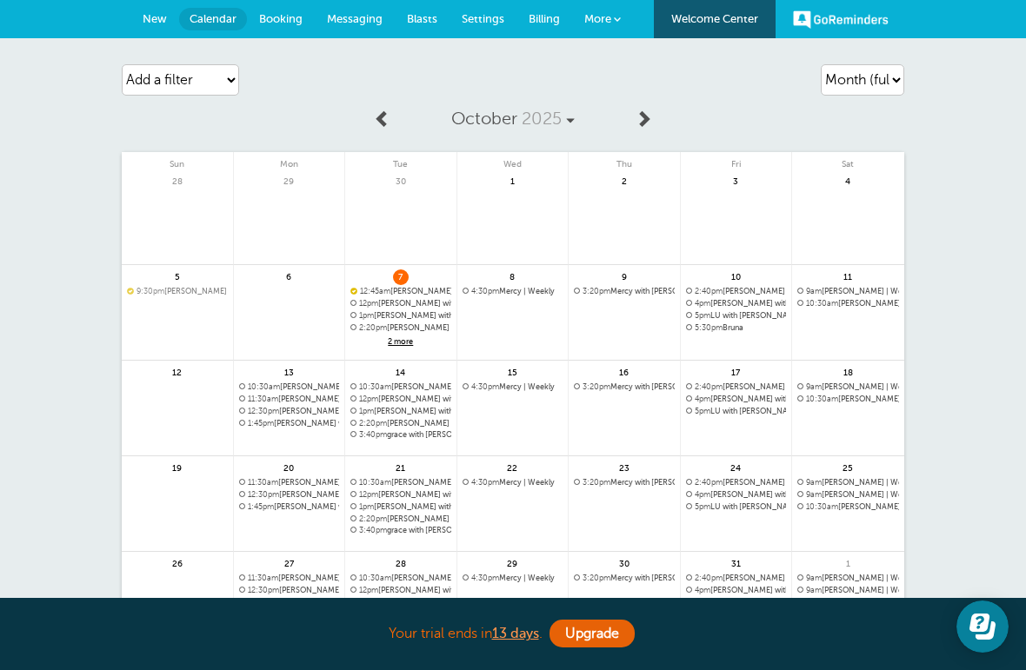
click at [518, 322] on link at bounding box center [512, 337] width 111 height 76
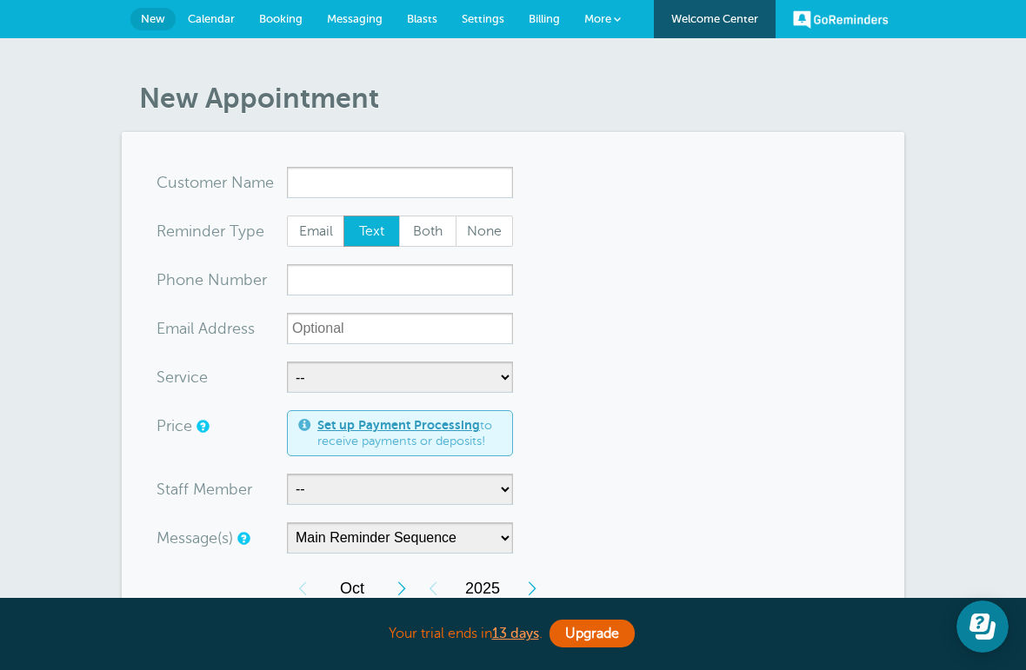
click at [417, 167] on input "x-no-autofill" at bounding box center [400, 182] width 226 height 31
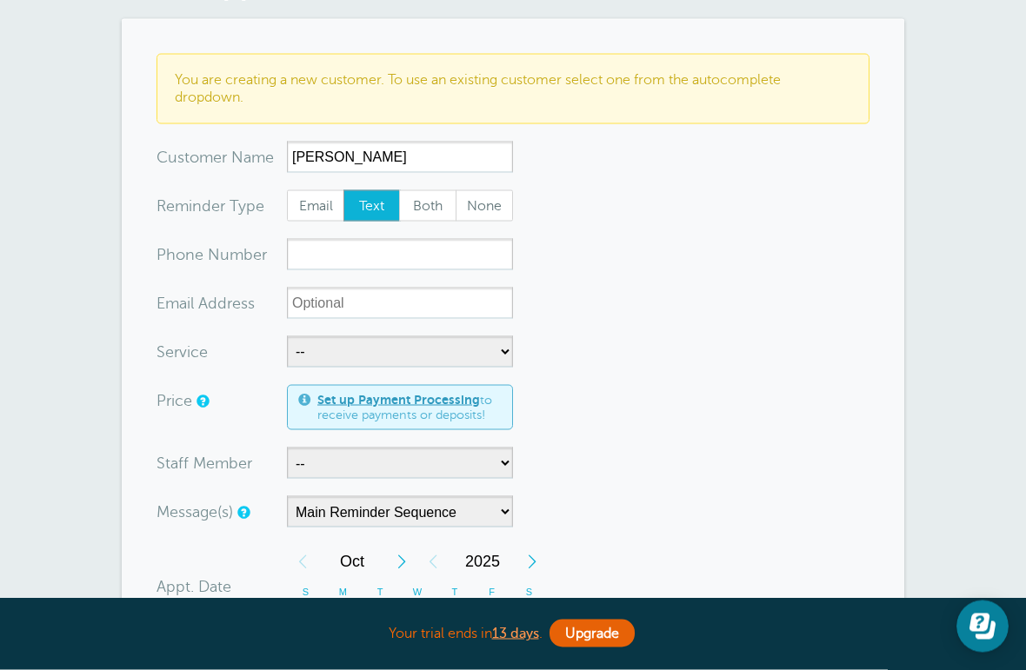
scroll to position [116, 0]
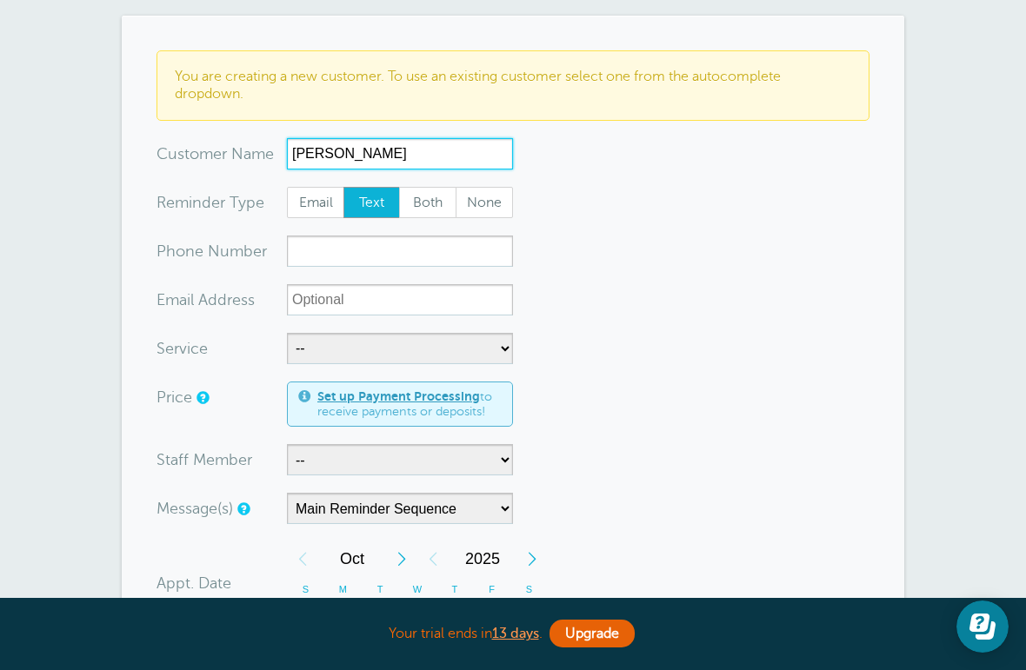
type input "[PERSON_NAME]"
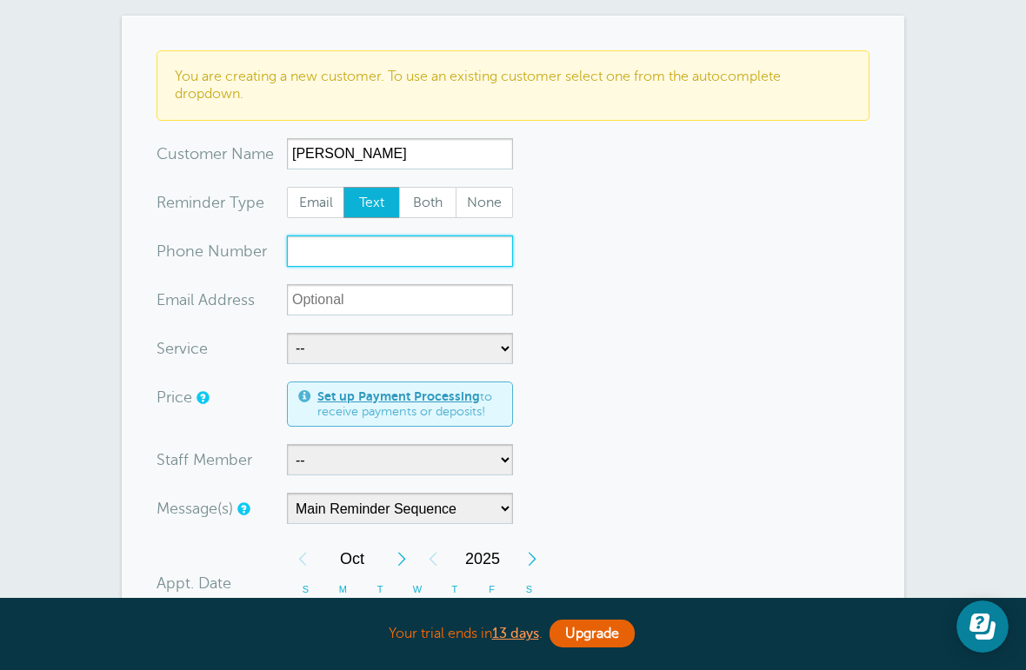
click at [424, 256] on input "xxx-no-autofill" at bounding box center [400, 251] width 226 height 31
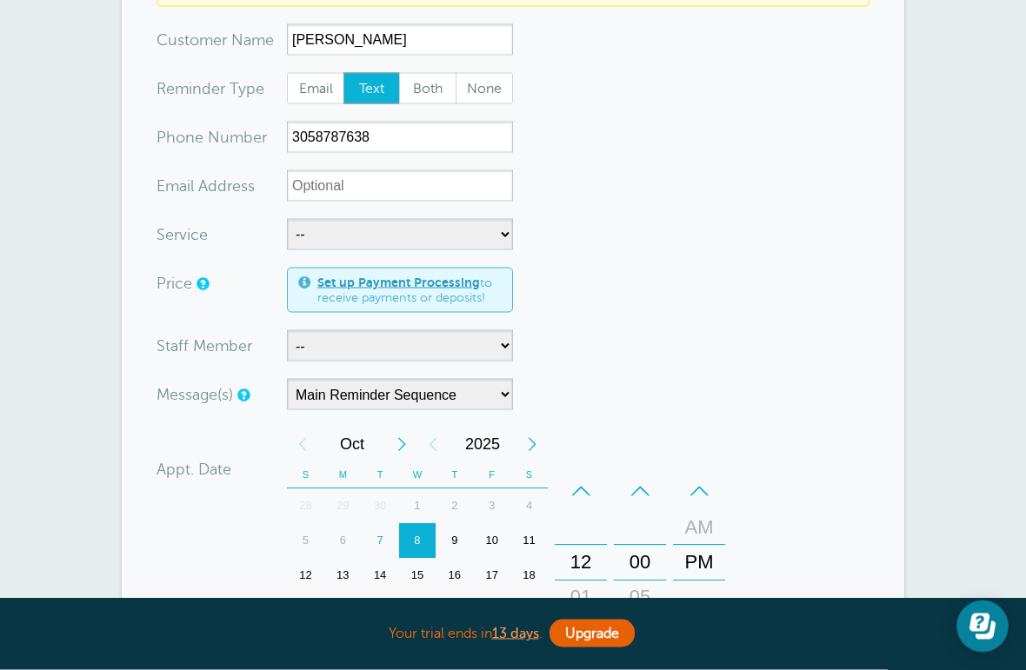
scroll to position [231, 0]
type input "3058787638"
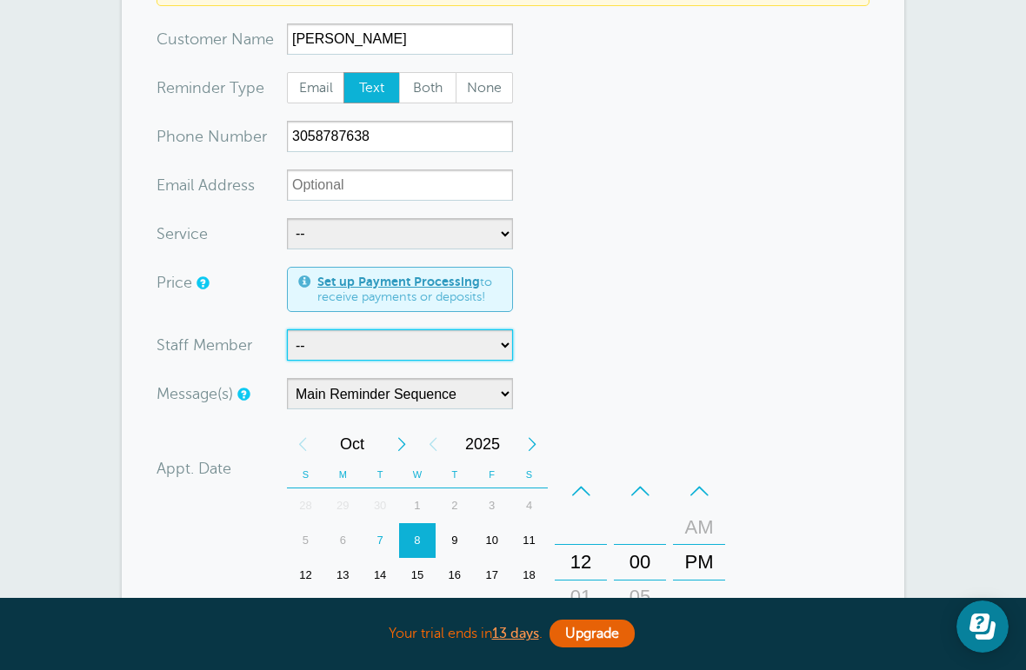
click at [430, 354] on select "-- Cristina" at bounding box center [400, 344] width 226 height 31
select select "21707"
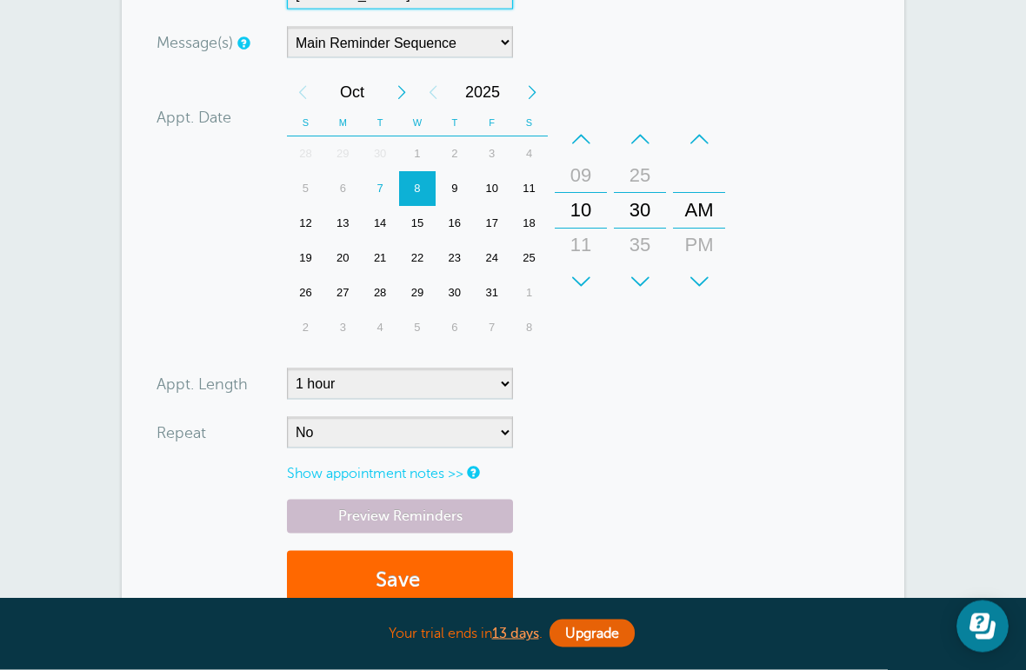
scroll to position [583, 0]
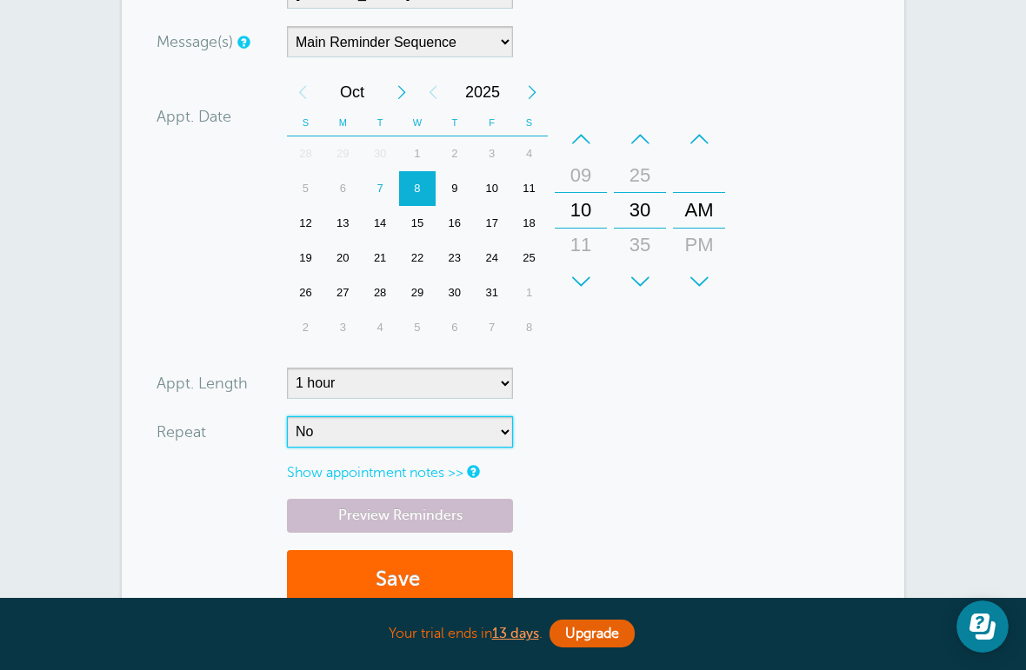
click at [469, 422] on select "No Daily Weekly Every 2 weeks Every 3 weeks Every 4 weeks Monthly Every 5 weeks…" at bounding box center [400, 431] width 226 height 31
select select "RRULE:FREQ=WEEKLY"
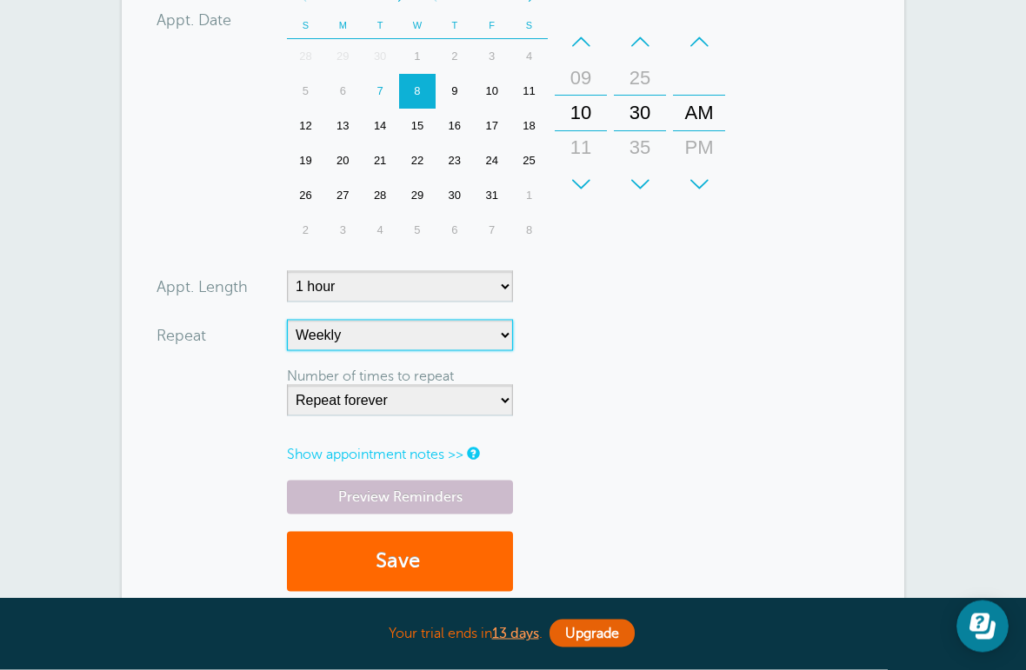
scroll to position [837, 0]
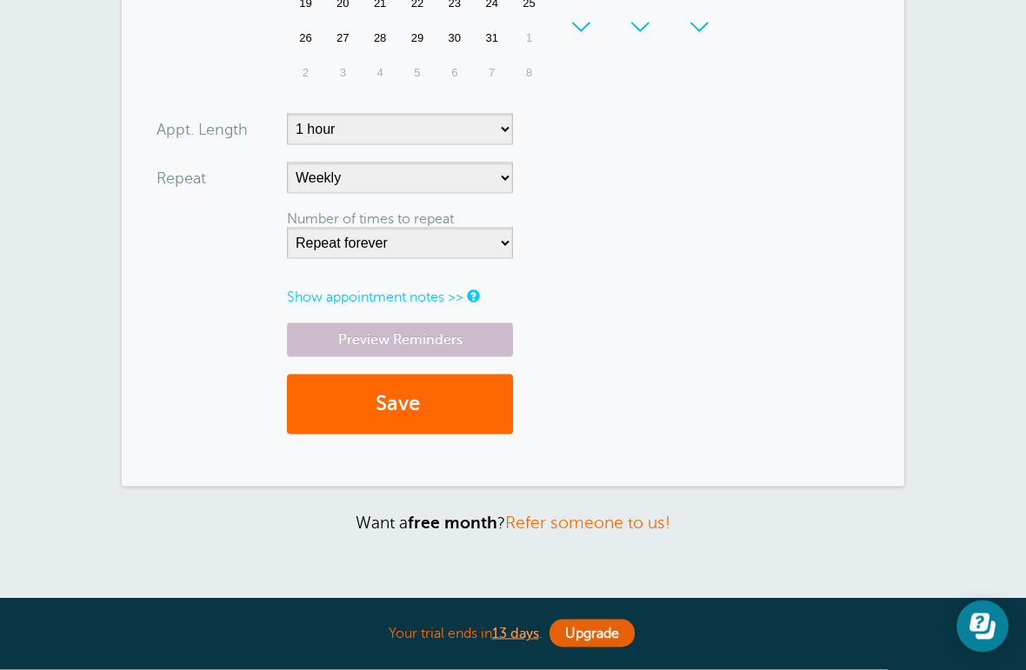
click at [464, 411] on button "Save" at bounding box center [400, 405] width 226 height 60
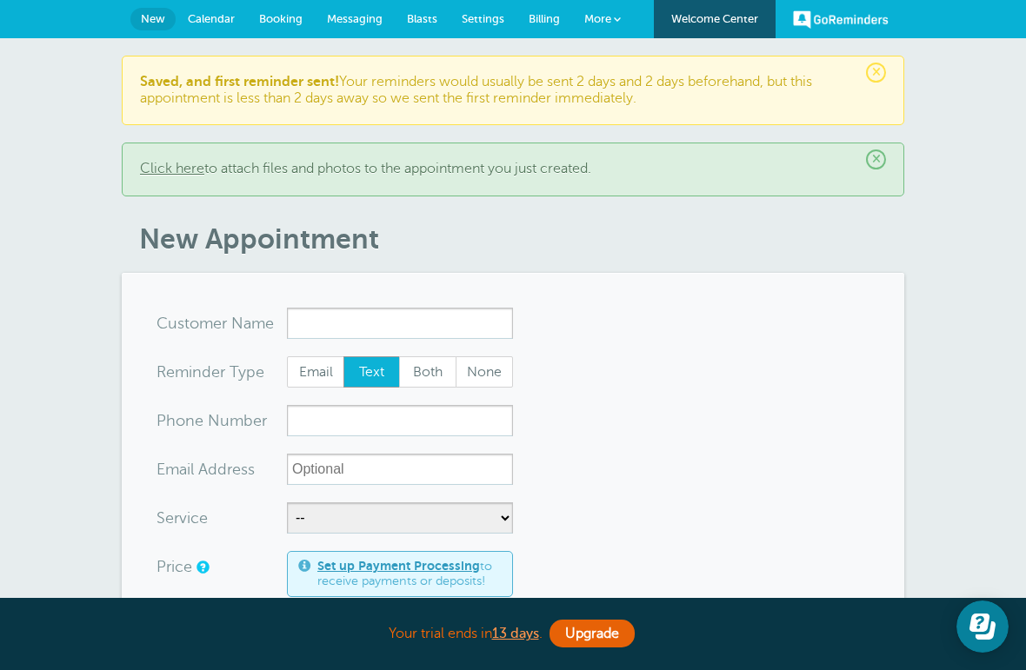
click at [357, 37] on link "Messaging" at bounding box center [355, 19] width 80 height 38
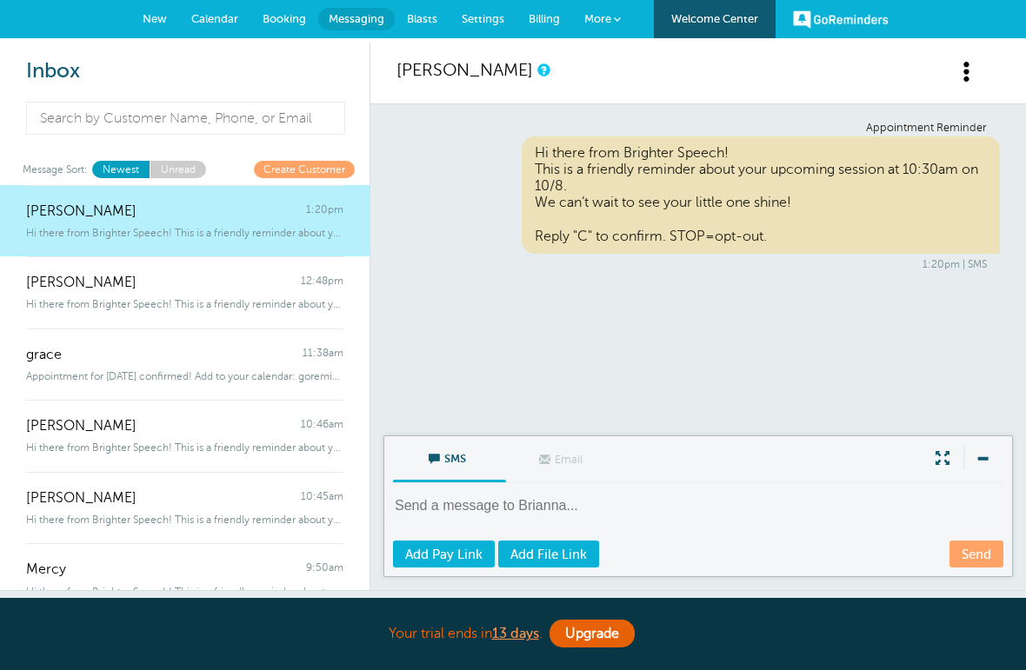
click at [254, 289] on div "shannon 12:48pm" at bounding box center [184, 273] width 317 height 35
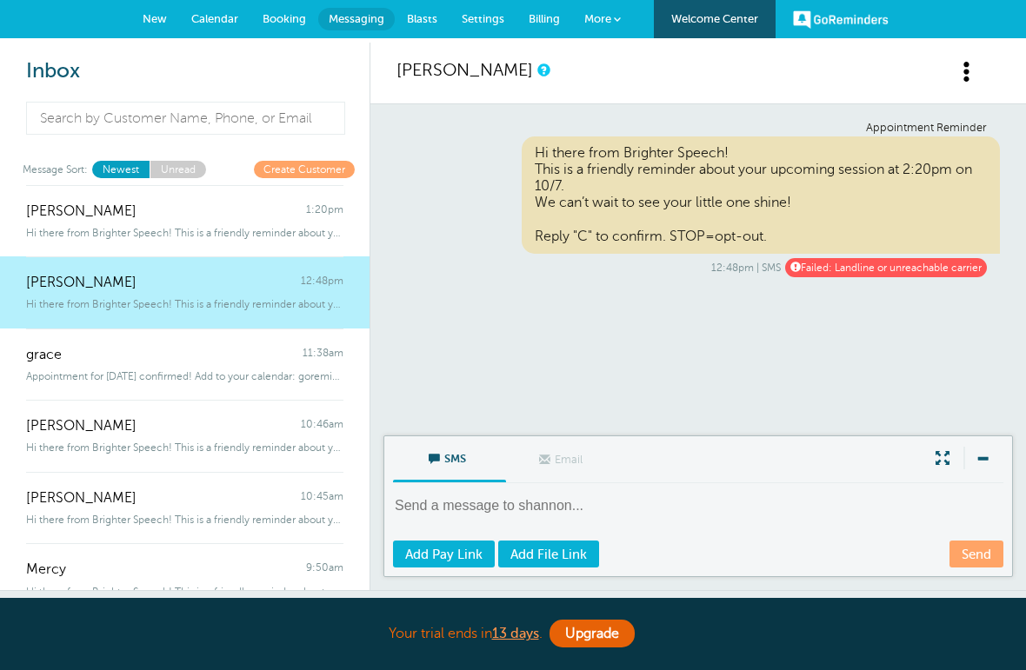
click at [438, 78] on link "shannon" at bounding box center [464, 70] width 136 height 20
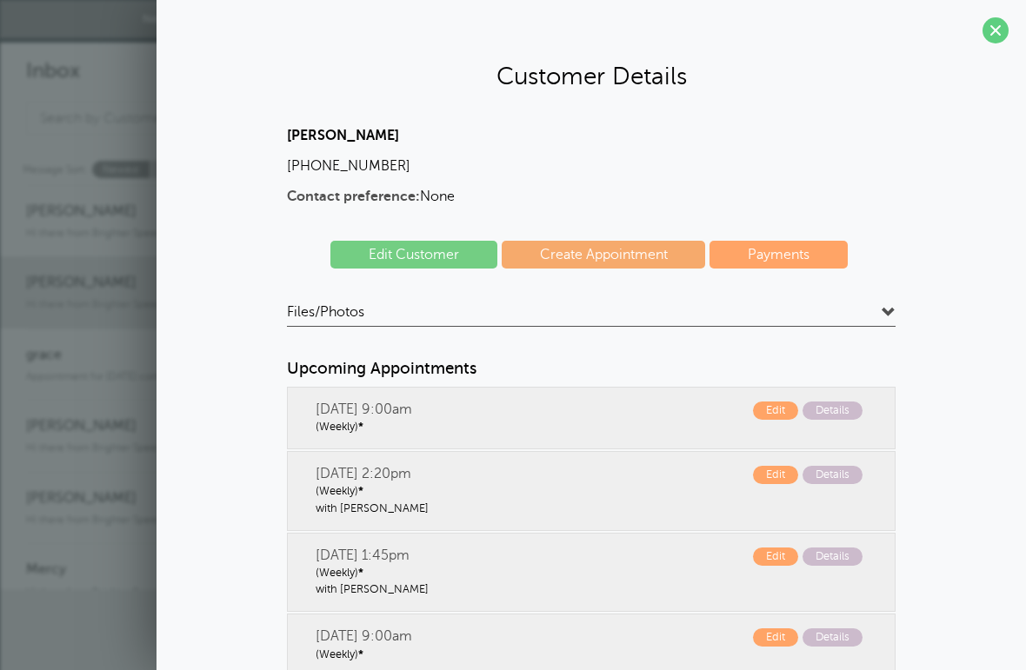
click at [97, 186] on div "Brianna 1:20pm" at bounding box center [184, 202] width 317 height 35
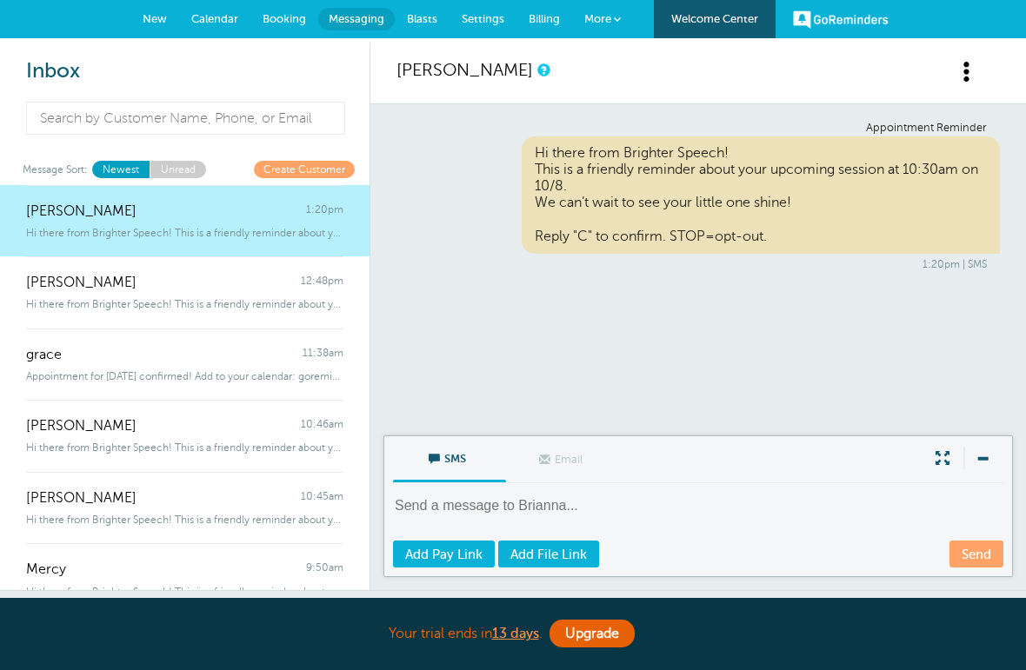
click at [213, 17] on span "Calendar" at bounding box center [214, 18] width 47 height 13
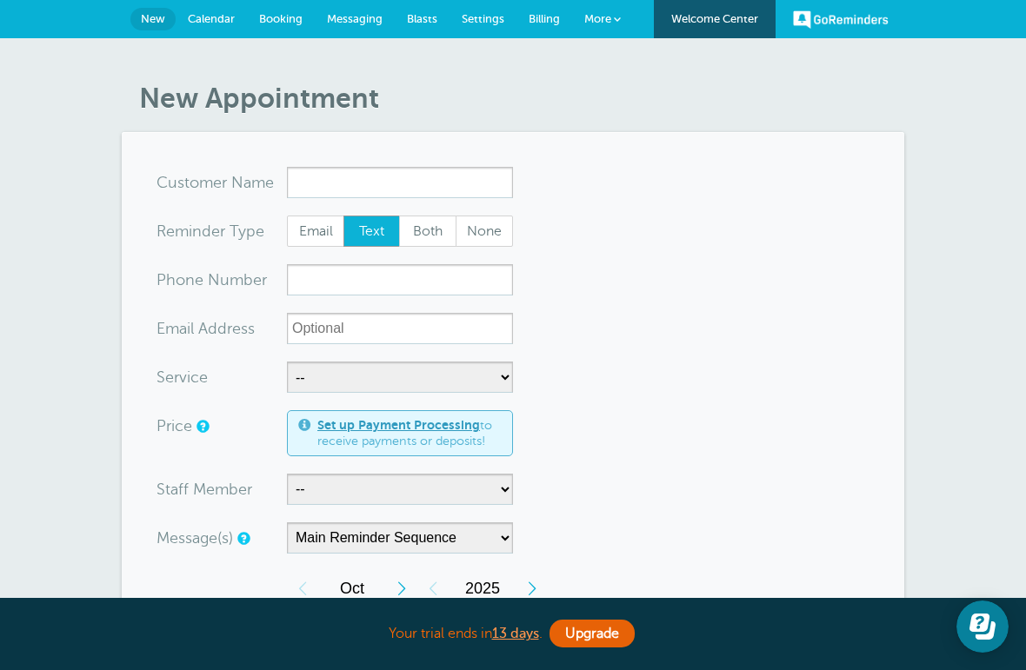
click at [209, 17] on span "Calendar" at bounding box center [211, 18] width 47 height 13
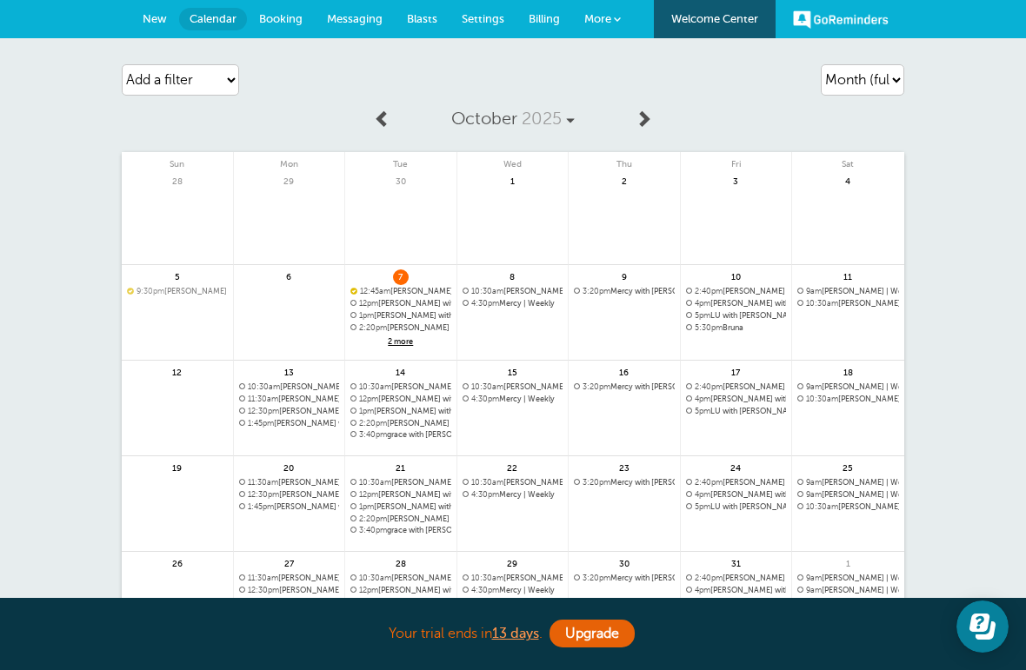
click at [614, 9] on link "More" at bounding box center [602, 19] width 61 height 39
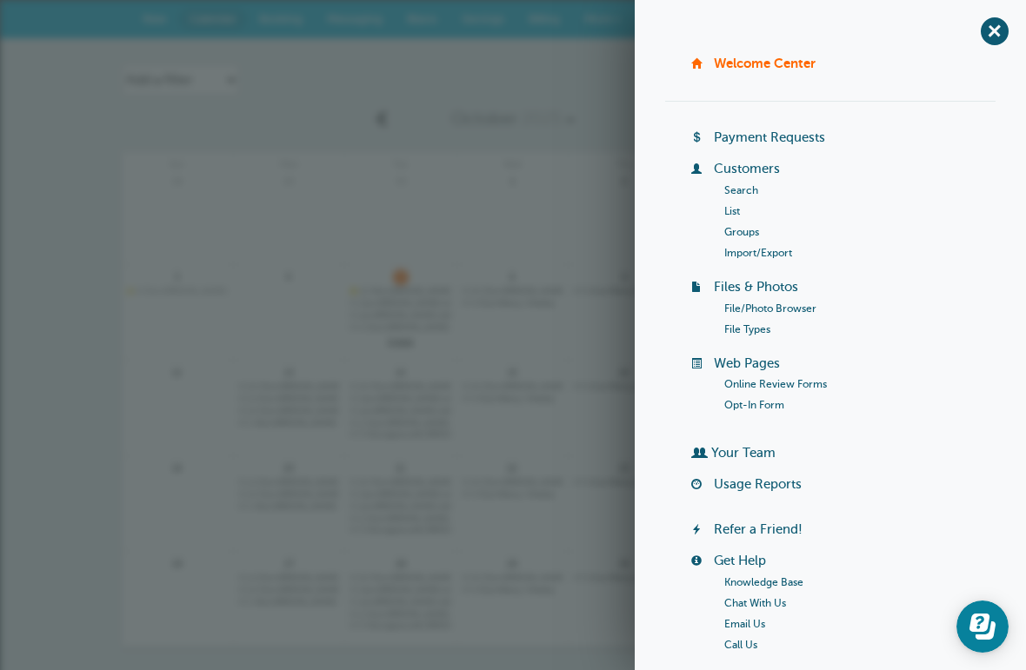
click at [778, 162] on link "Customers" at bounding box center [747, 169] width 66 height 14
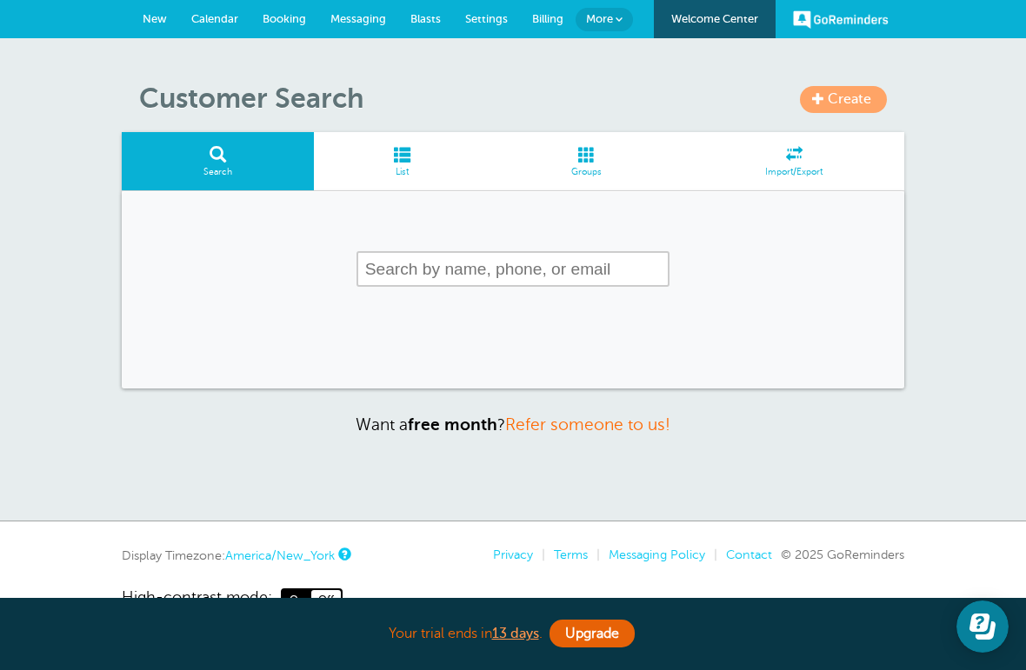
click at [592, 251] on input "text" at bounding box center [512, 269] width 313 height 36
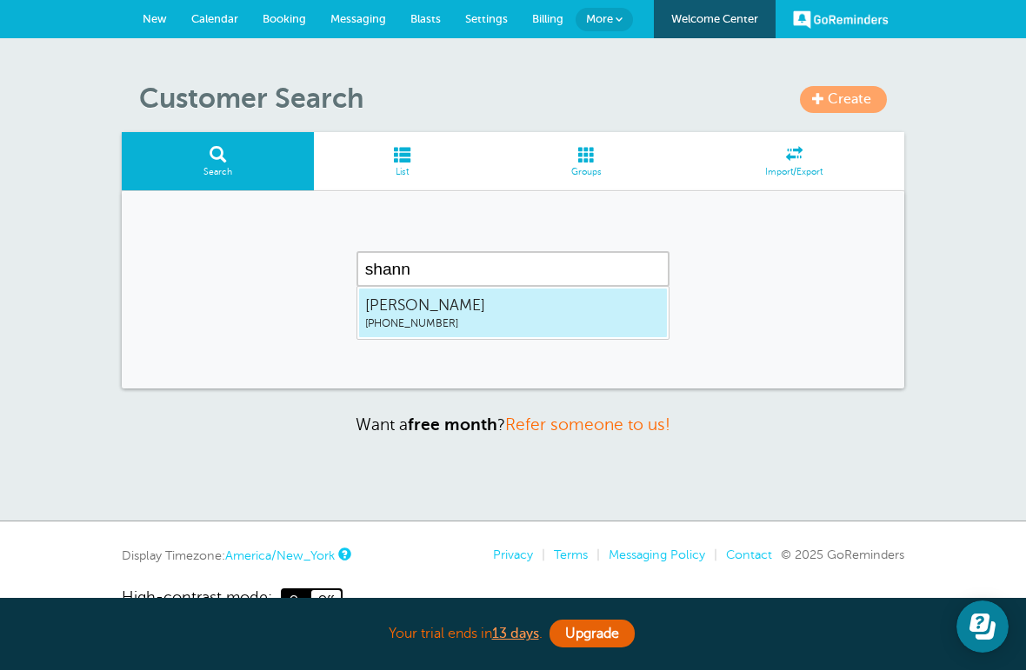
click at [482, 302] on span "shannon" at bounding box center [513, 306] width 296 height 22
type input "shannon"
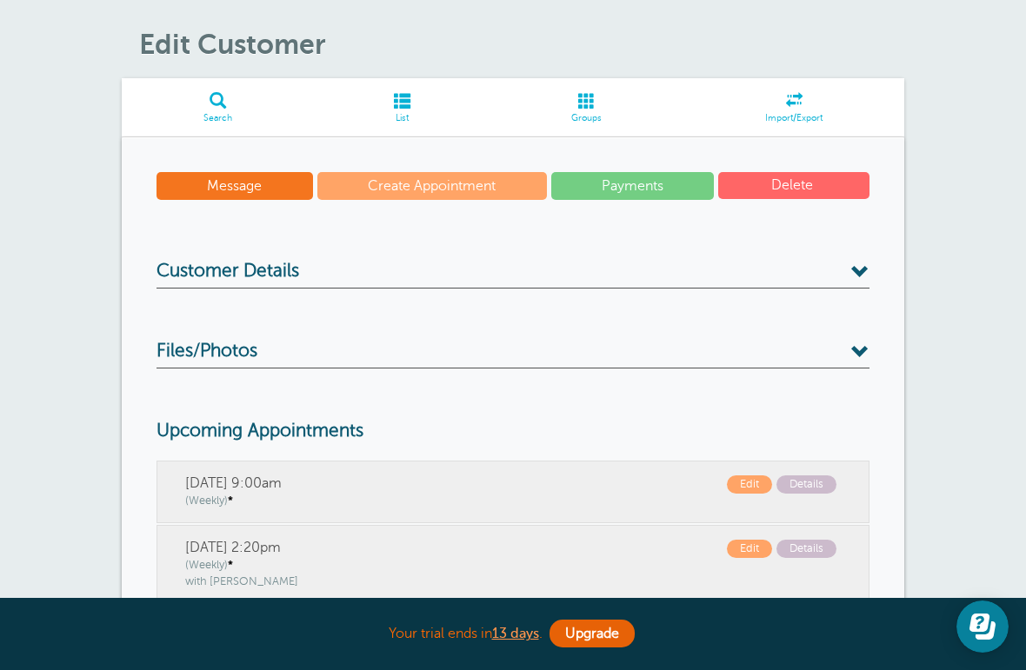
scroll to position [62, 0]
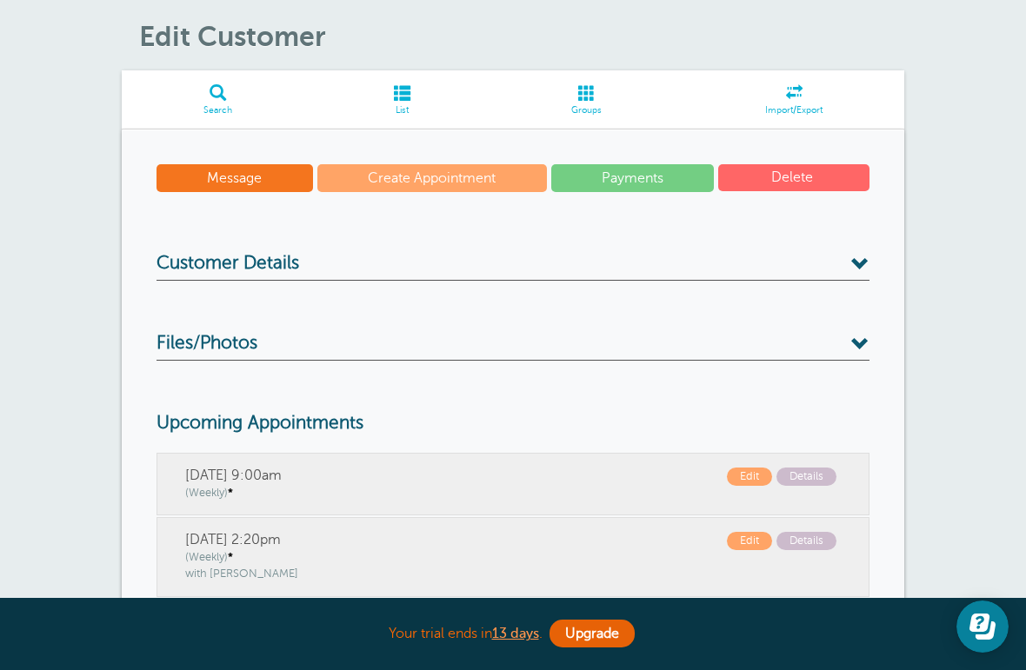
click at [863, 256] on span at bounding box center [860, 265] width 18 height 18
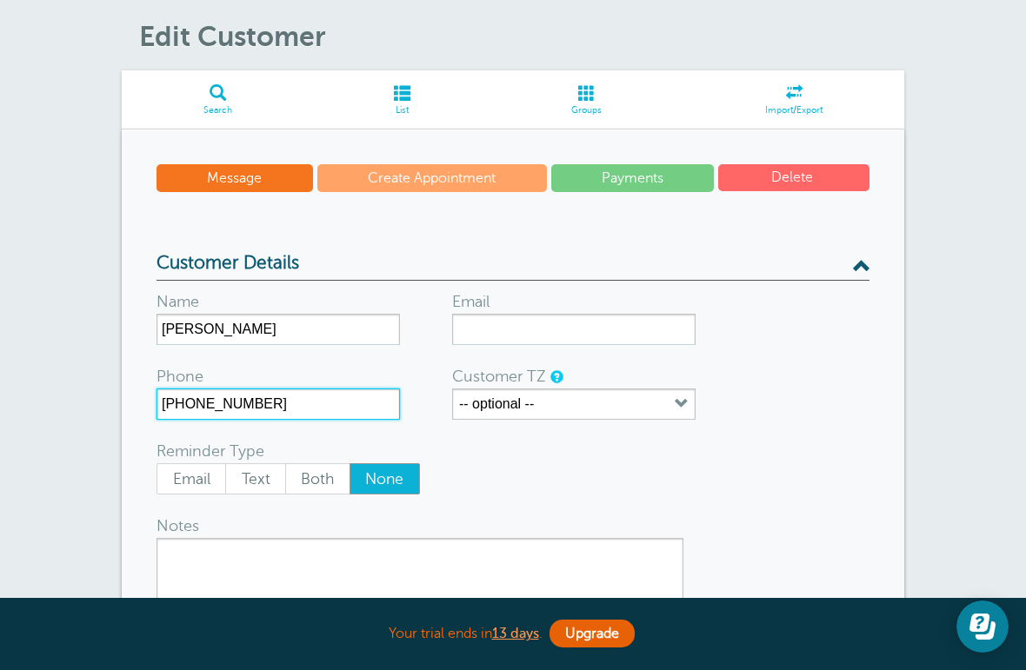
click at [189, 396] on input "(304) 484-1443" at bounding box center [277, 404] width 243 height 31
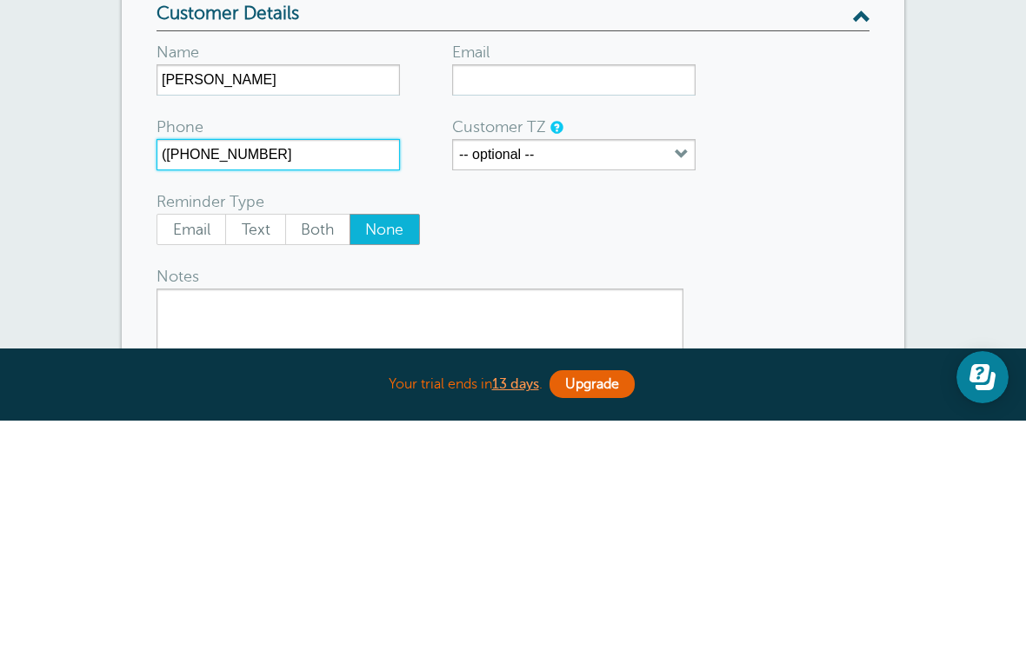
type input "(305 484-1443"
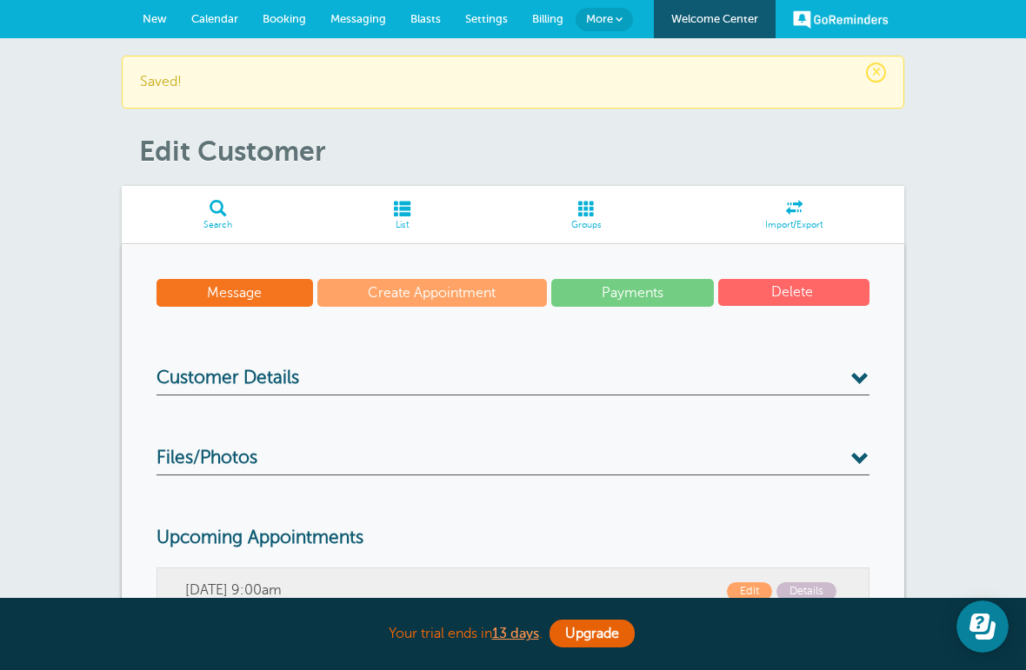
click at [363, 12] on span "Messaging" at bounding box center [358, 18] width 56 height 13
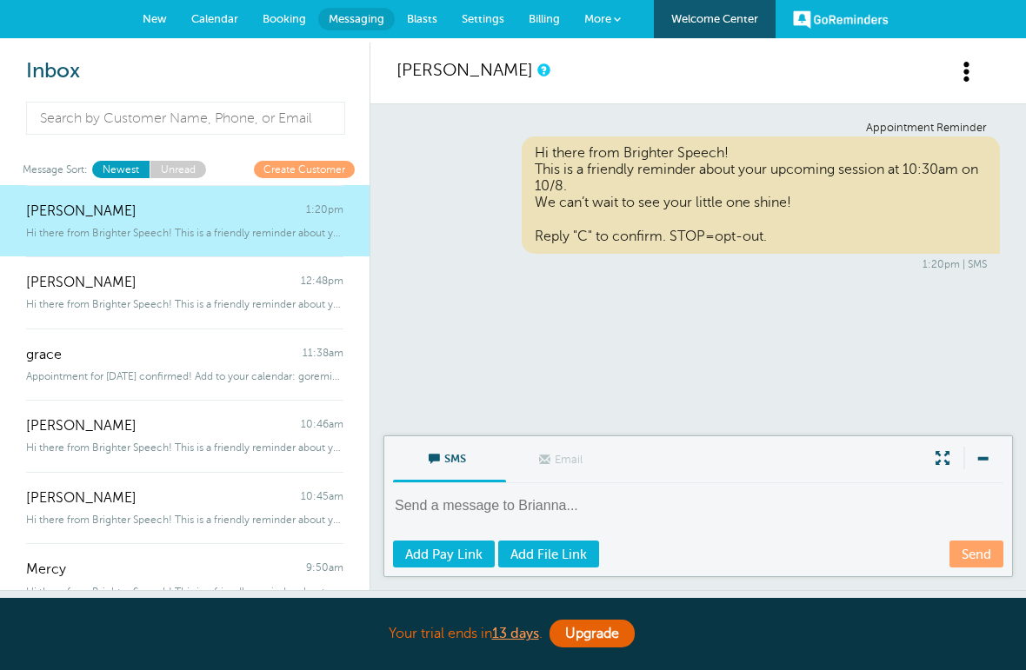
click at [255, 206] on div "Brianna 1:20pm" at bounding box center [184, 202] width 317 height 35
click at [205, 310] on link "shannon 12:48pm Hi there from Brighter Speech! This is a friendly reminder abou…" at bounding box center [184, 292] width 369 height 72
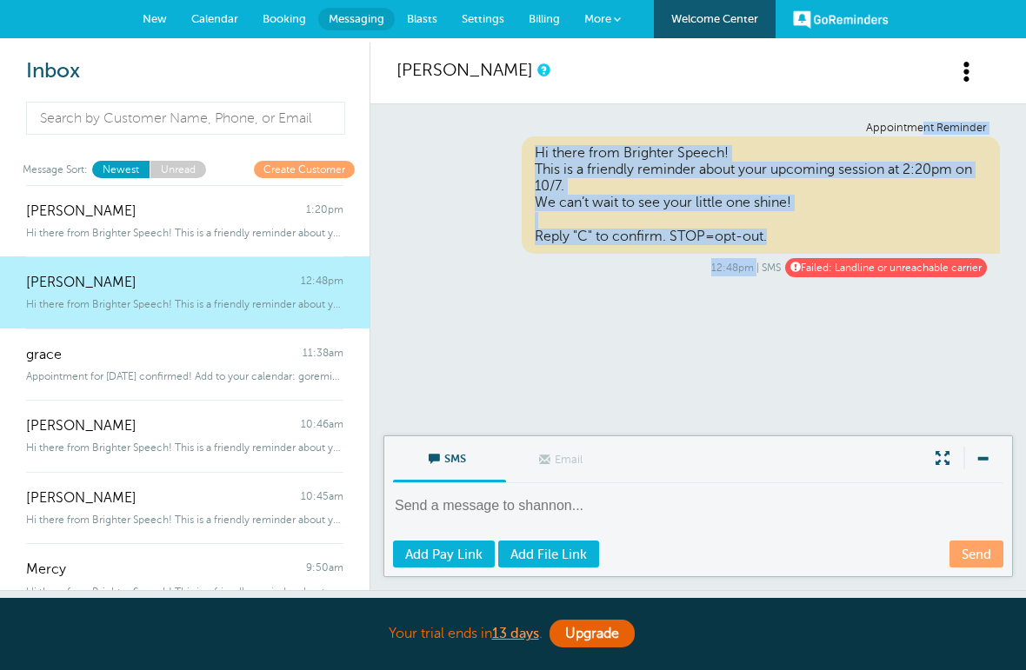
click at [495, 510] on textarea at bounding box center [700, 517] width 614 height 43
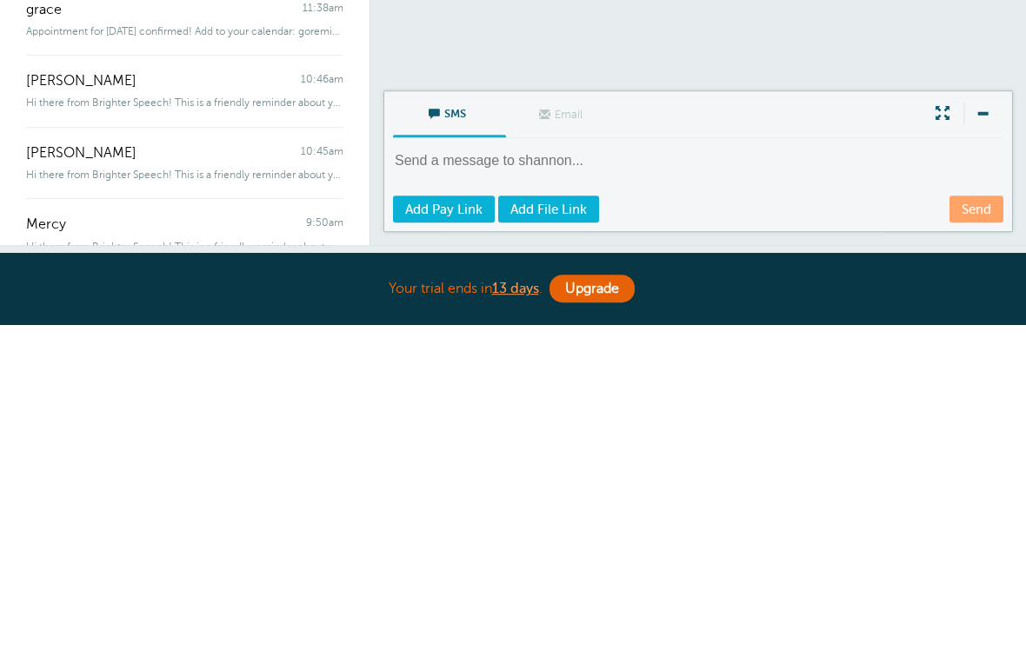
scroll to position [20, 0]
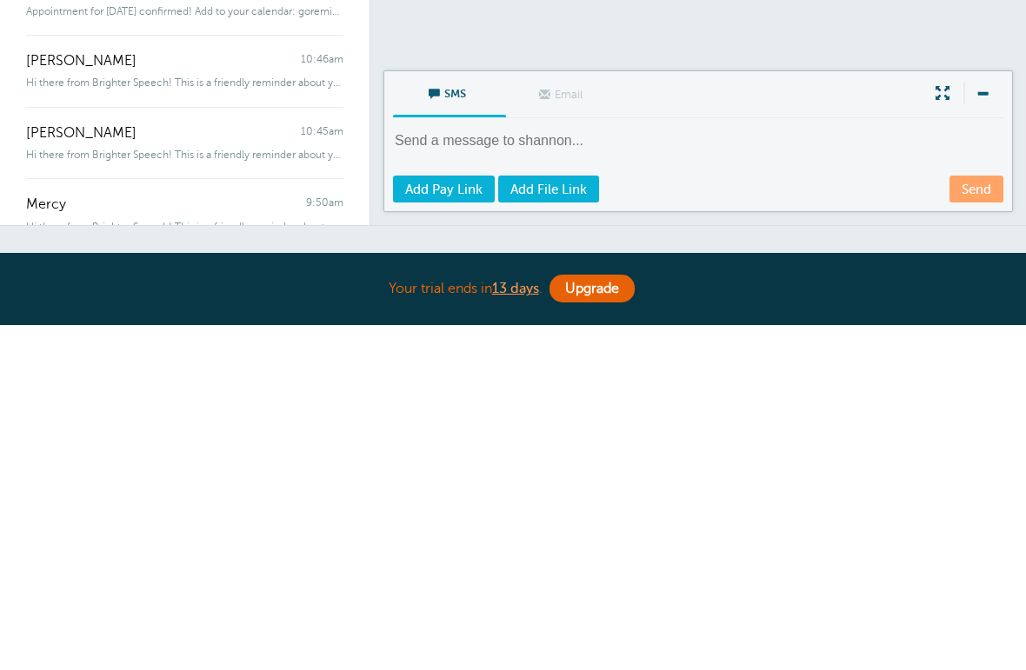
click at [485, 476] on textarea at bounding box center [700, 497] width 614 height 43
click at [443, 476] on textarea at bounding box center [700, 497] width 614 height 43
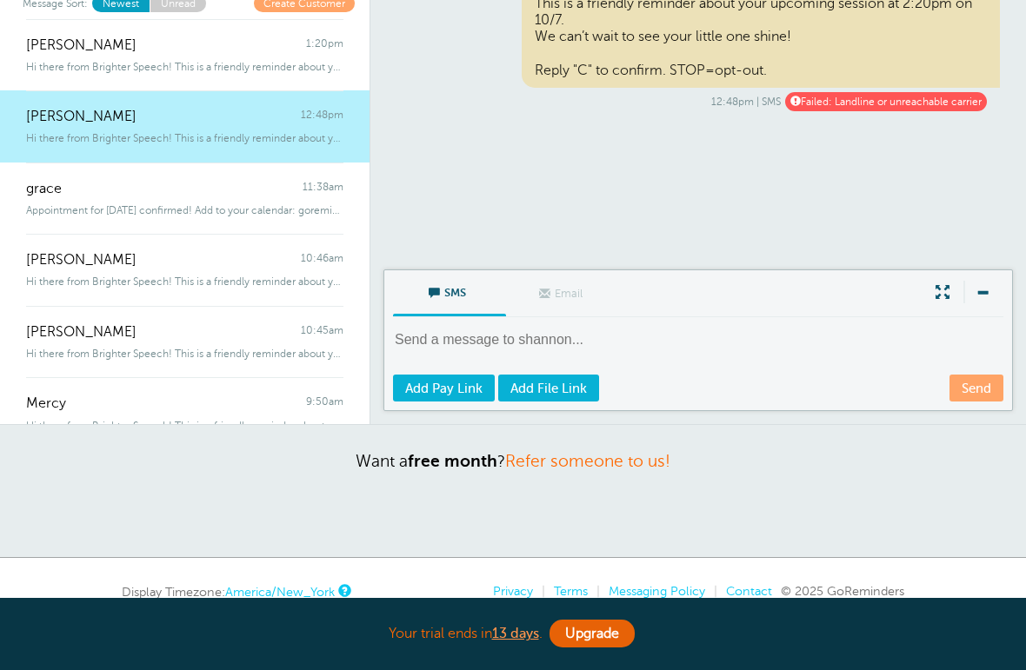
scroll to position [0, 0]
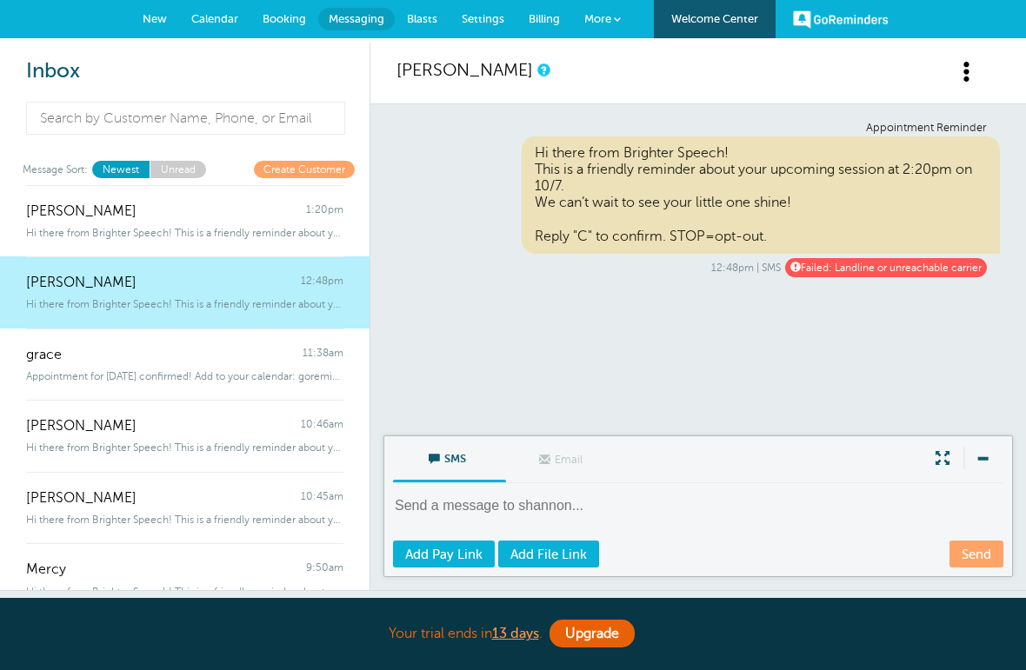
click at [283, 17] on span "Booking" at bounding box center [283, 18] width 43 height 13
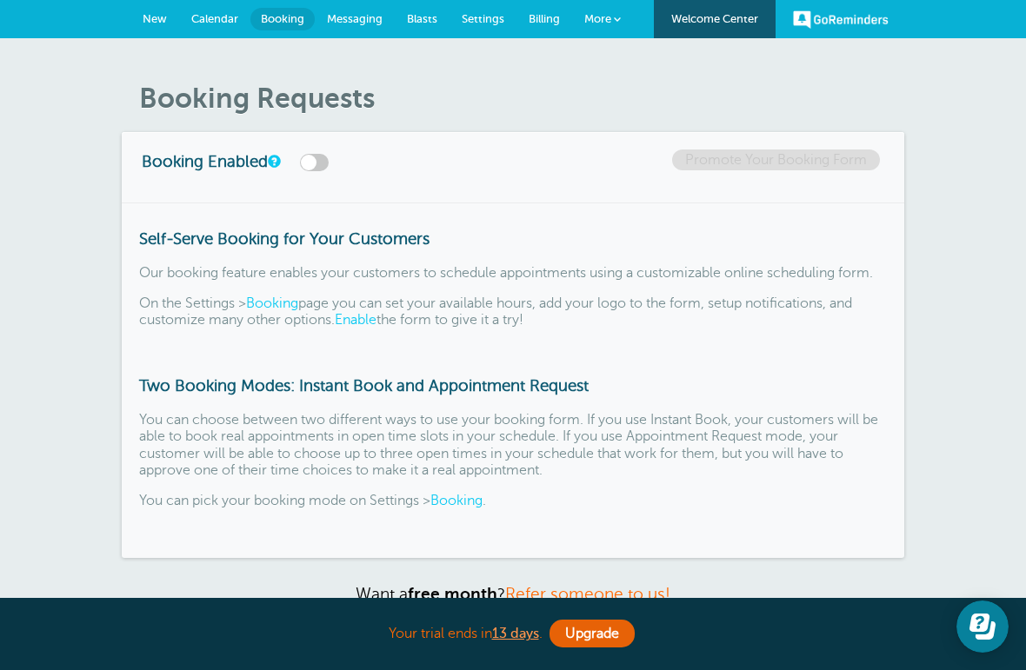
click at [217, 23] on span "Calendar" at bounding box center [214, 18] width 47 height 13
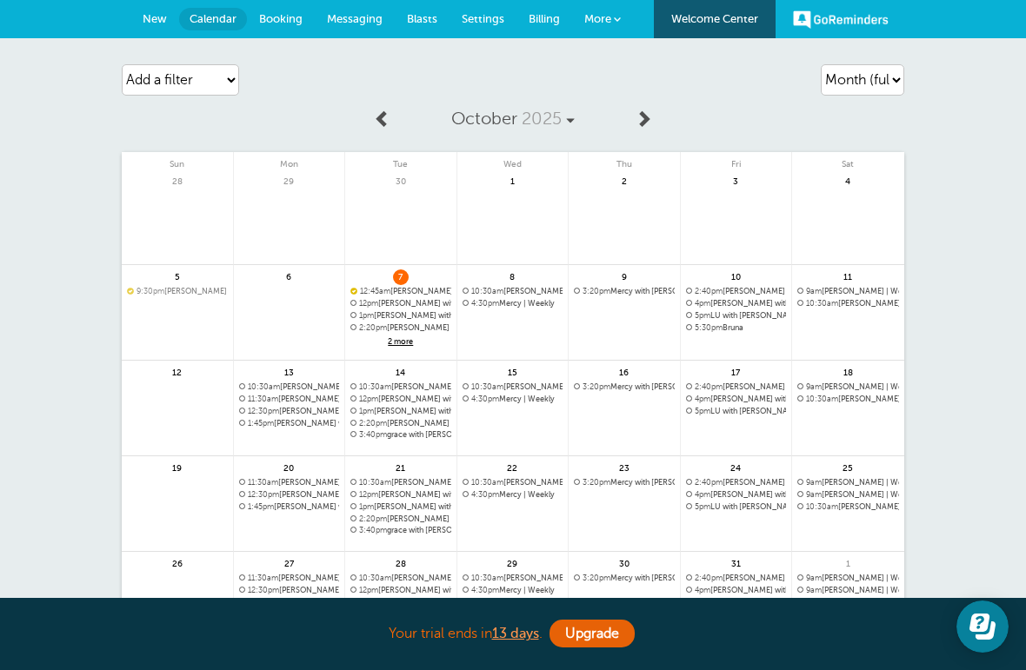
click at [411, 346] on span "2 more" at bounding box center [400, 342] width 101 height 15
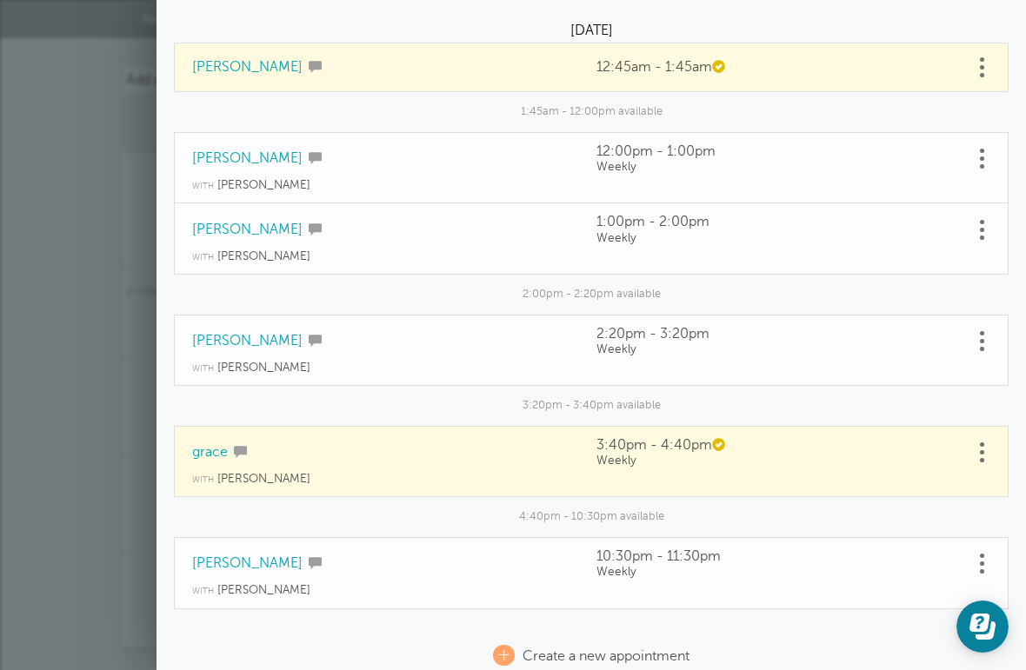
scroll to position [126, 0]
click at [309, 338] on span at bounding box center [315, 341] width 13 height 13
click at [471, 348] on td "[PERSON_NAME]" at bounding box center [376, 339] width 405 height 46
click at [465, 341] on td "shannon" at bounding box center [376, 339] width 405 height 46
click at [982, 334] on link at bounding box center [981, 342] width 17 height 27
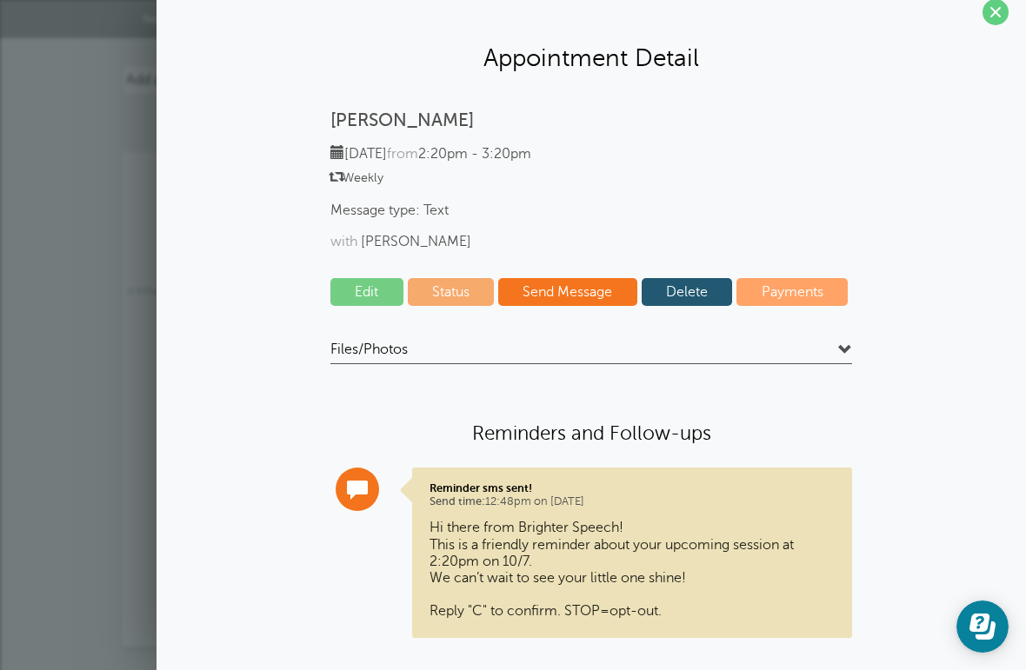
scroll to position [17, 0]
click at [572, 285] on link "Send Message" at bounding box center [567, 293] width 139 height 28
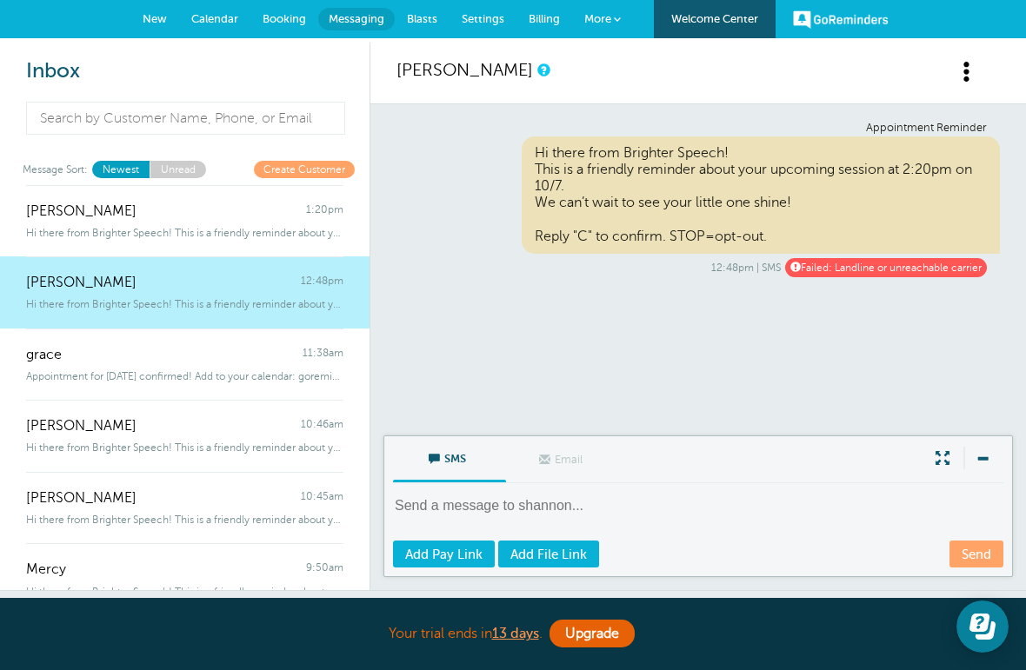
click at [884, 269] on span "Failed: Landline or unreachable carrier" at bounding box center [886, 267] width 202 height 18
click at [938, 276] on div "Appointment Reminder Hi there from Brighter Speech! This is a friendly reminder…" at bounding box center [697, 269] width 655 height 331
click at [935, 269] on span "Failed: Landline or unreachable carrier" at bounding box center [886, 267] width 202 height 18
click at [484, 22] on span "Settings" at bounding box center [483, 18] width 43 height 13
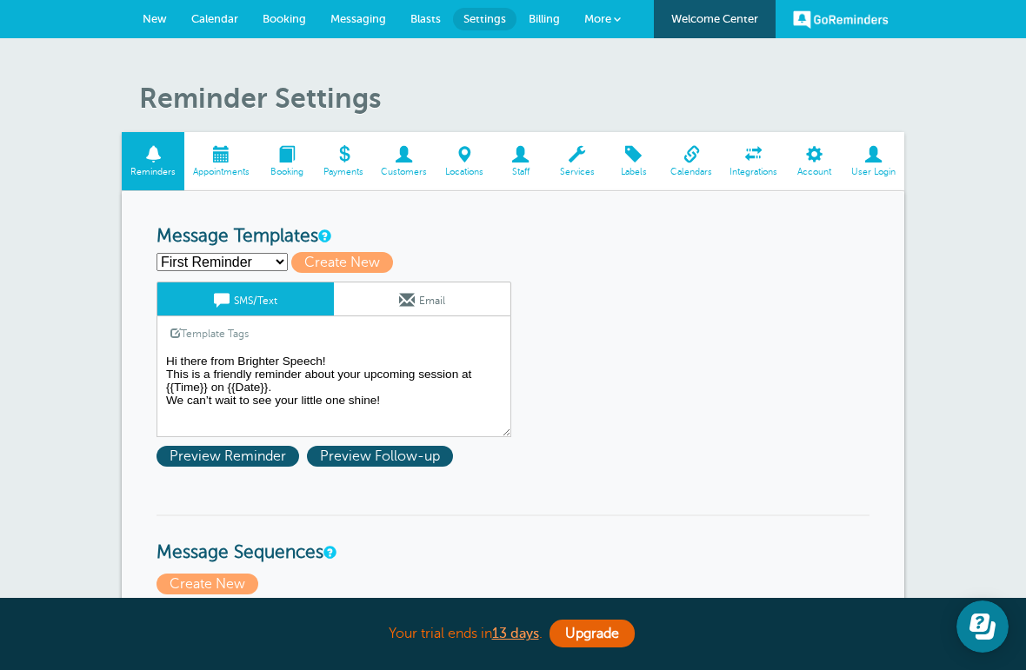
click at [846, 22] on link "GoReminders" at bounding box center [841, 19] width 96 height 38
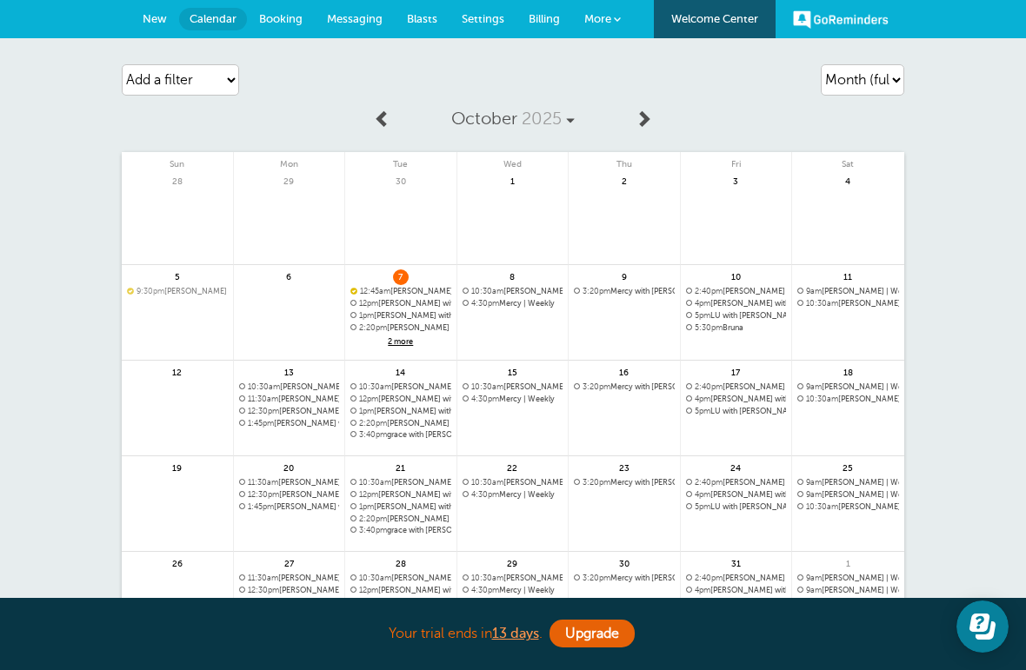
click at [428, 329] on span "2:20pm shannon with Cristina | Weekly" at bounding box center [400, 328] width 101 height 10
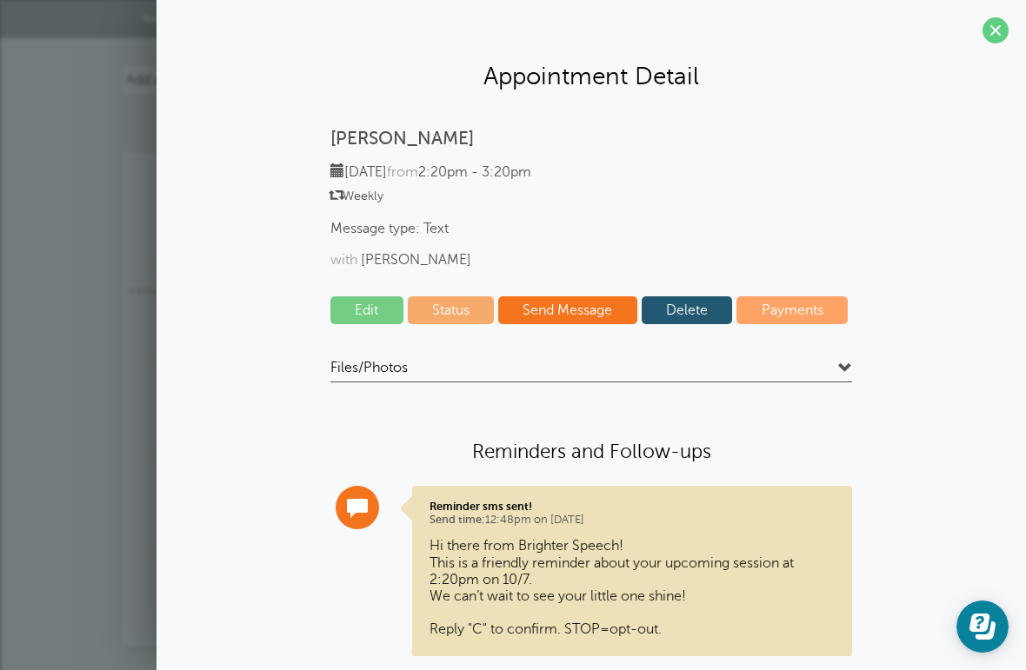
click at [375, 301] on link "Edit" at bounding box center [366, 310] width 73 height 28
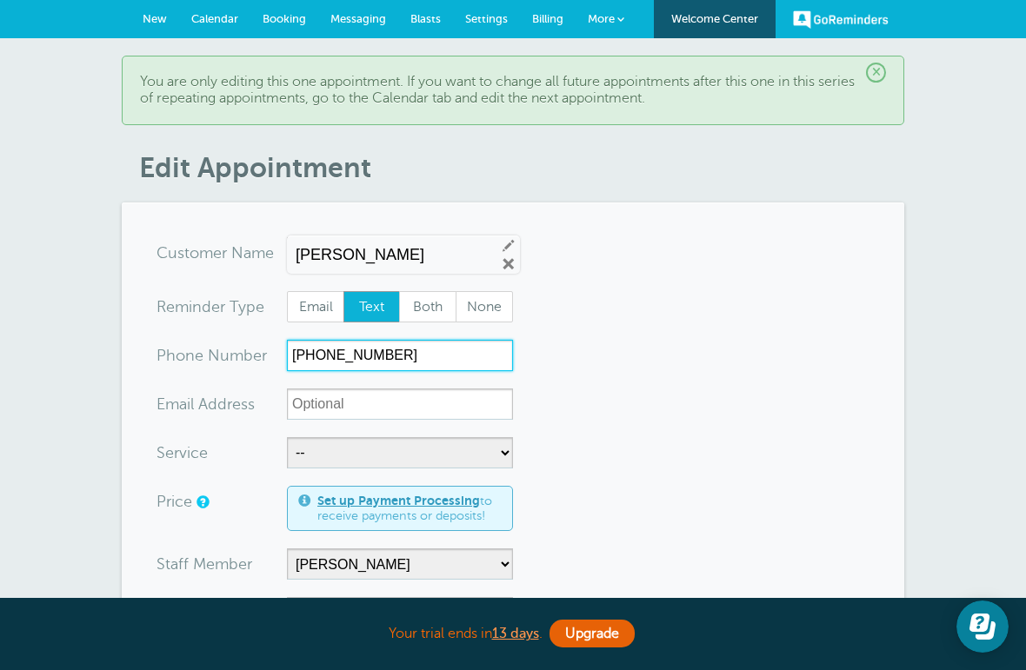
click at [458, 360] on input "(305) 484-1443" at bounding box center [400, 355] width 226 height 31
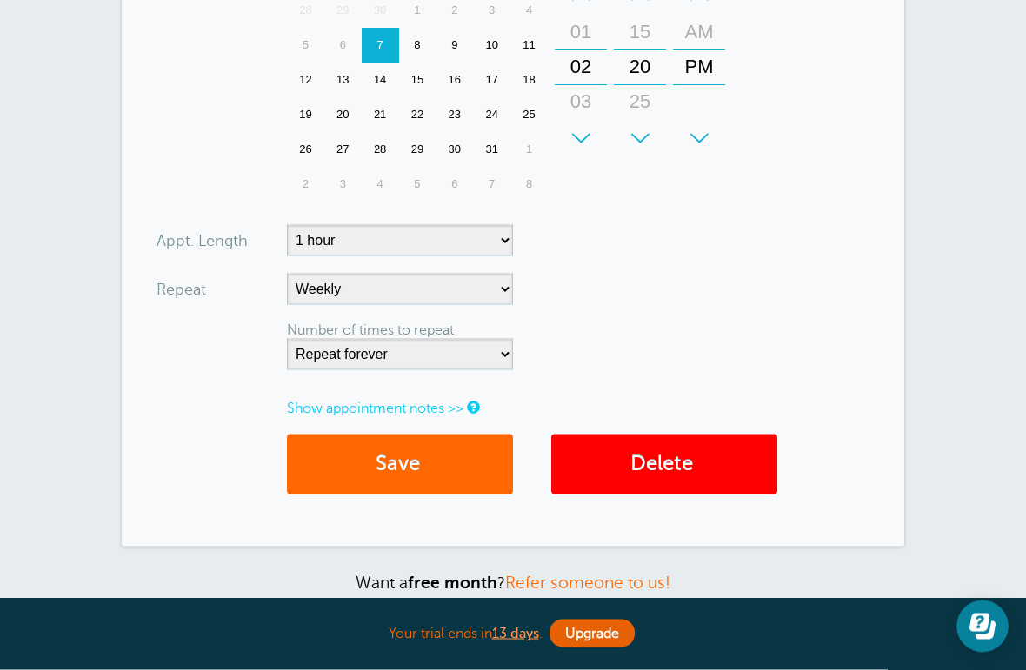
scroll to position [714, 0]
click at [476, 464] on button "Save" at bounding box center [400, 464] width 226 height 60
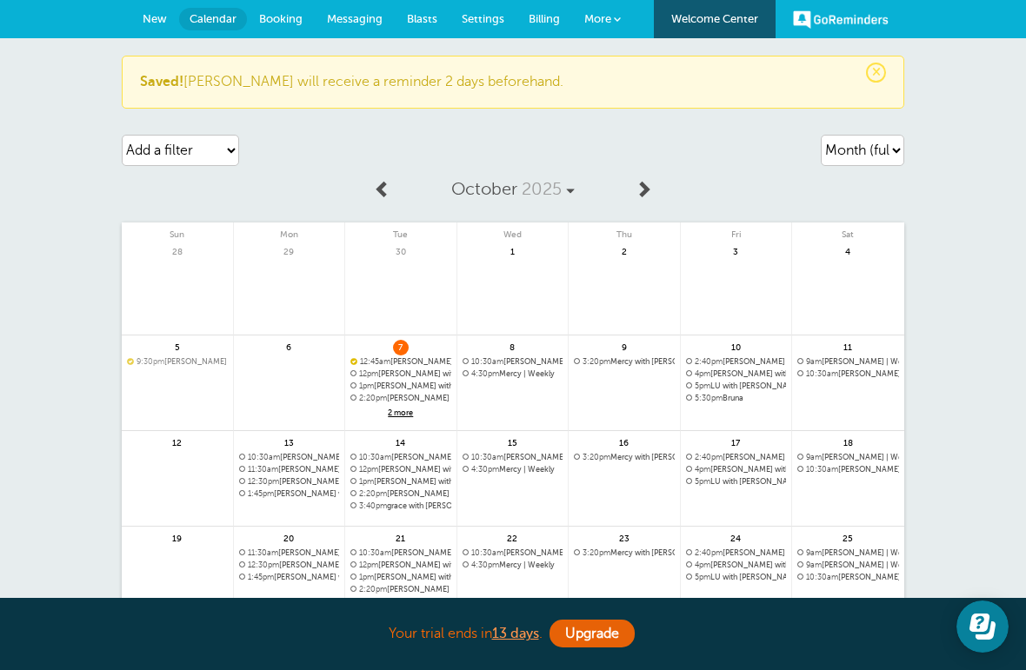
click at [411, 416] on span "2 more" at bounding box center [400, 413] width 101 height 15
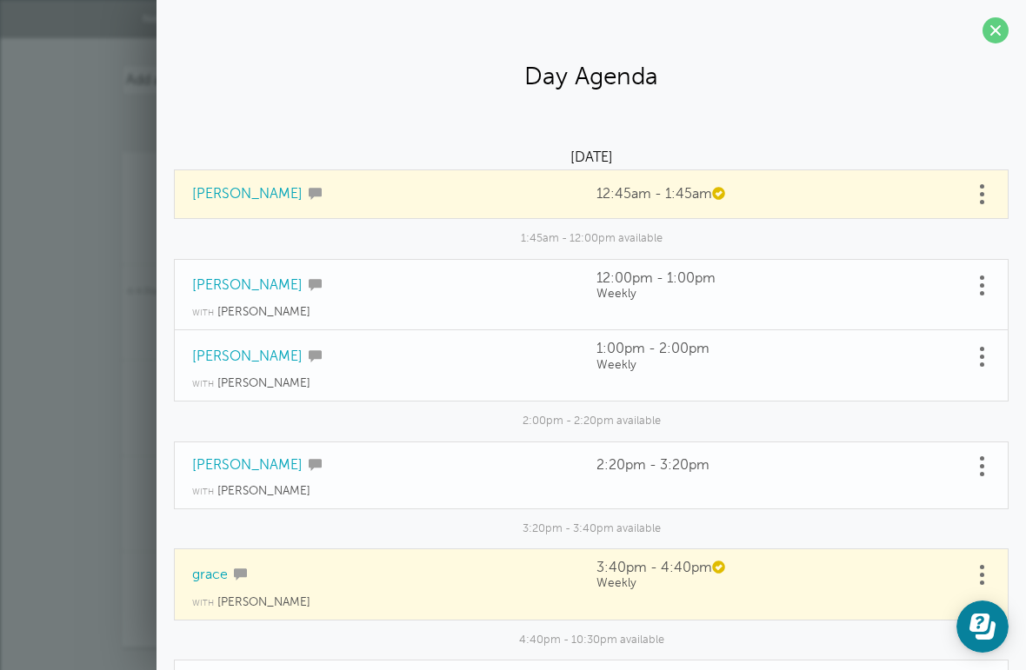
click at [634, 478] on td "2:20pm - 3:20pm" at bounding box center [776, 463] width 394 height 42
click at [969, 442] on td "2:20pm - 3:20pm" at bounding box center [776, 463] width 394 height 42
click at [989, 461] on link at bounding box center [981, 466] width 17 height 27
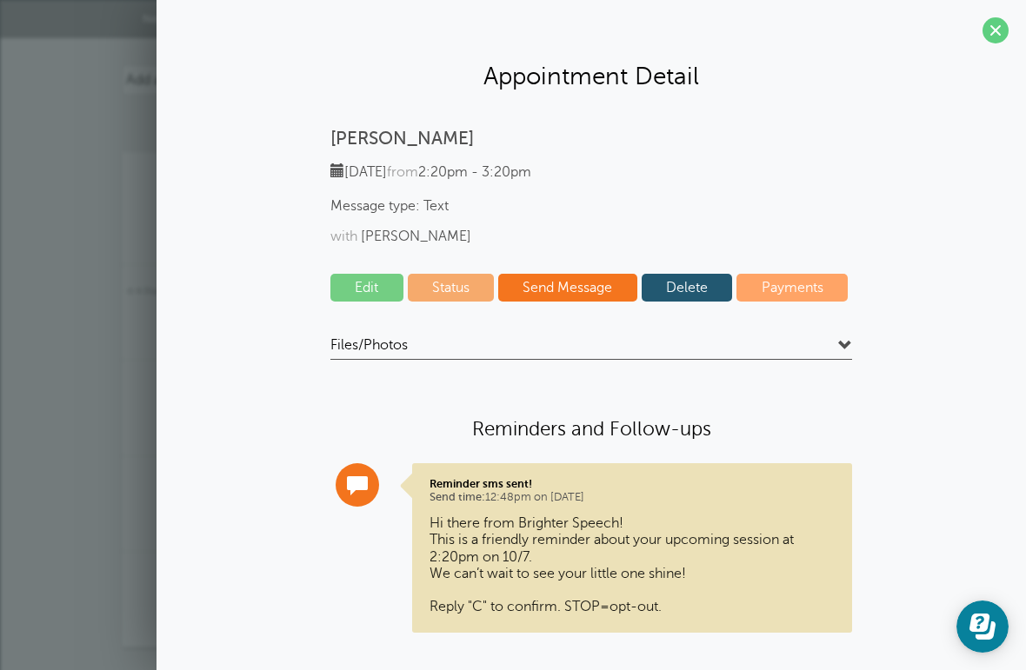
click at [571, 286] on link "Send Message" at bounding box center [567, 288] width 139 height 28
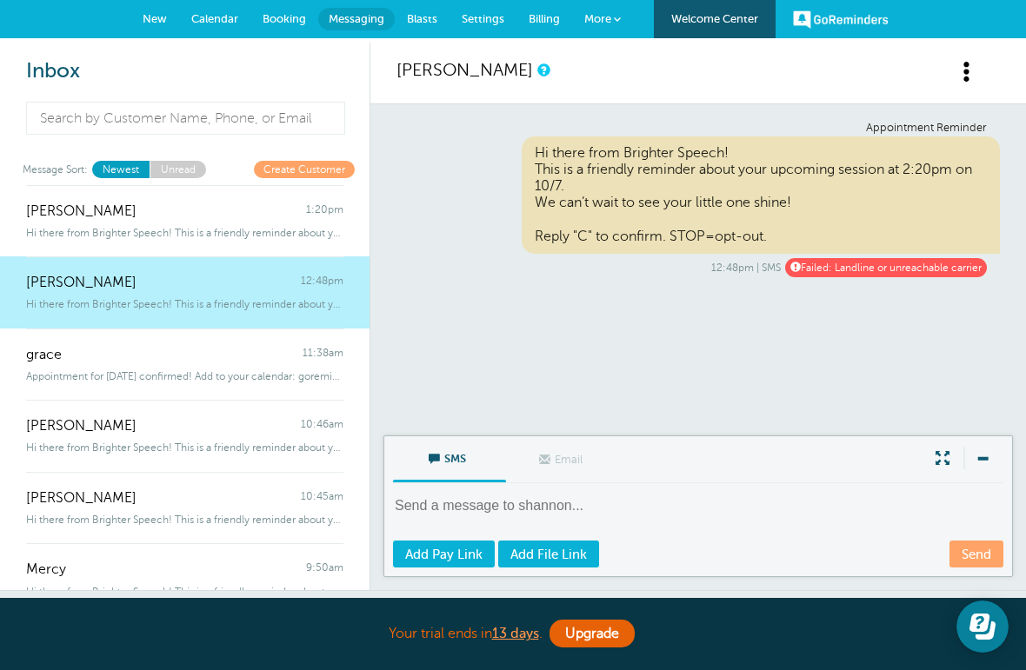
click at [542, 157] on div "Hi there from Brighter Speech! This is a friendly reminder about your upcoming …" at bounding box center [760, 194] width 479 height 117
click at [541, 159] on div "Hi there from Brighter Speech! This is a friendly reminder about your upcoming …" at bounding box center [760, 194] width 479 height 117
click at [508, 514] on textarea at bounding box center [700, 517] width 614 height 43
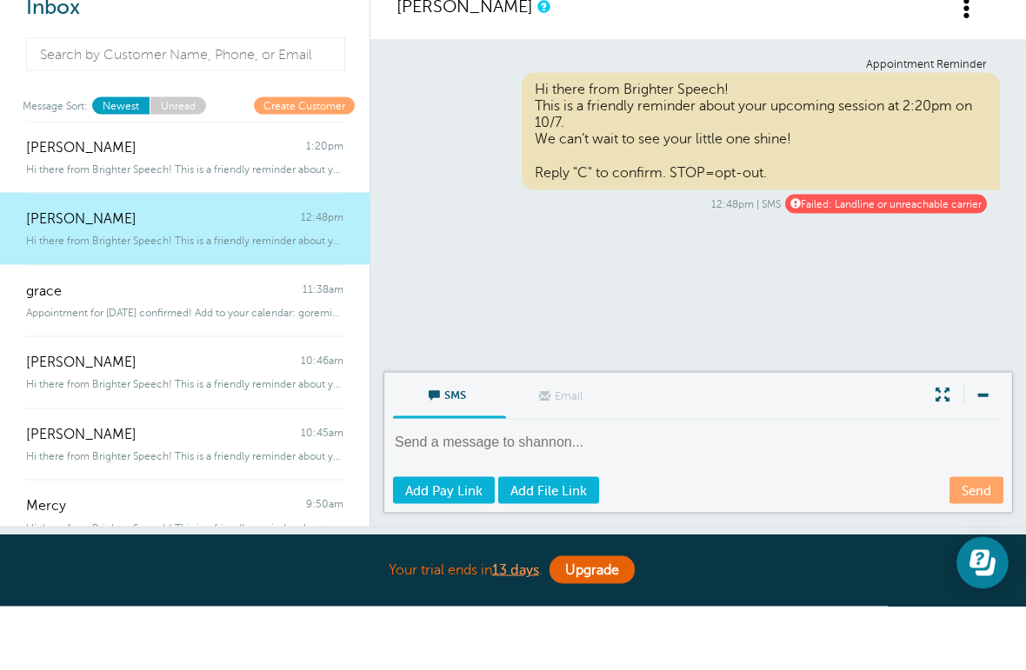
scroll to position [20, 0]
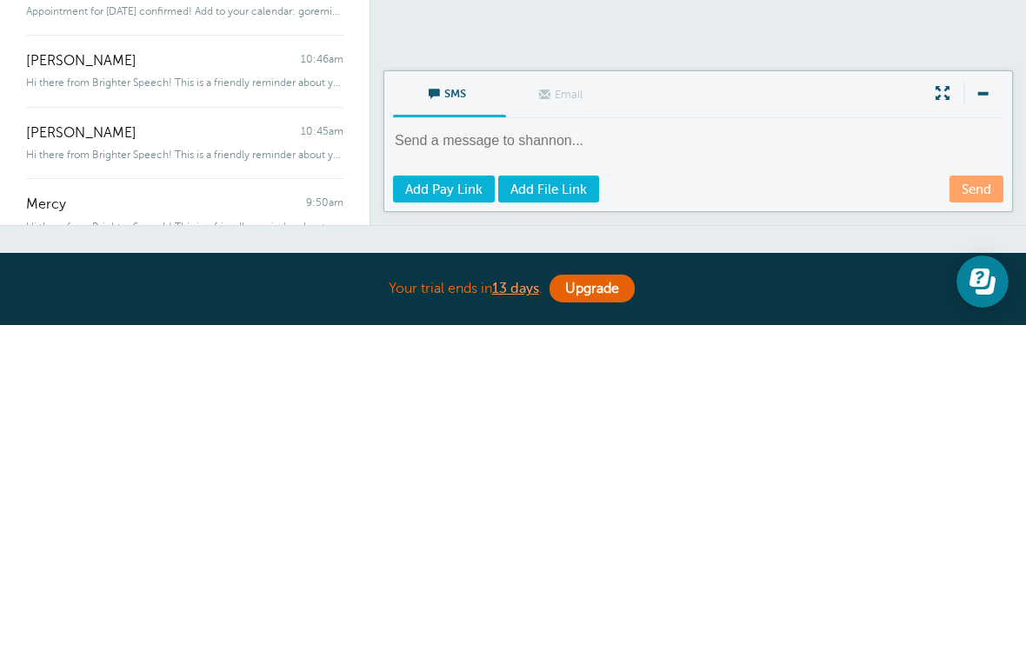
click at [469, 476] on textarea at bounding box center [700, 497] width 614 height 43
click at [457, 476] on textarea at bounding box center [700, 497] width 614 height 43
paste textarea "Appointment Reminder Hi there from Brighter Speech! This is a friendly reminder…"
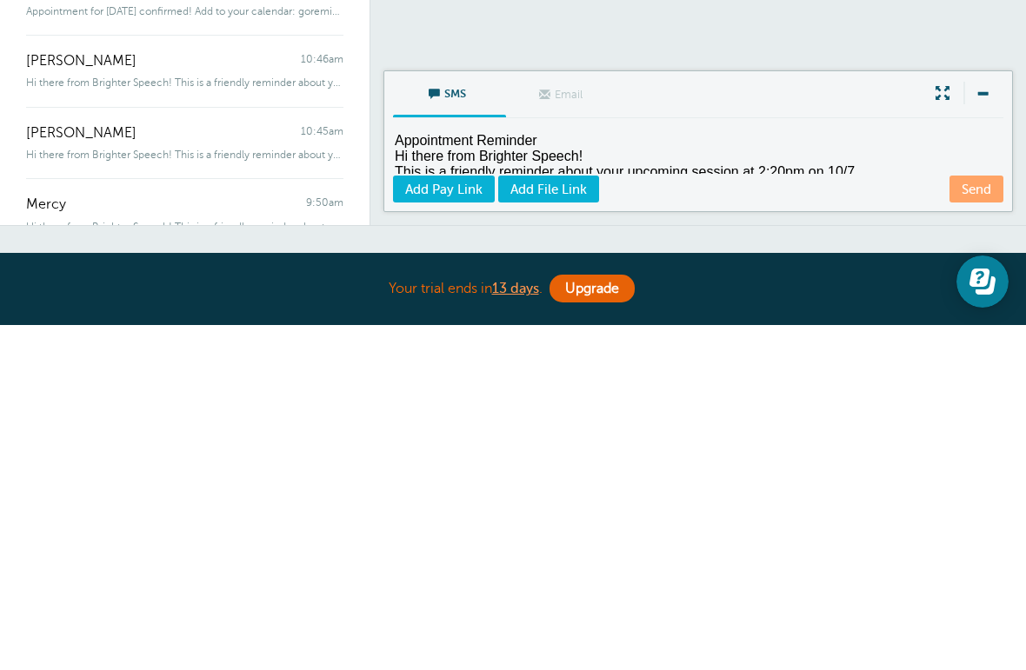
scroll to position [65, 0]
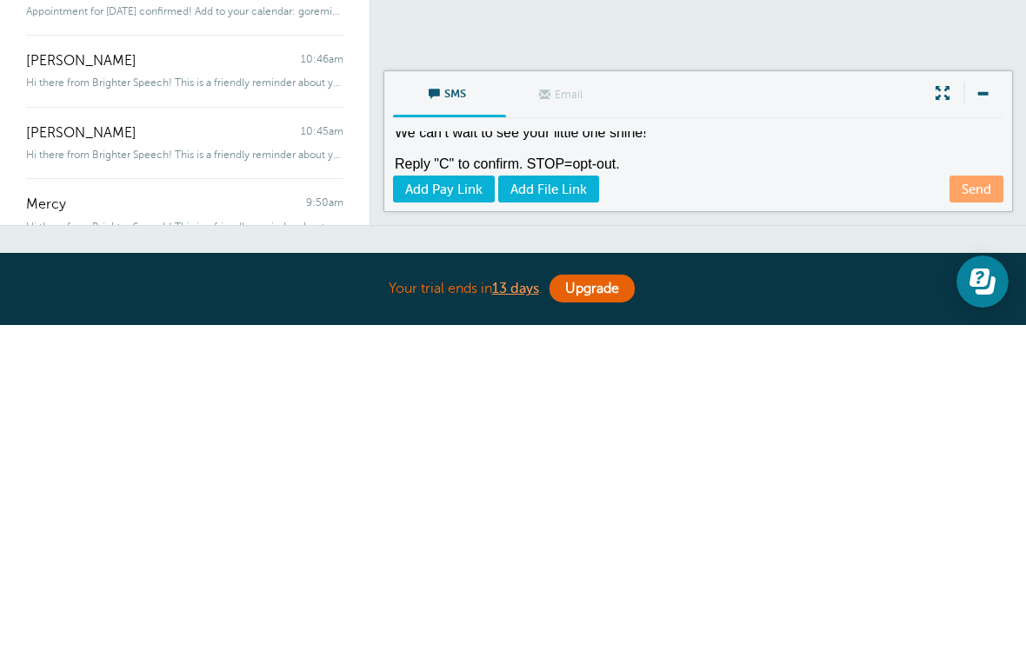
type textarea "Appointment Reminder Hi there from Brighter Speech! This is a friendly reminder…"
click at [965, 521] on link "Send" at bounding box center [976, 534] width 54 height 27
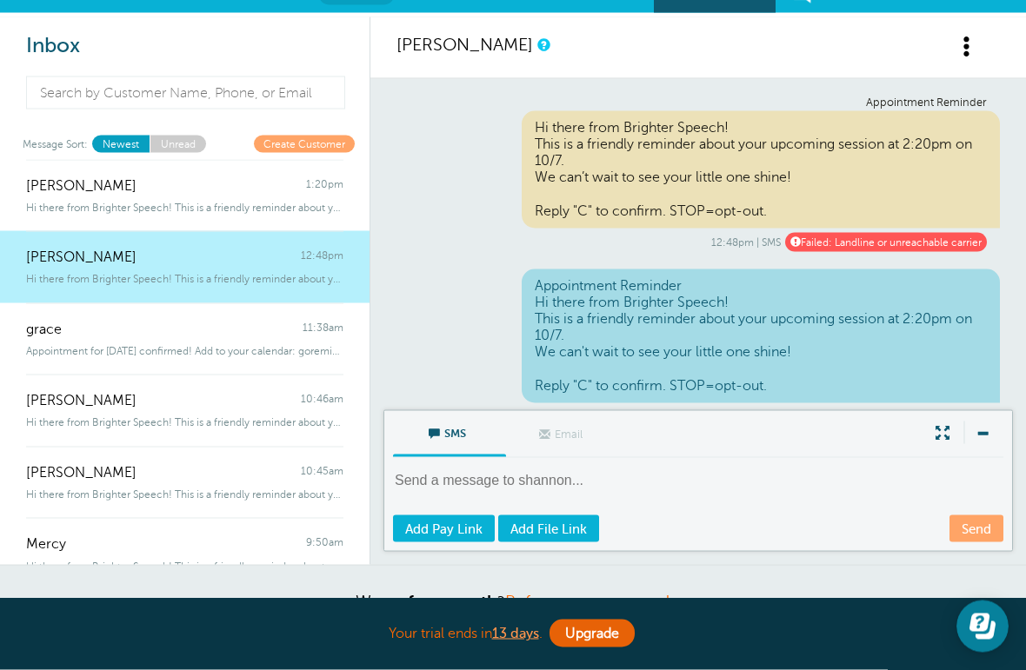
scroll to position [0, 0]
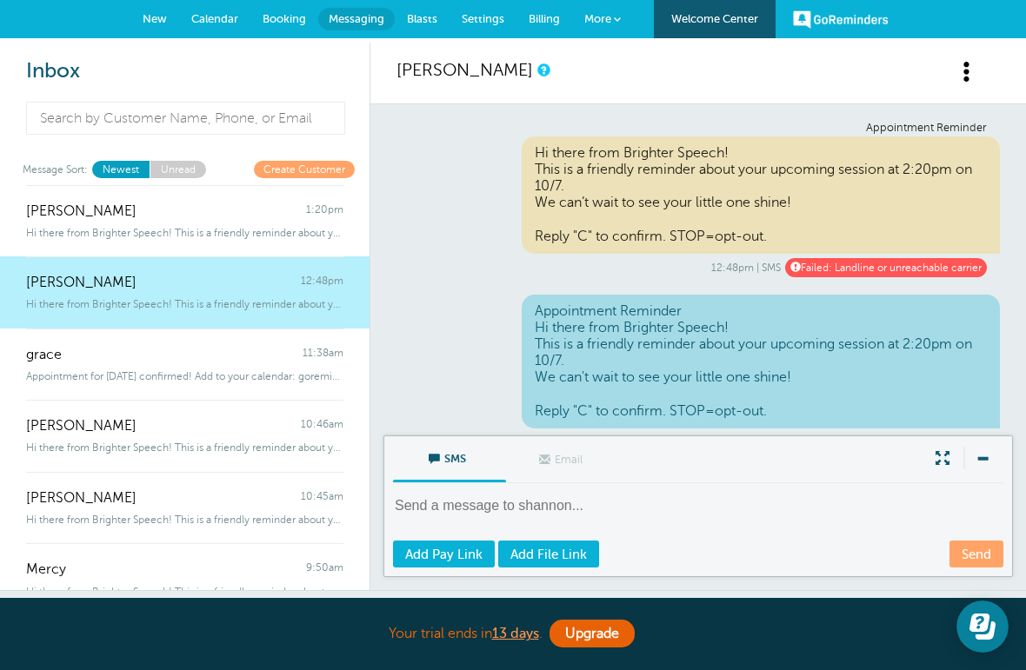
click at [204, 14] on span "Calendar" at bounding box center [214, 18] width 47 height 13
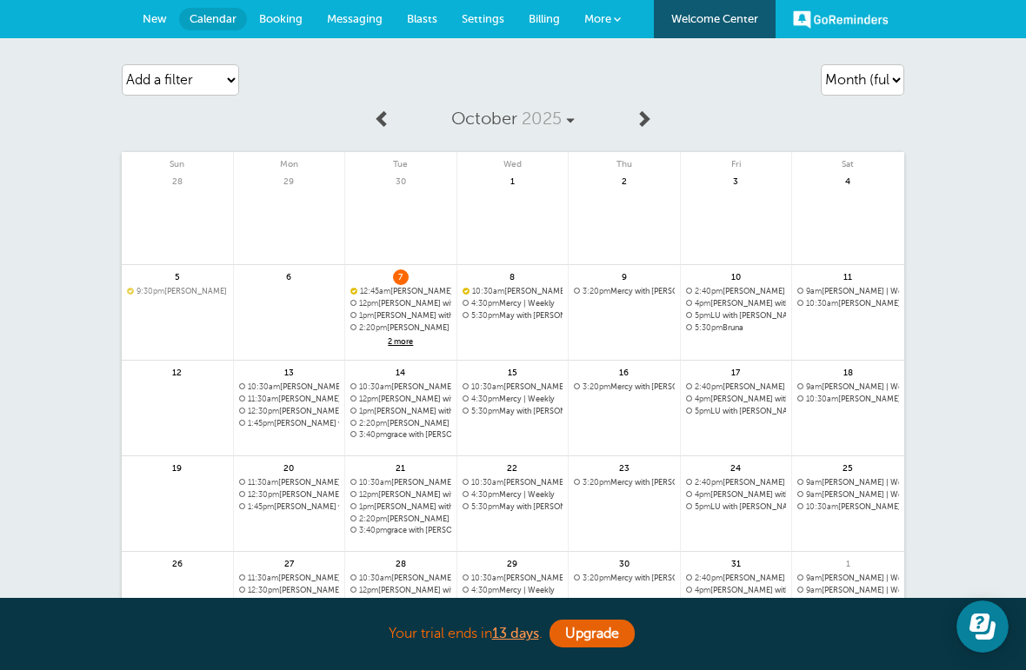
click at [400, 349] on link at bounding box center [400, 387] width 111 height 76
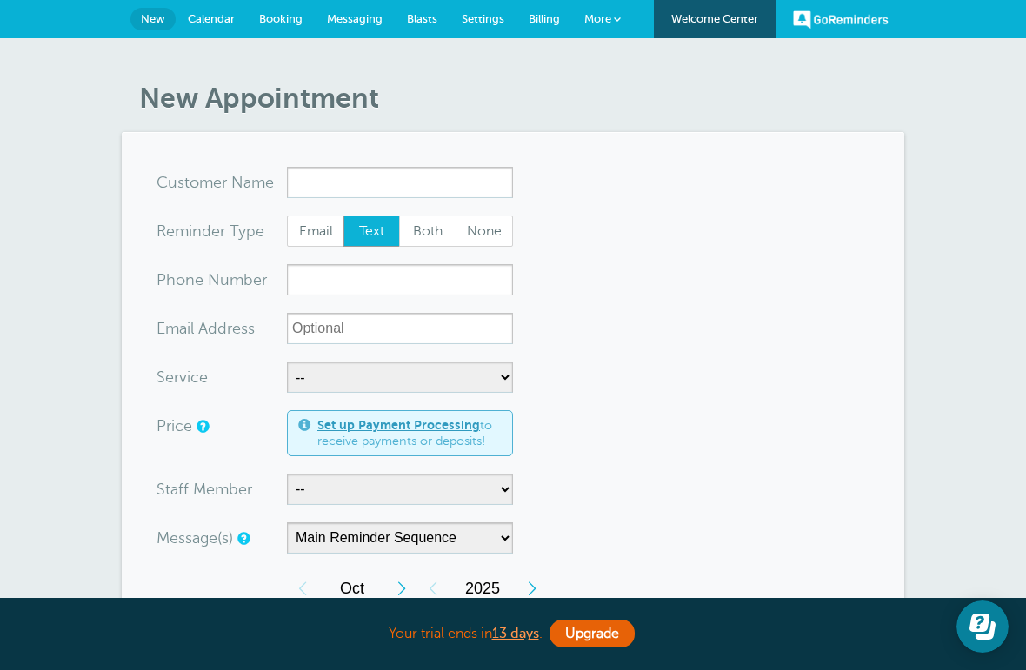
click at [208, 28] on link "Calendar" at bounding box center [211, 19] width 71 height 38
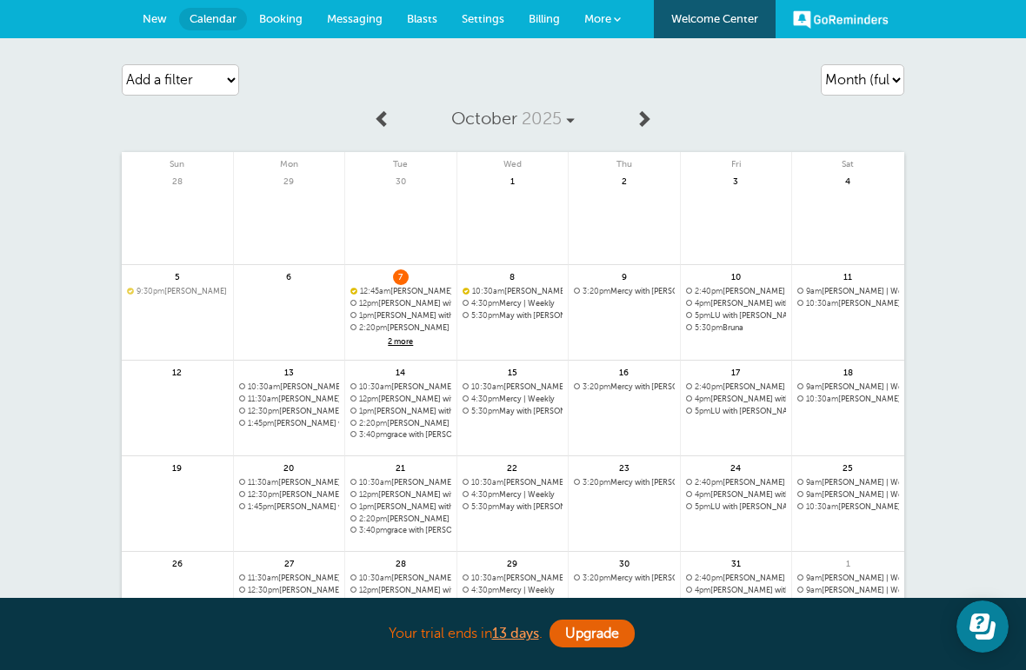
click at [402, 348] on span "2 more" at bounding box center [400, 342] width 101 height 15
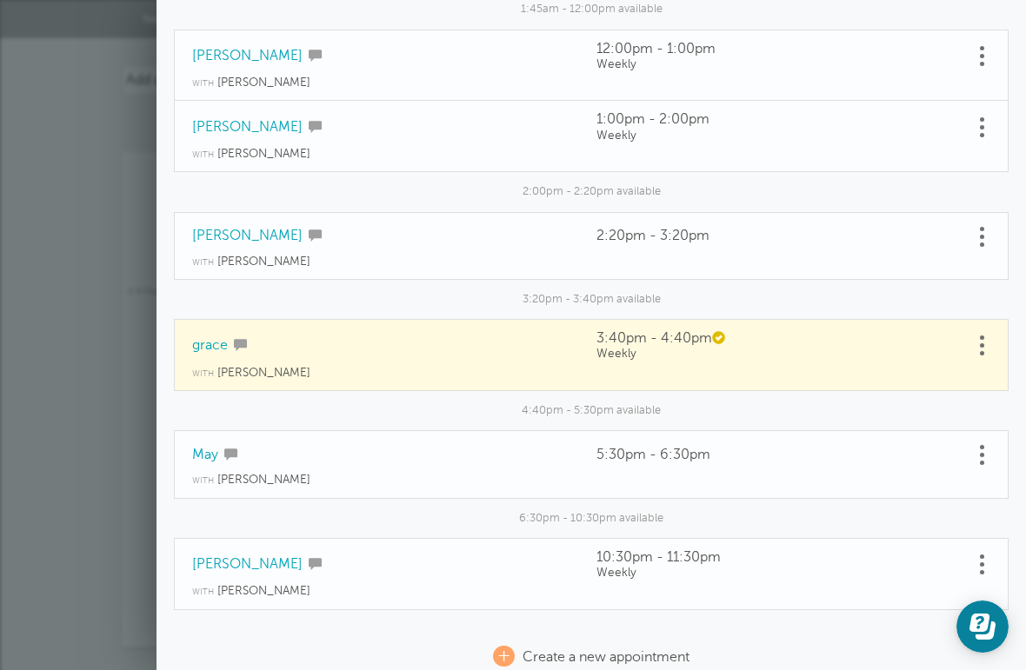
scroll to position [229, 0]
click at [973, 454] on link at bounding box center [981, 455] width 17 height 27
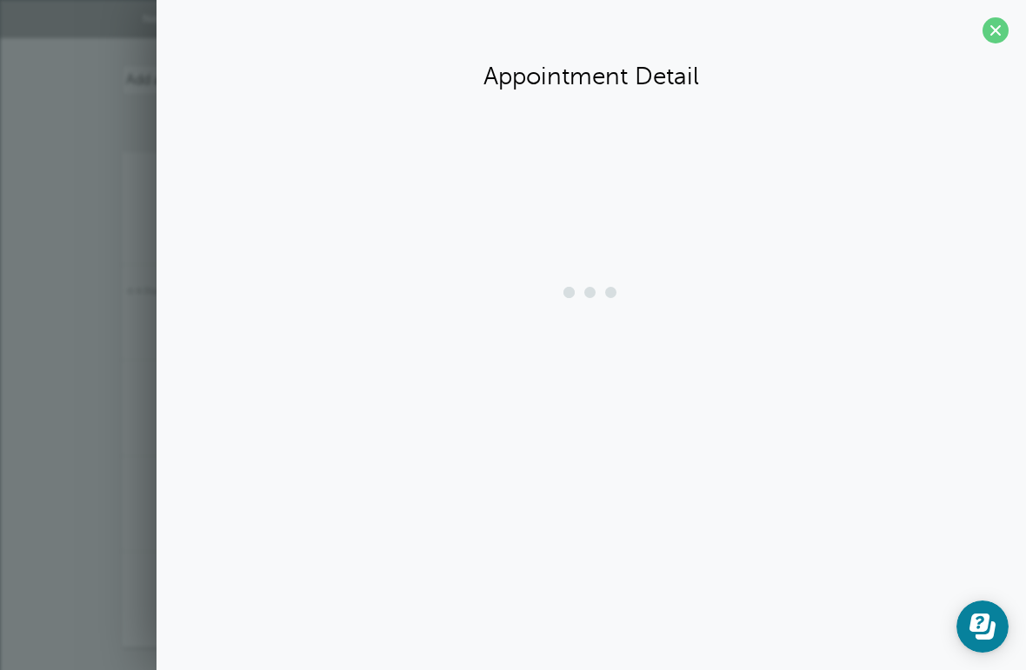
scroll to position [0, 0]
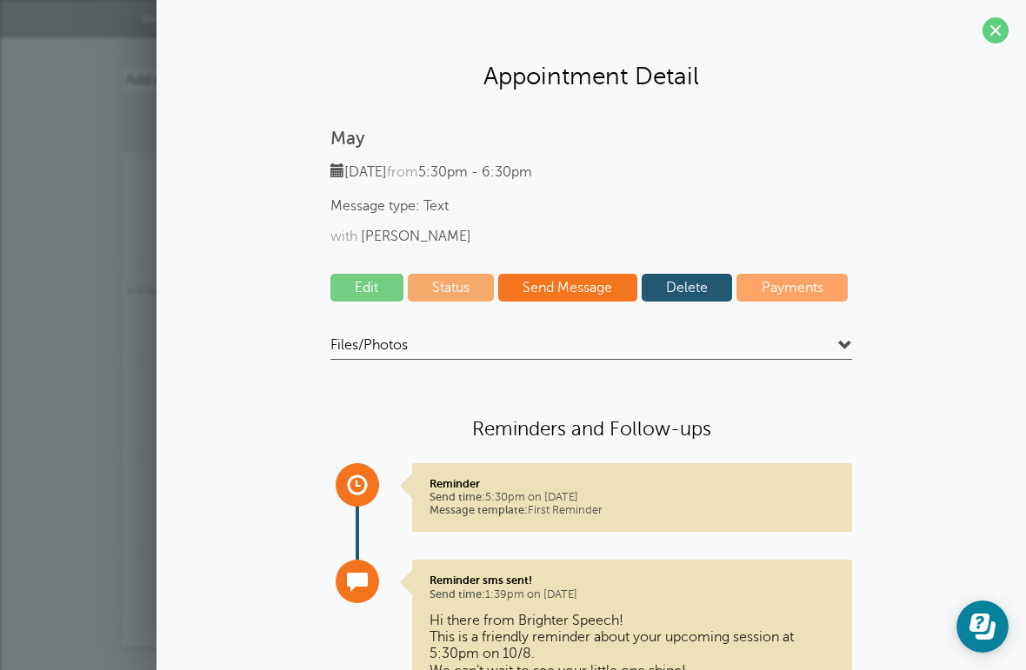
click at [551, 286] on link "Send Message" at bounding box center [567, 288] width 139 height 28
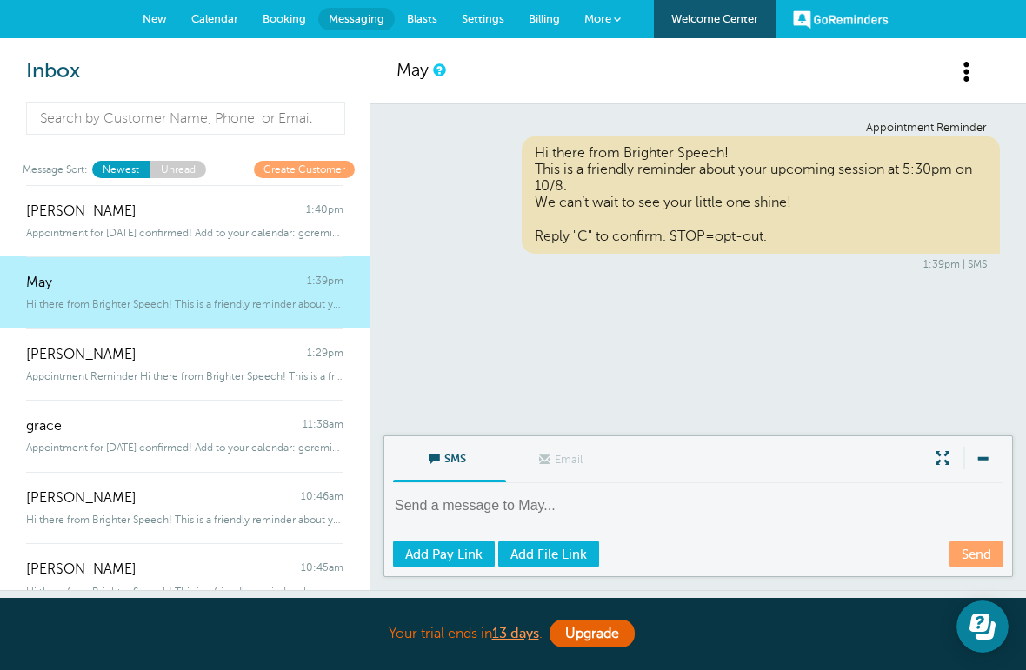
click at [498, 504] on textarea at bounding box center [700, 517] width 614 height 43
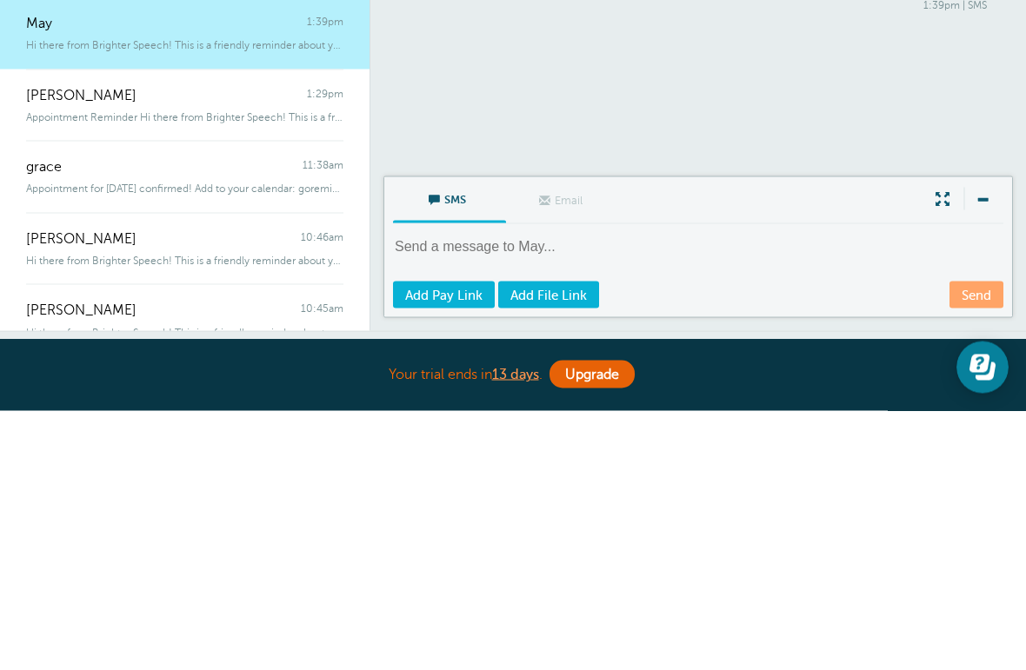
scroll to position [20, 0]
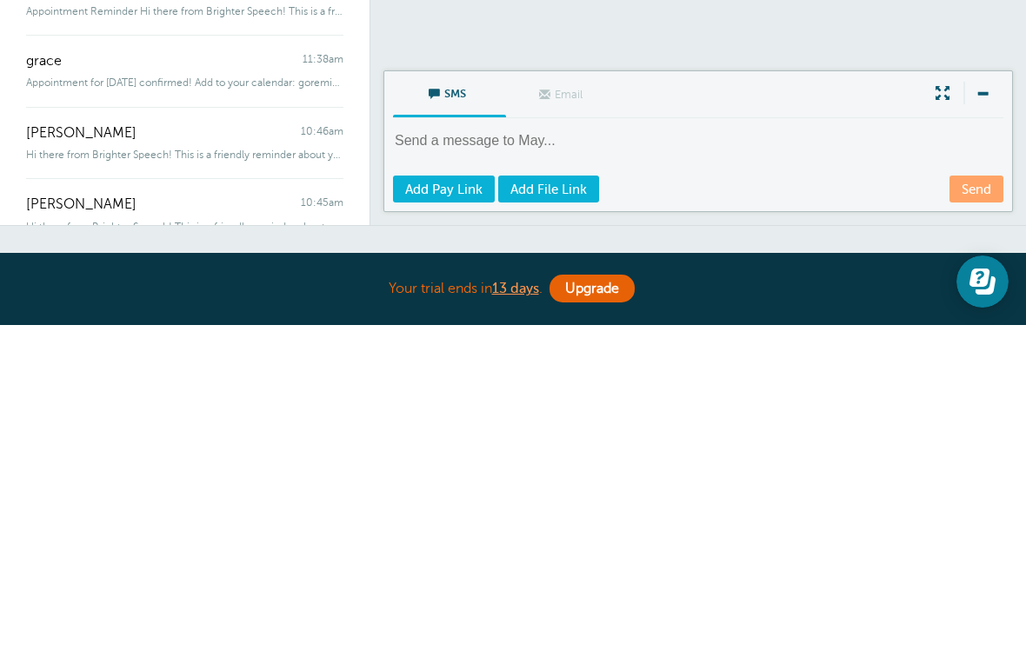
click at [456, 476] on textarea at bounding box center [700, 497] width 614 height 43
paste textarea "Appointment Reminder Hi there from Brighter Speech! This is a friendly reminder…"
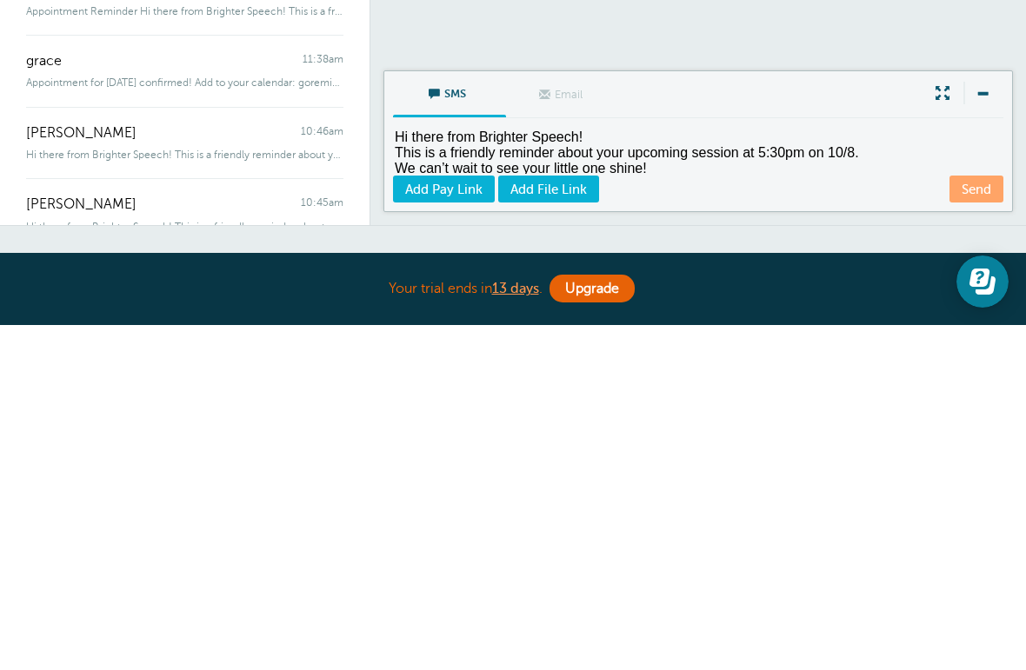
scroll to position [17, 0]
click at [866, 476] on textarea "Appointment Reminder Hi there from Brighter Speech! This is a friendly reminder…" at bounding box center [700, 497] width 614 height 43
type textarea "Appointment Reminder Hi there from Brighter Speech! This is a friendly reminder…"
click at [978, 521] on link "Send" at bounding box center [976, 534] width 54 height 27
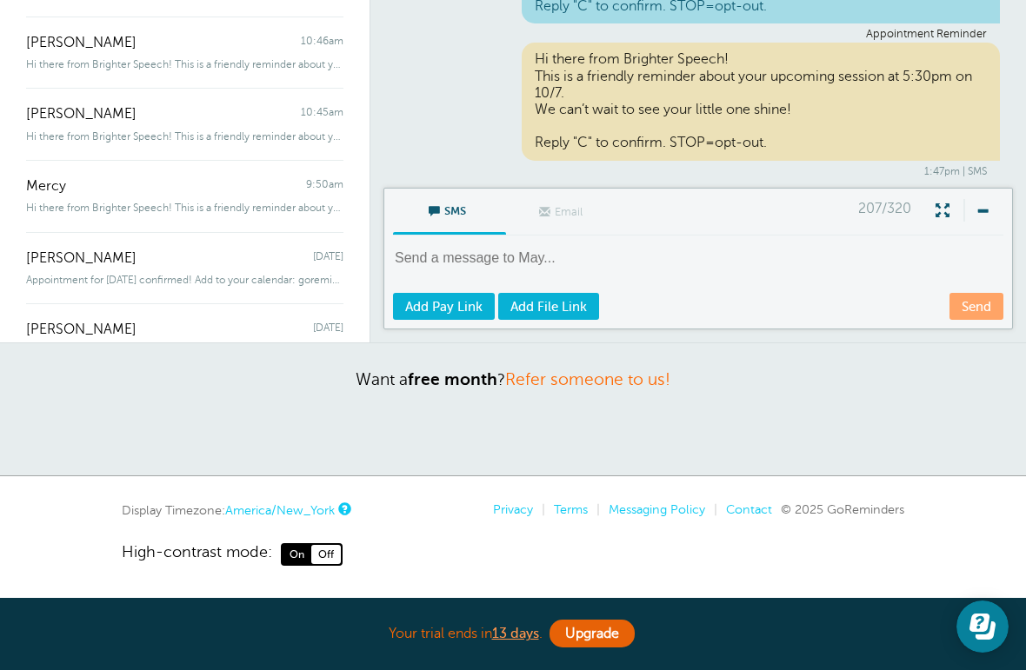
scroll to position [247, 0]
